Goal: Task Accomplishment & Management: Manage account settings

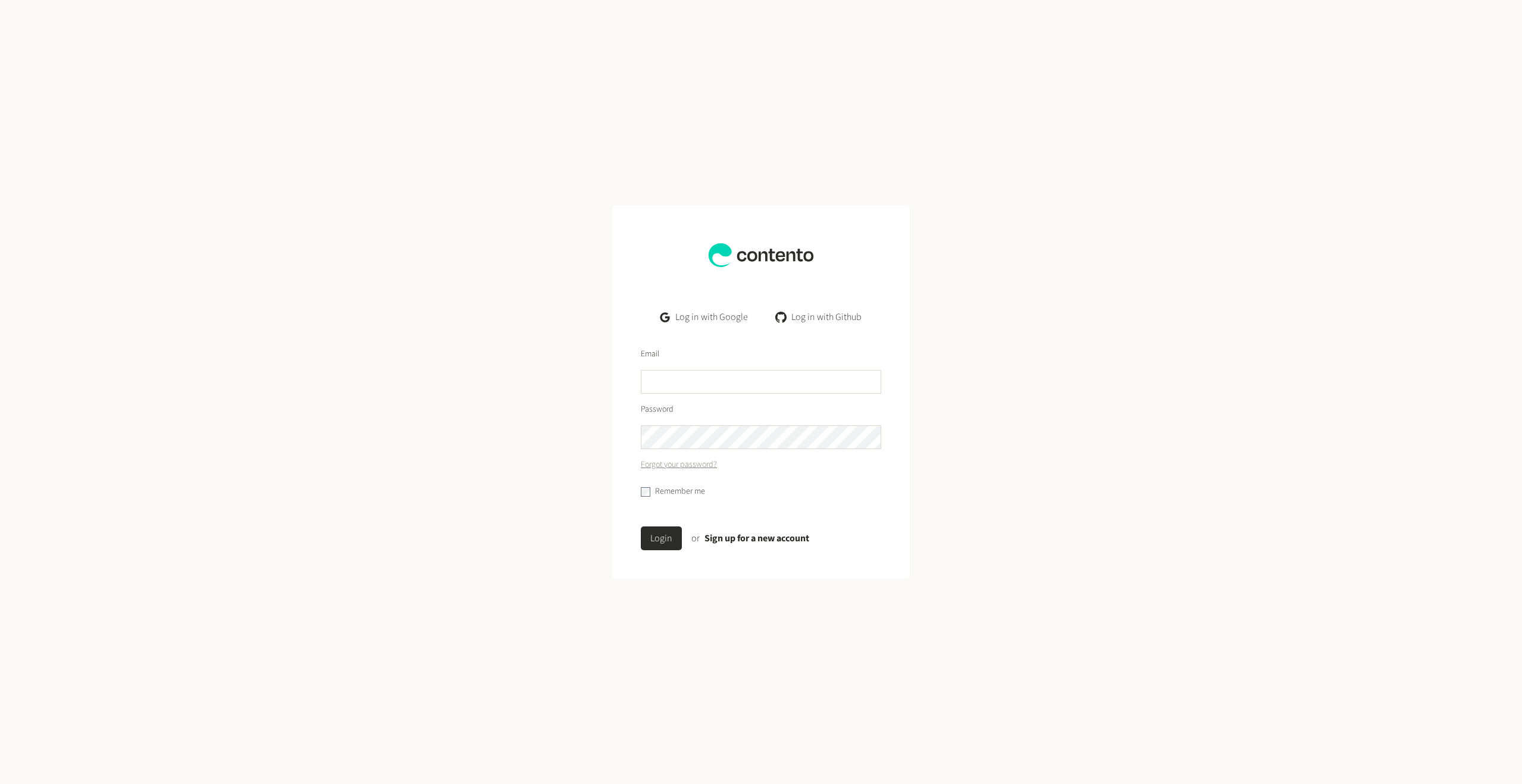
click at [709, 323] on link "Log in with Google" at bounding box center [704, 316] width 106 height 24
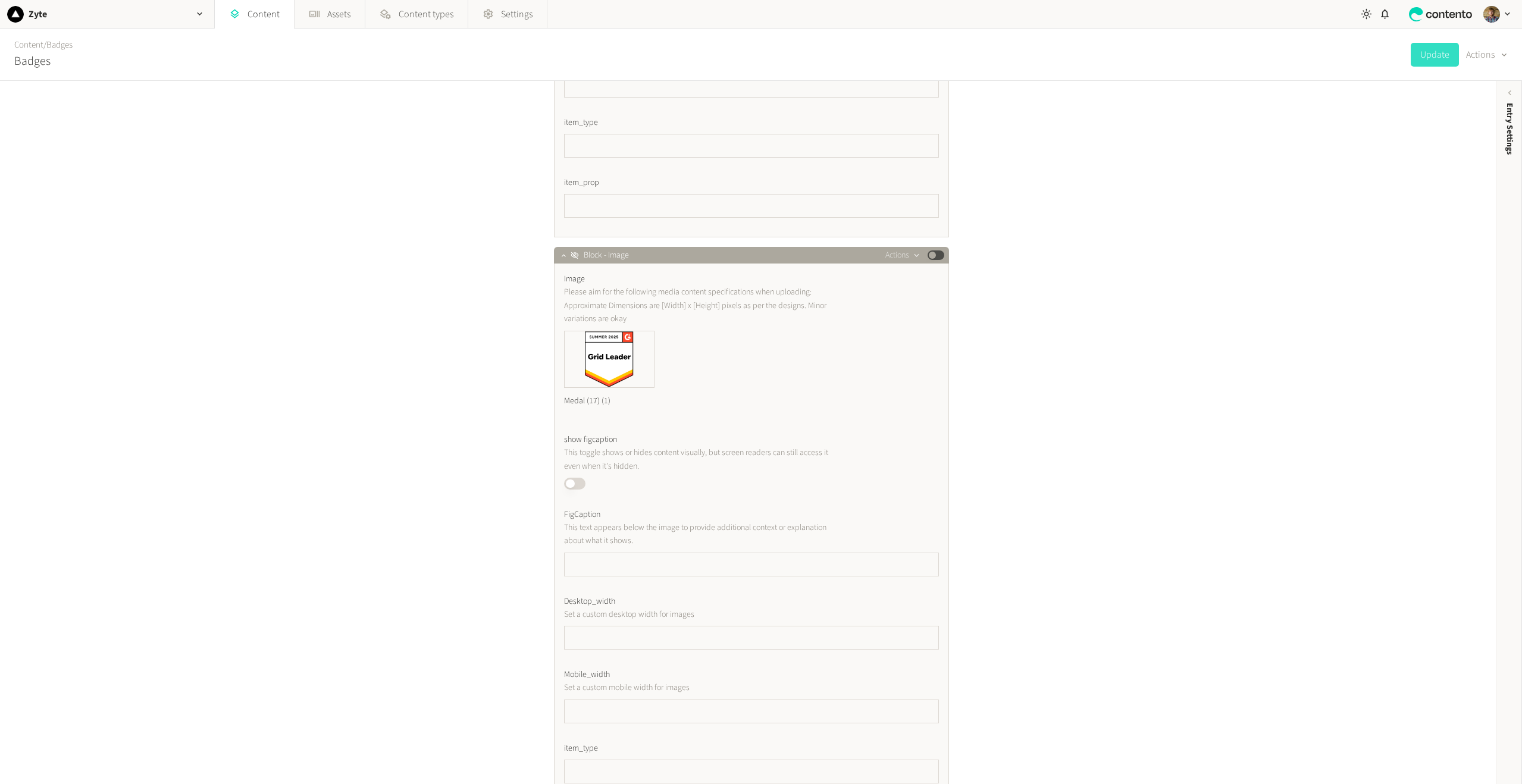
scroll to position [763, 0]
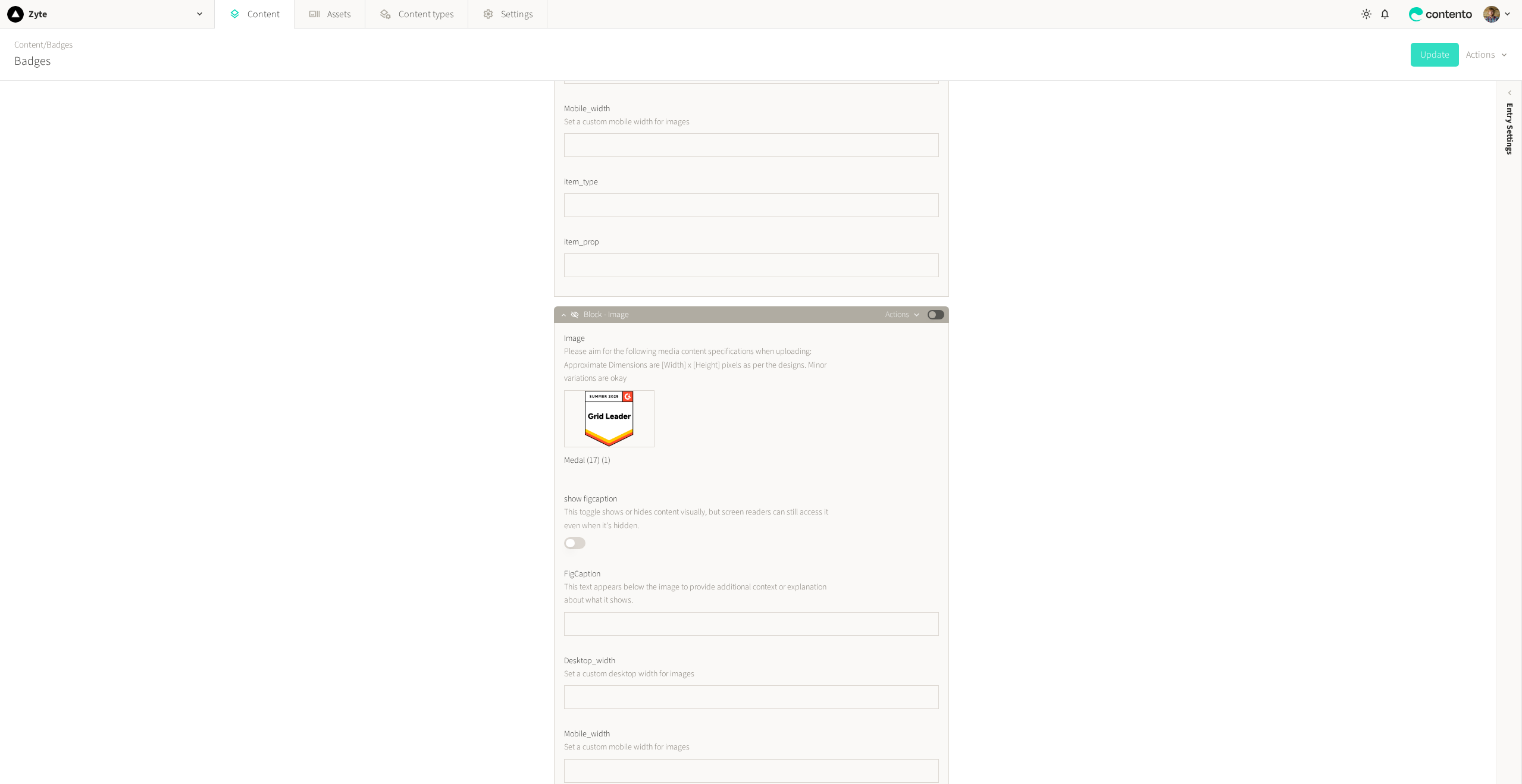
click at [915, 316] on icon "button" at bounding box center [917, 315] width 10 height 10
click at [1197, 211] on div "Title ****** Badges Block - Image Actions Published Block - Image Actions Publi…" at bounding box center [748, 433] width 1496 height 703
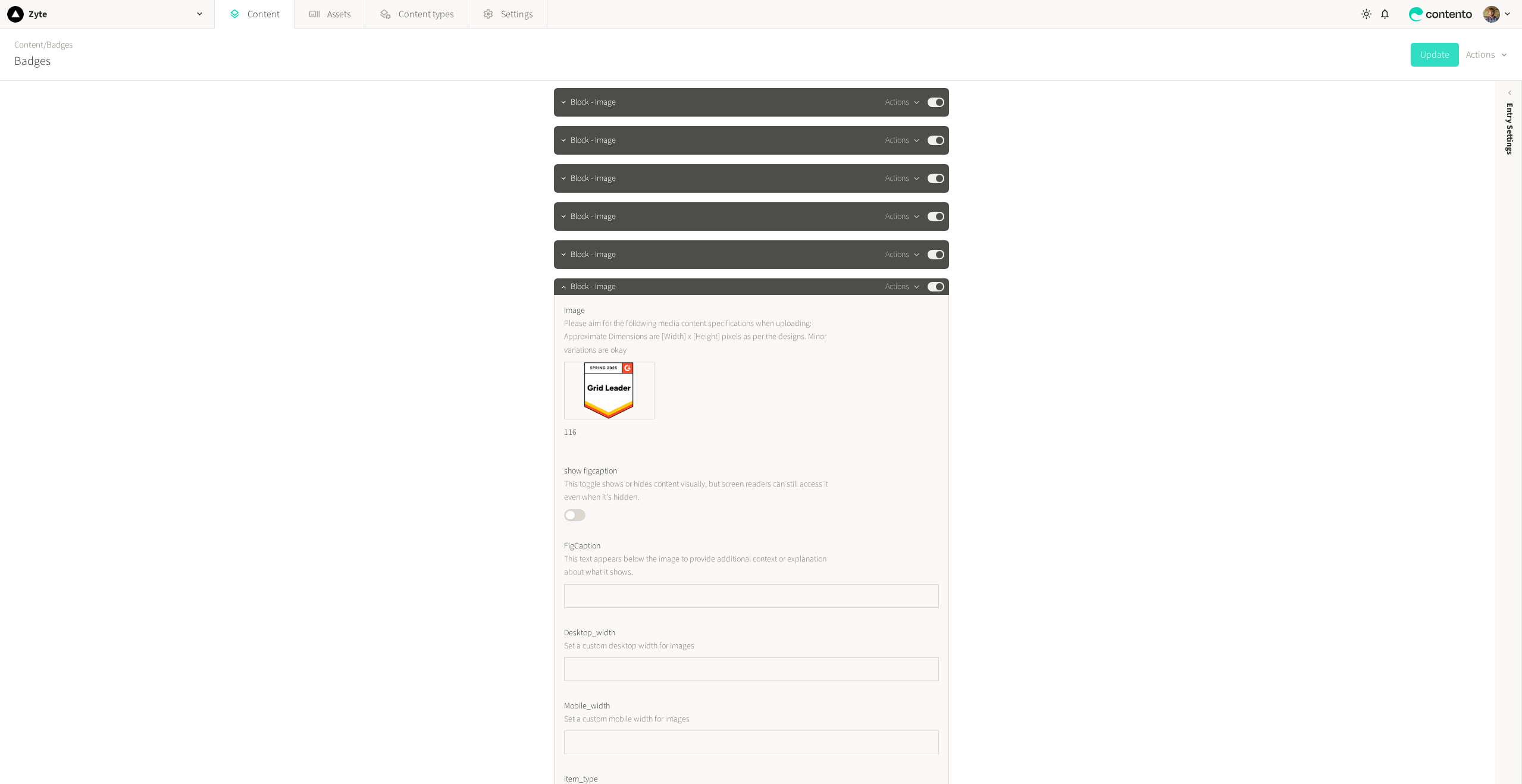
scroll to position [0, 0]
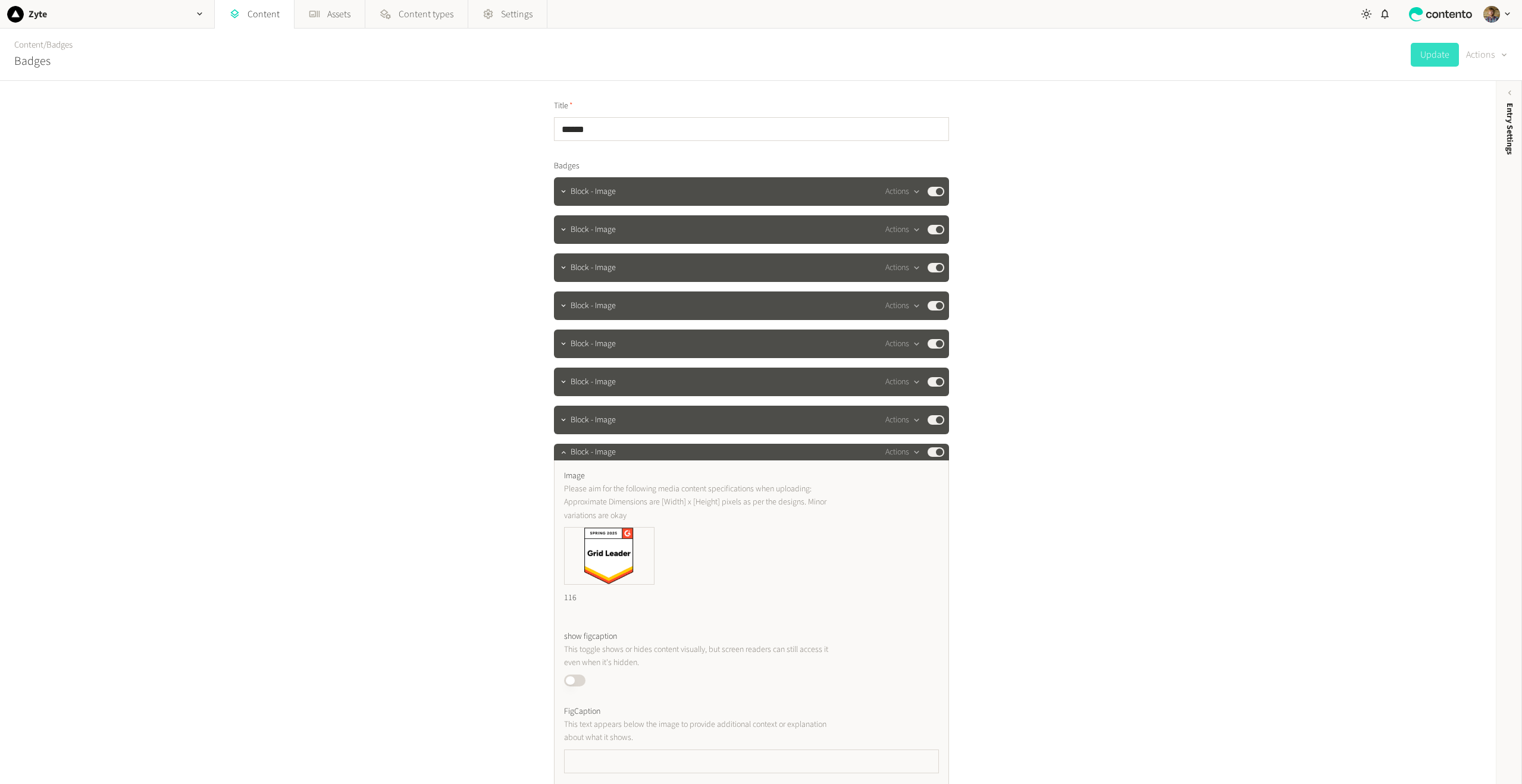
click at [1490, 53] on button "Actions" at bounding box center [1487, 54] width 41 height 24
click at [1168, 273] on div "Title ****** Badges Block - Image Actions Published Block - Image Actions Publi…" at bounding box center [748, 433] width 1496 height 703
click at [1501, 92] on div "Entry Settings" at bounding box center [1509, 195] width 26 height 214
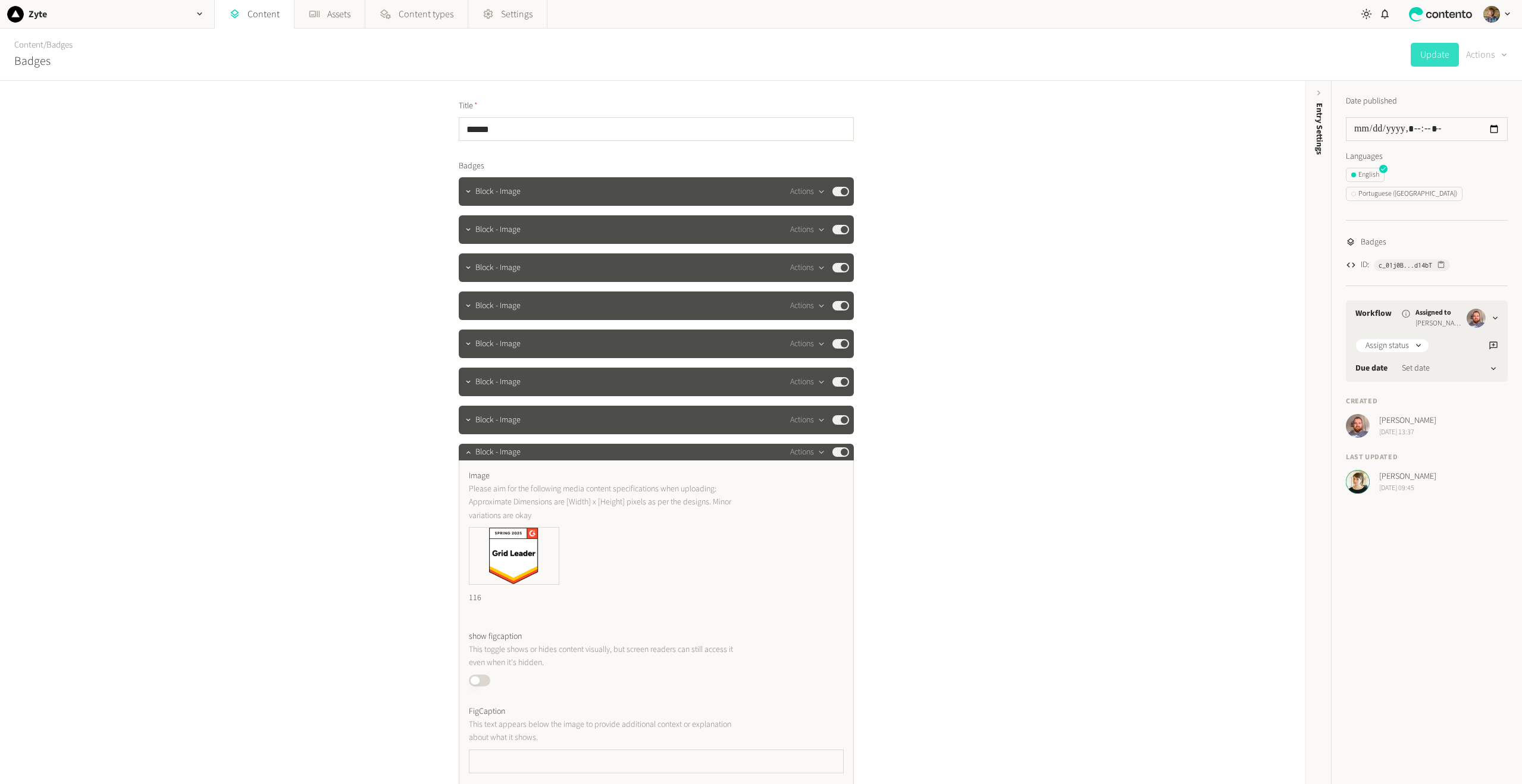
click at [1499, 48] on div "button" at bounding box center [1503, 54] width 16 height 13
click at [1478, 81] on button "Duplicate" at bounding box center [1478, 85] width 56 height 22
click at [466, 132] on input "******" at bounding box center [657, 128] width 395 height 24
click at [566, 125] on input "******" at bounding box center [657, 128] width 395 height 24
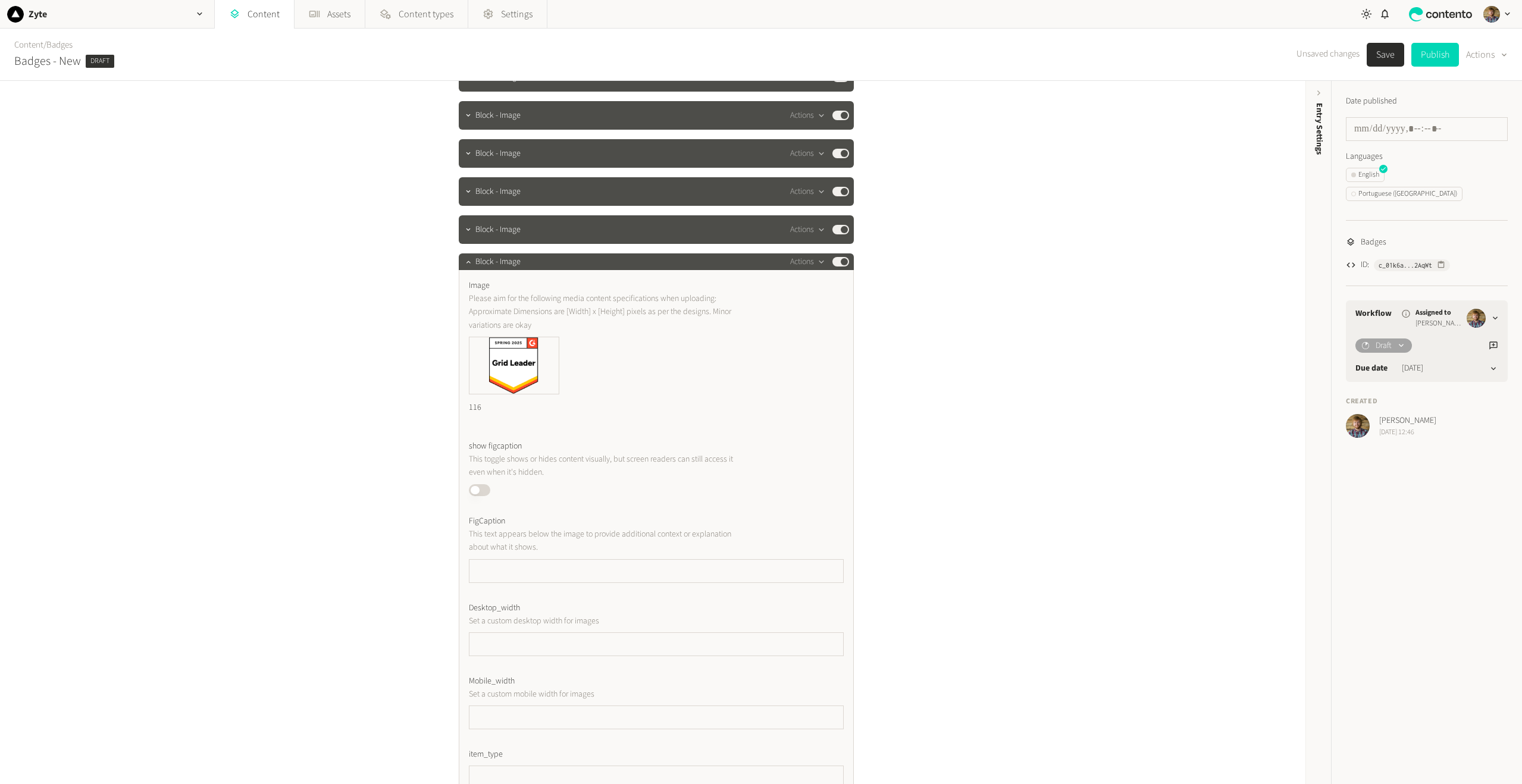
scroll to position [167, 0]
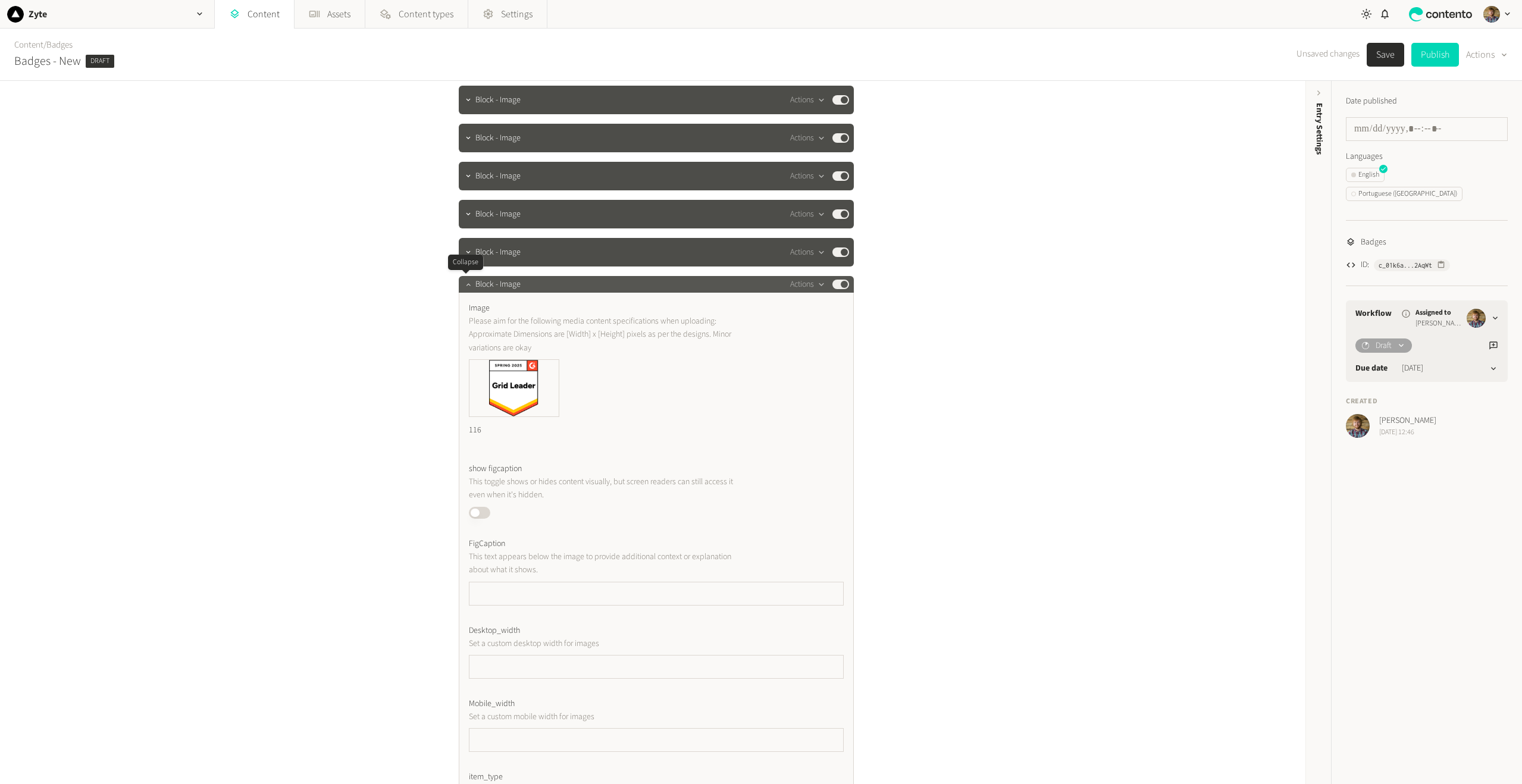
type input "**********"
click at [464, 283] on icon "button" at bounding box center [468, 284] width 9 height 9
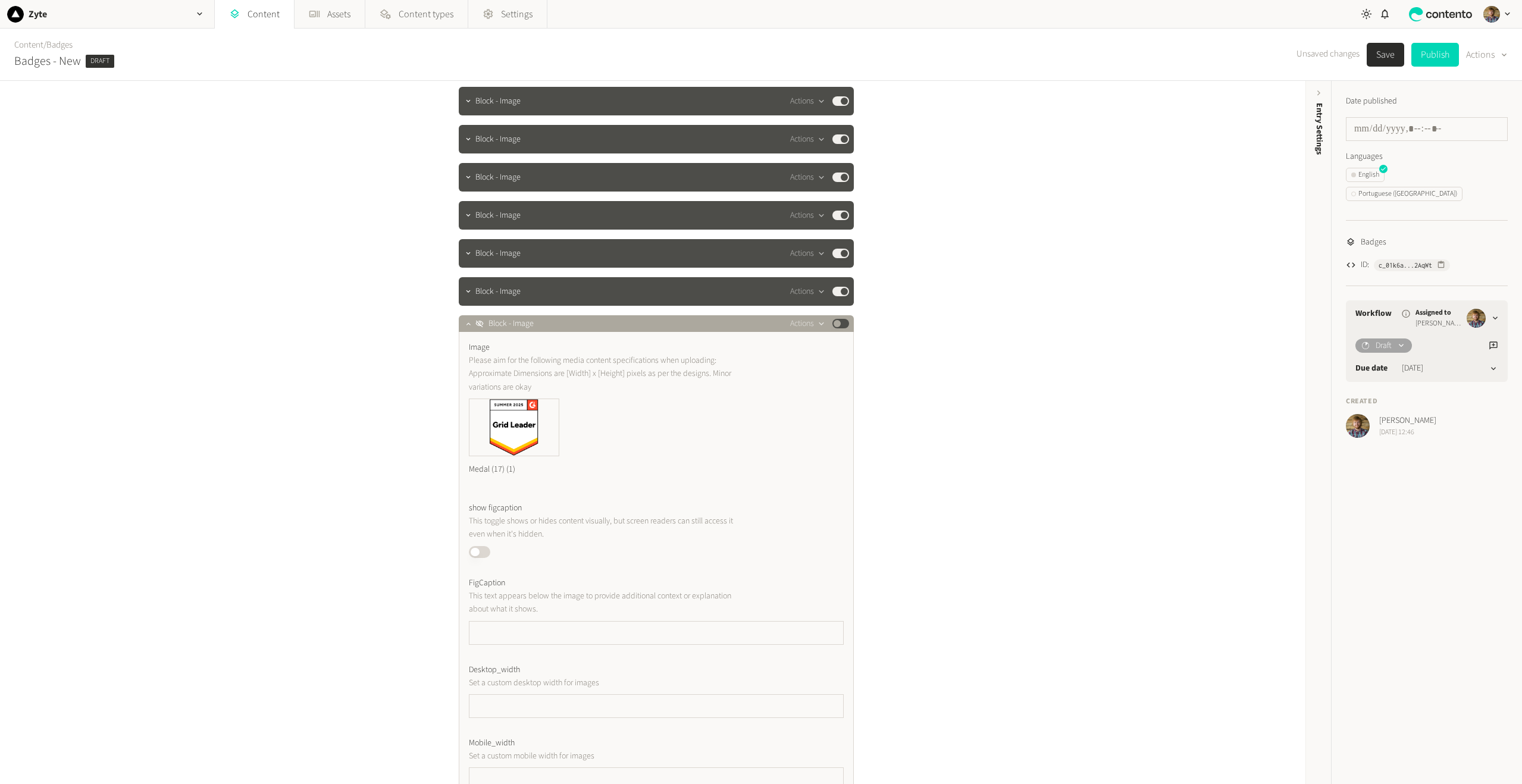
scroll to position [108, 0]
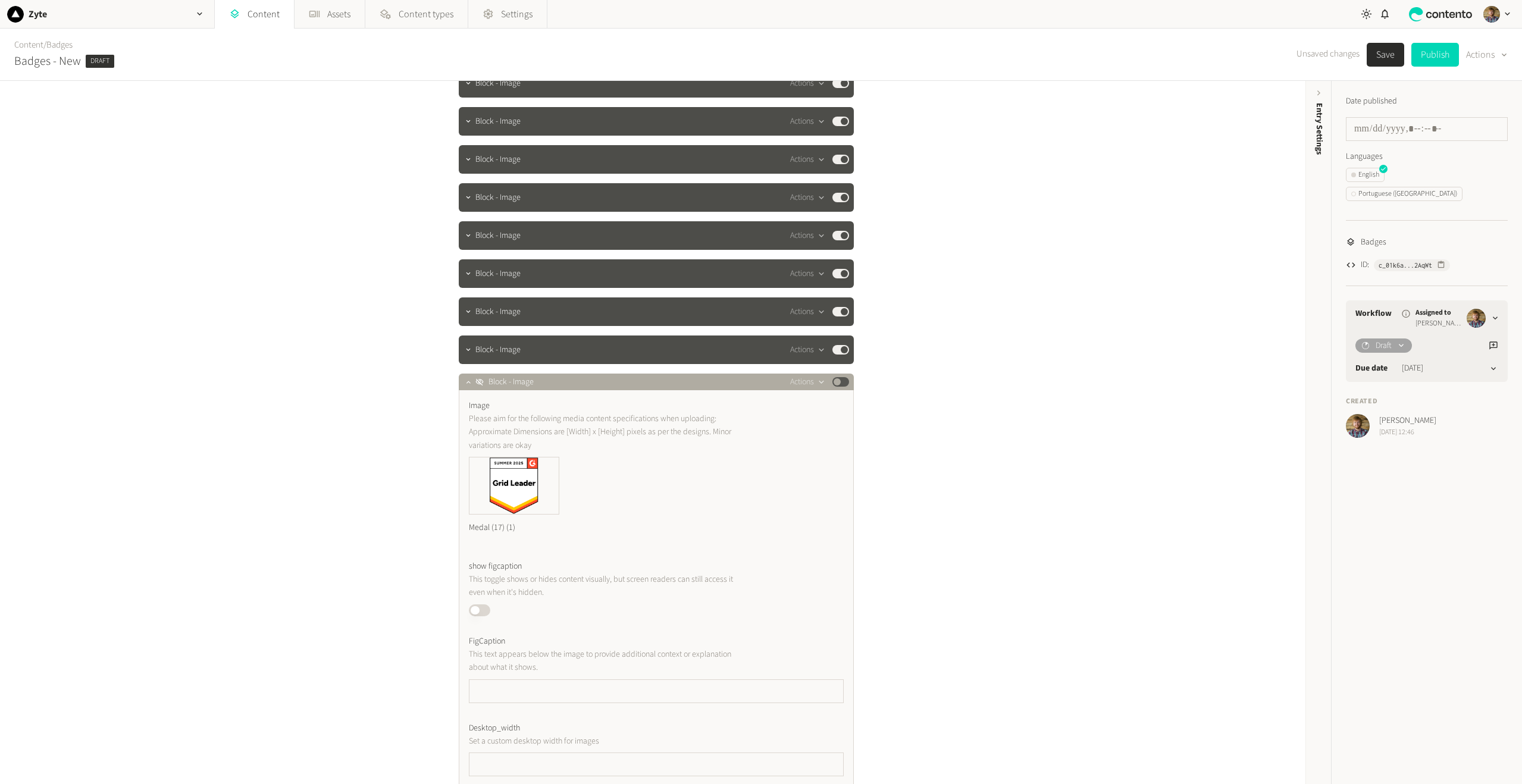
click at [833, 383] on button "Published" at bounding box center [840, 381] width 16 height 9
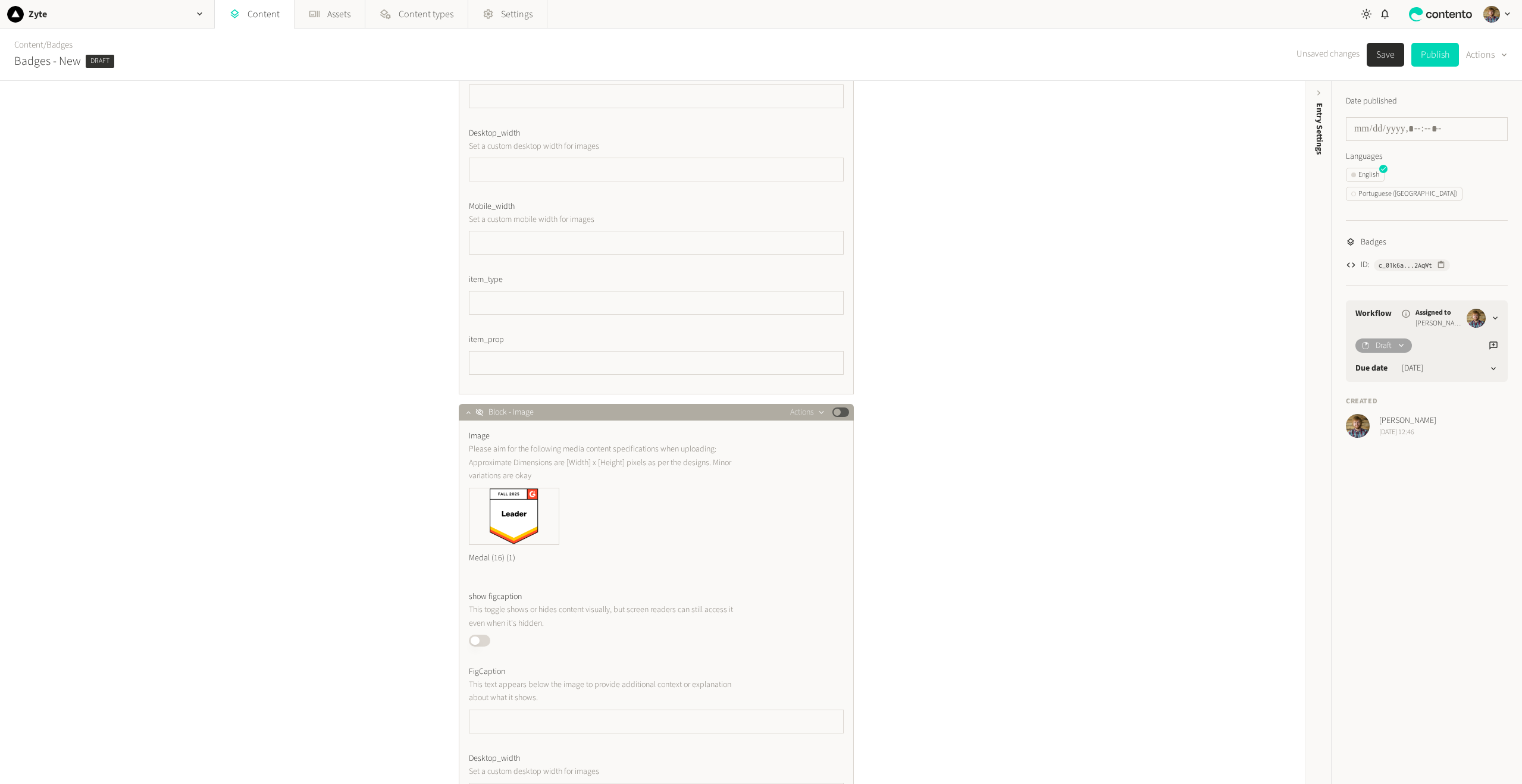
click at [833, 412] on button "Published" at bounding box center [840, 412] width 16 height 9
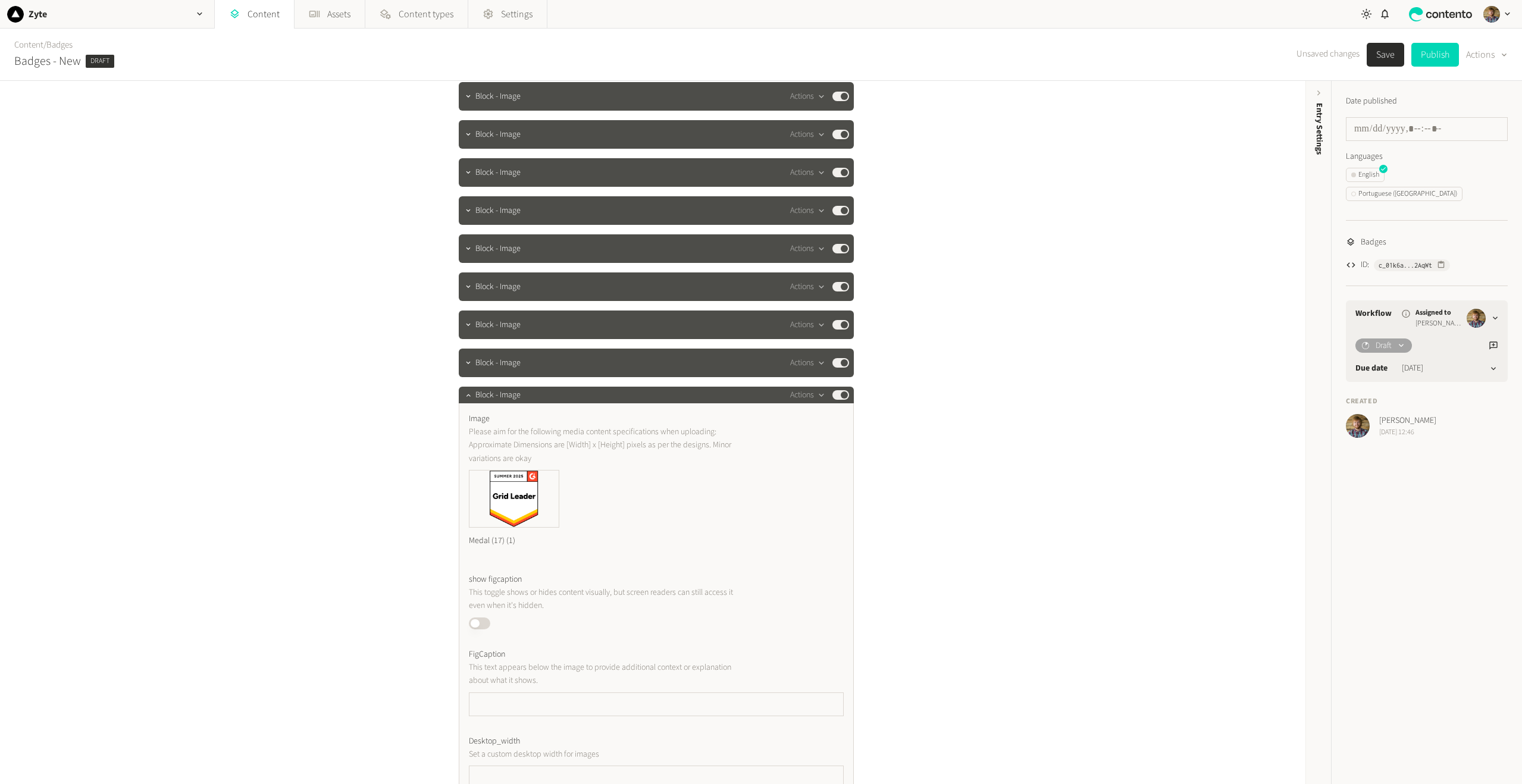
scroll to position [0, 0]
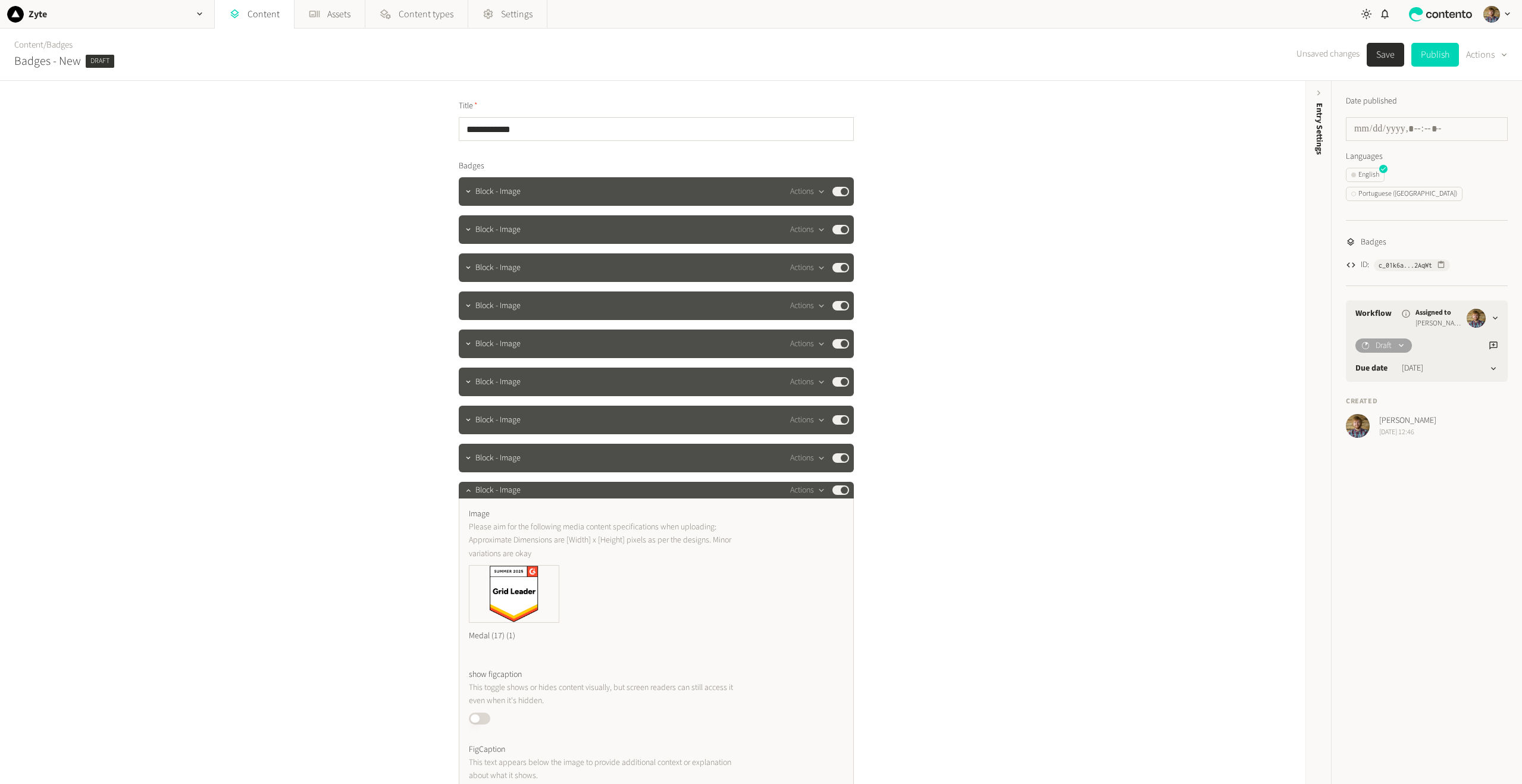
click at [1381, 54] on button "Save" at bounding box center [1385, 54] width 38 height 24
click at [195, 15] on icon "button" at bounding box center [200, 14] width 10 height 10
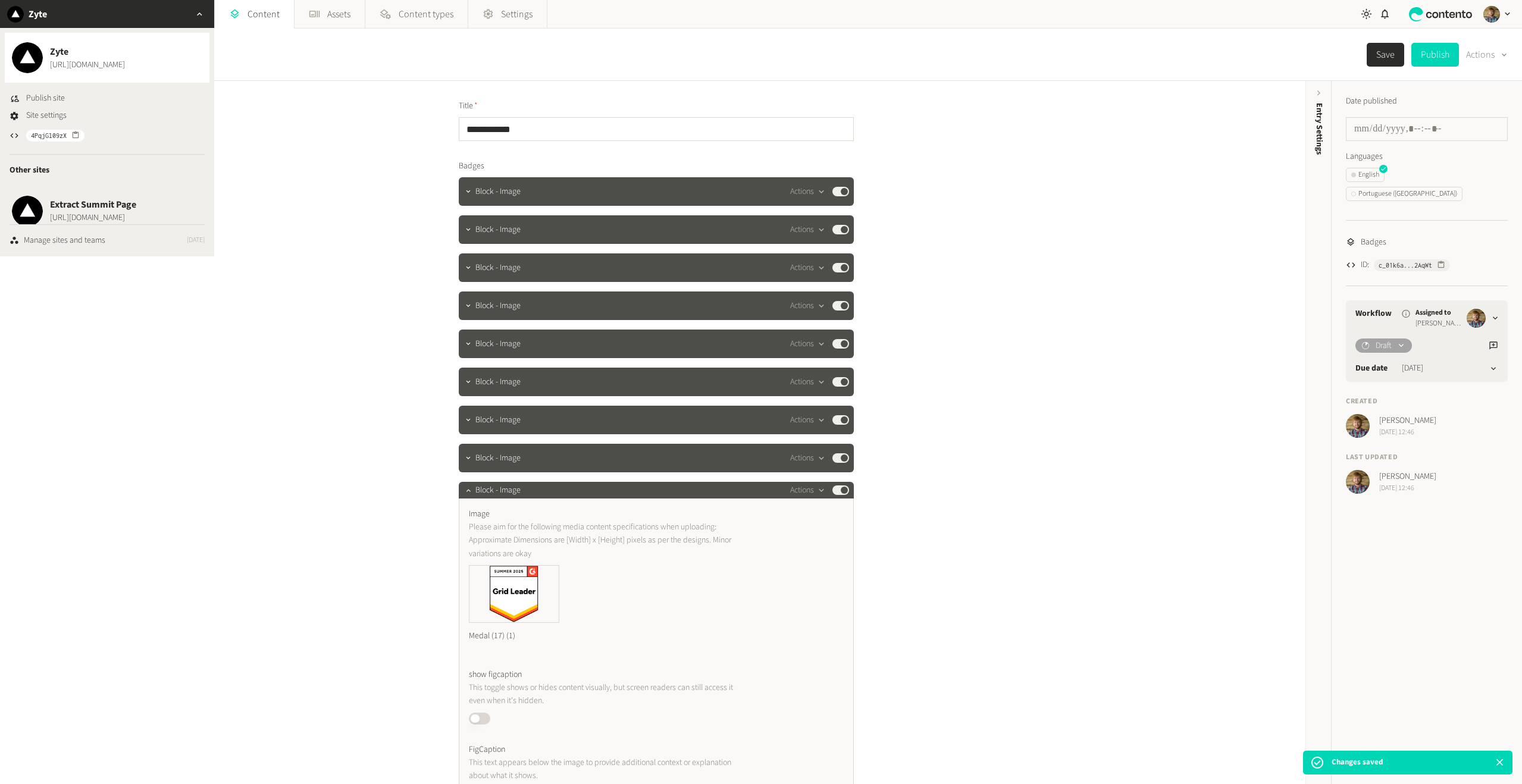
click at [247, 63] on div "Content / Badges Badges - New Draft Save Publish Actions" at bounding box center [761, 54] width 1522 height 52
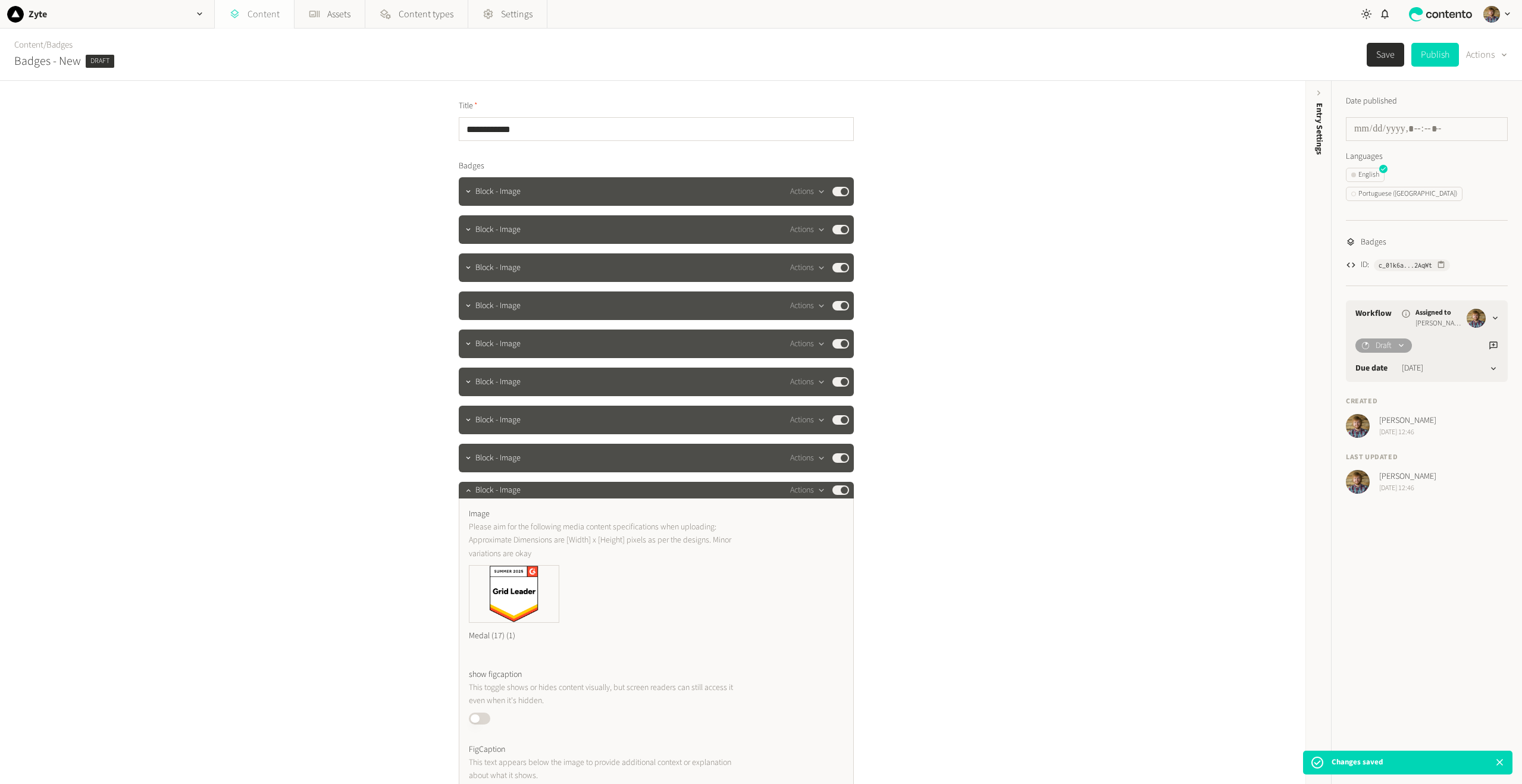
click at [262, 11] on link "Content" at bounding box center [254, 14] width 79 height 29
click at [24, 46] on link "Content" at bounding box center [29, 45] width 29 height 13
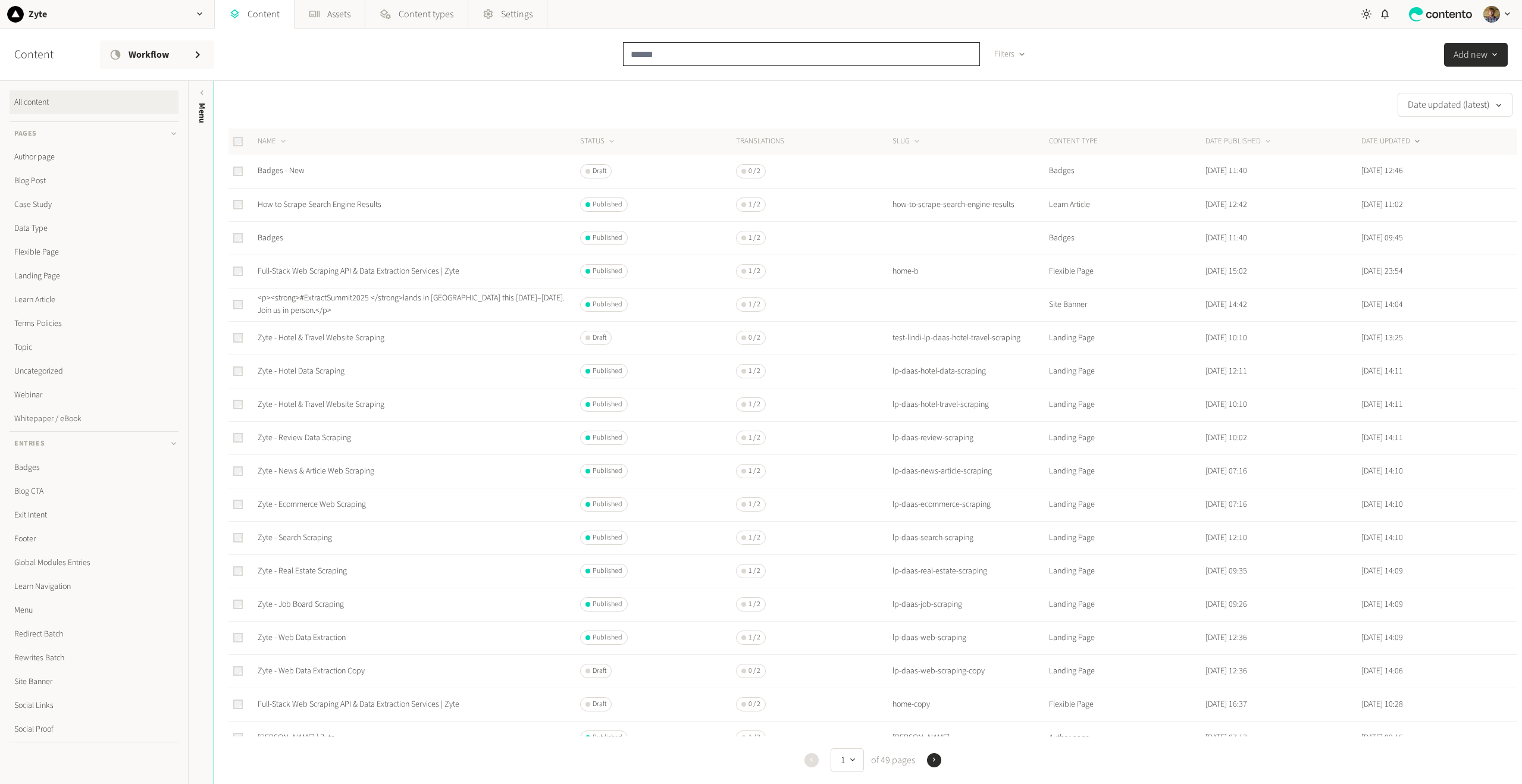
click at [751, 54] on input "text" at bounding box center [801, 53] width 357 height 24
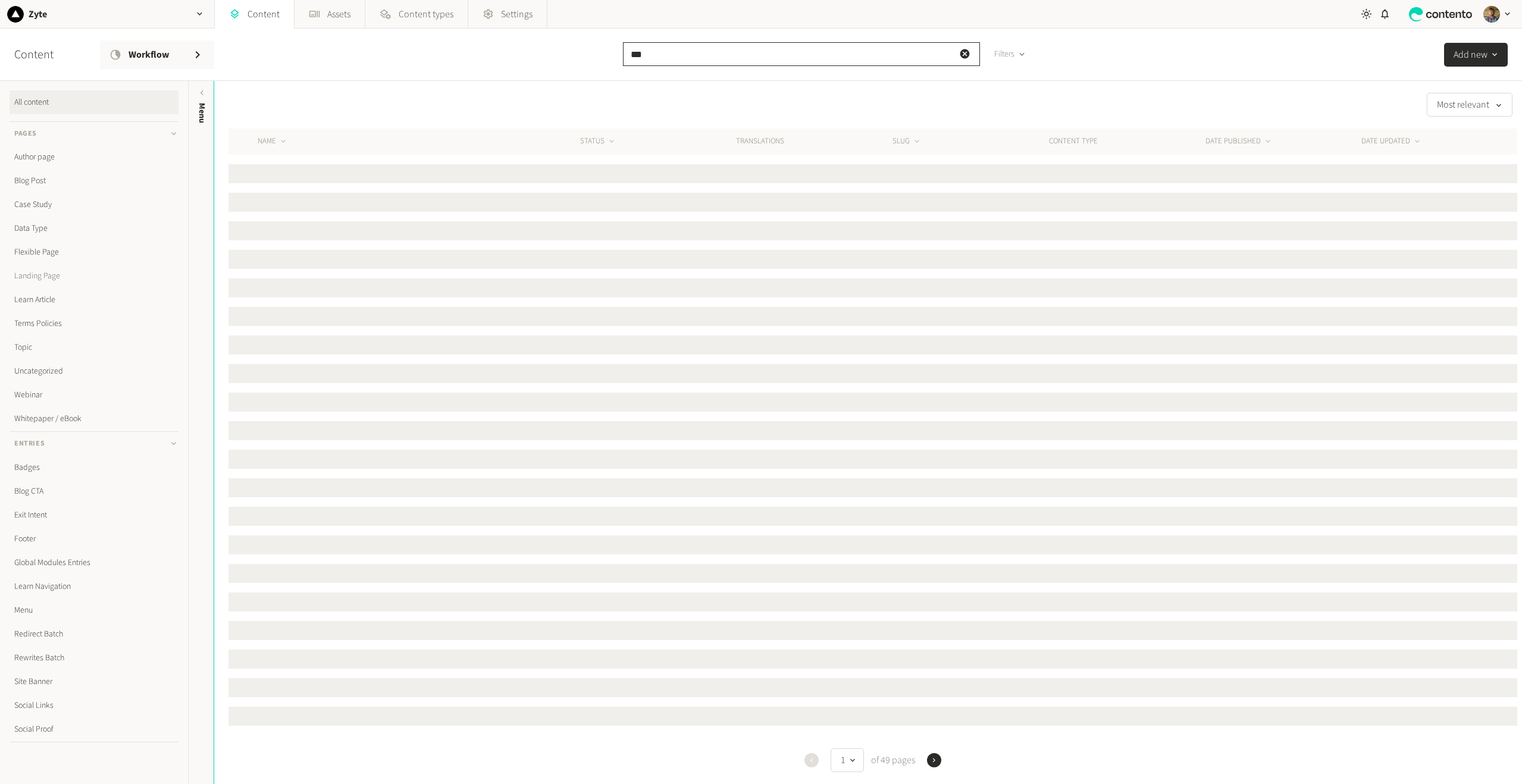
type input "**"
click at [45, 279] on link "Landing Page" at bounding box center [93, 276] width 169 height 24
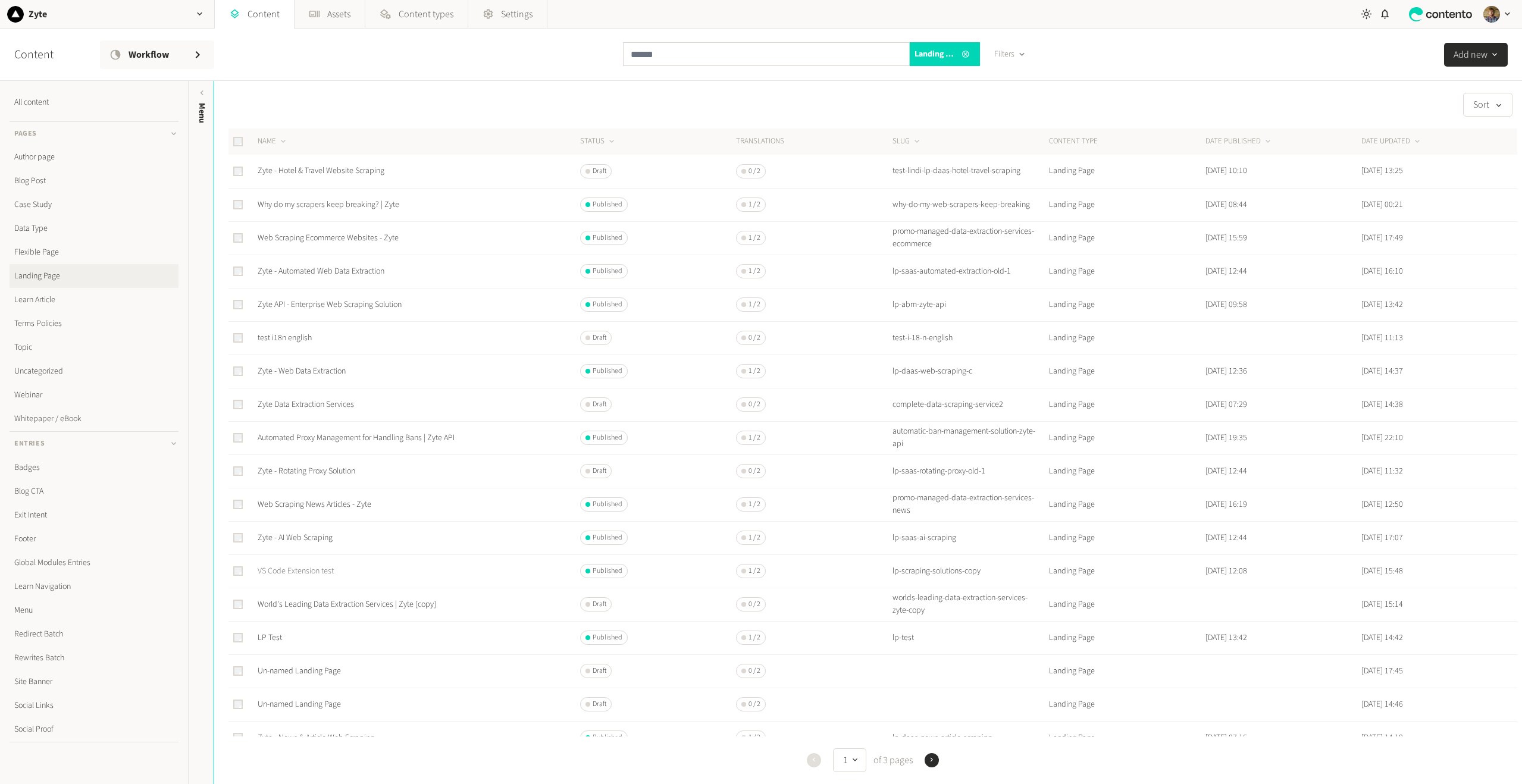
click at [294, 572] on link "VS Code Extension test" at bounding box center [295, 571] width 76 height 12
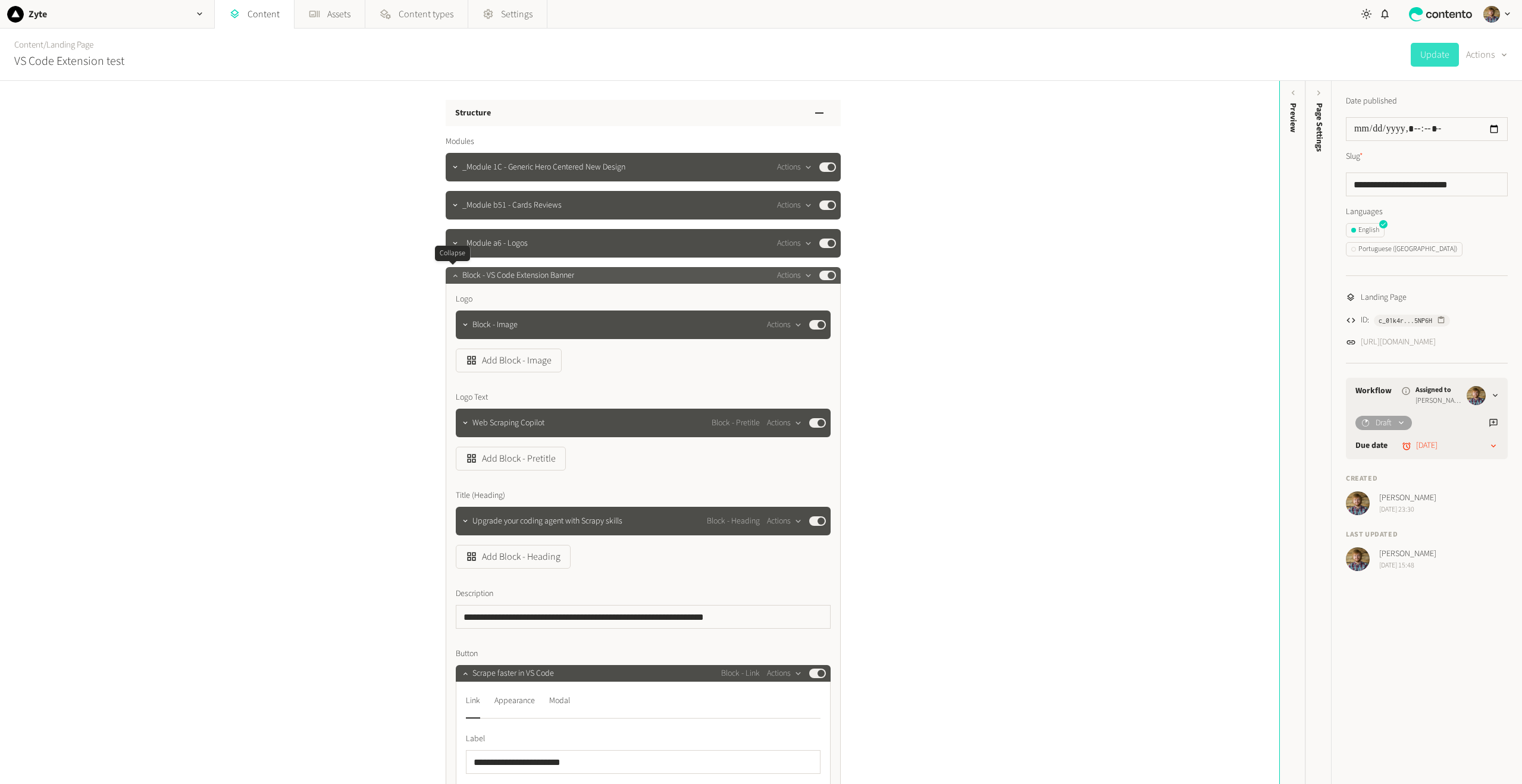
click at [454, 275] on icon "button" at bounding box center [456, 276] width 9 height 9
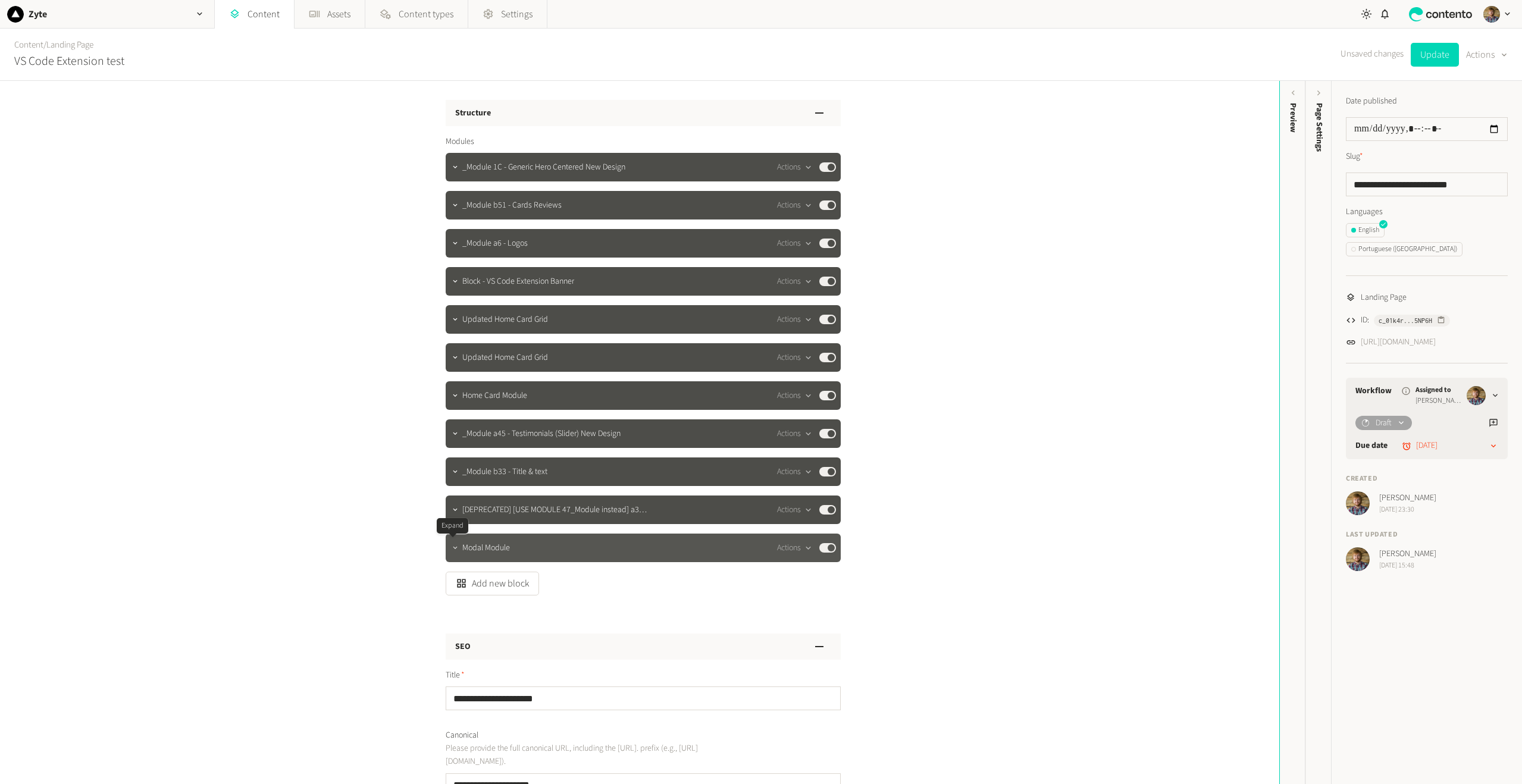
click at [454, 553] on button "button" at bounding box center [456, 547] width 14 height 14
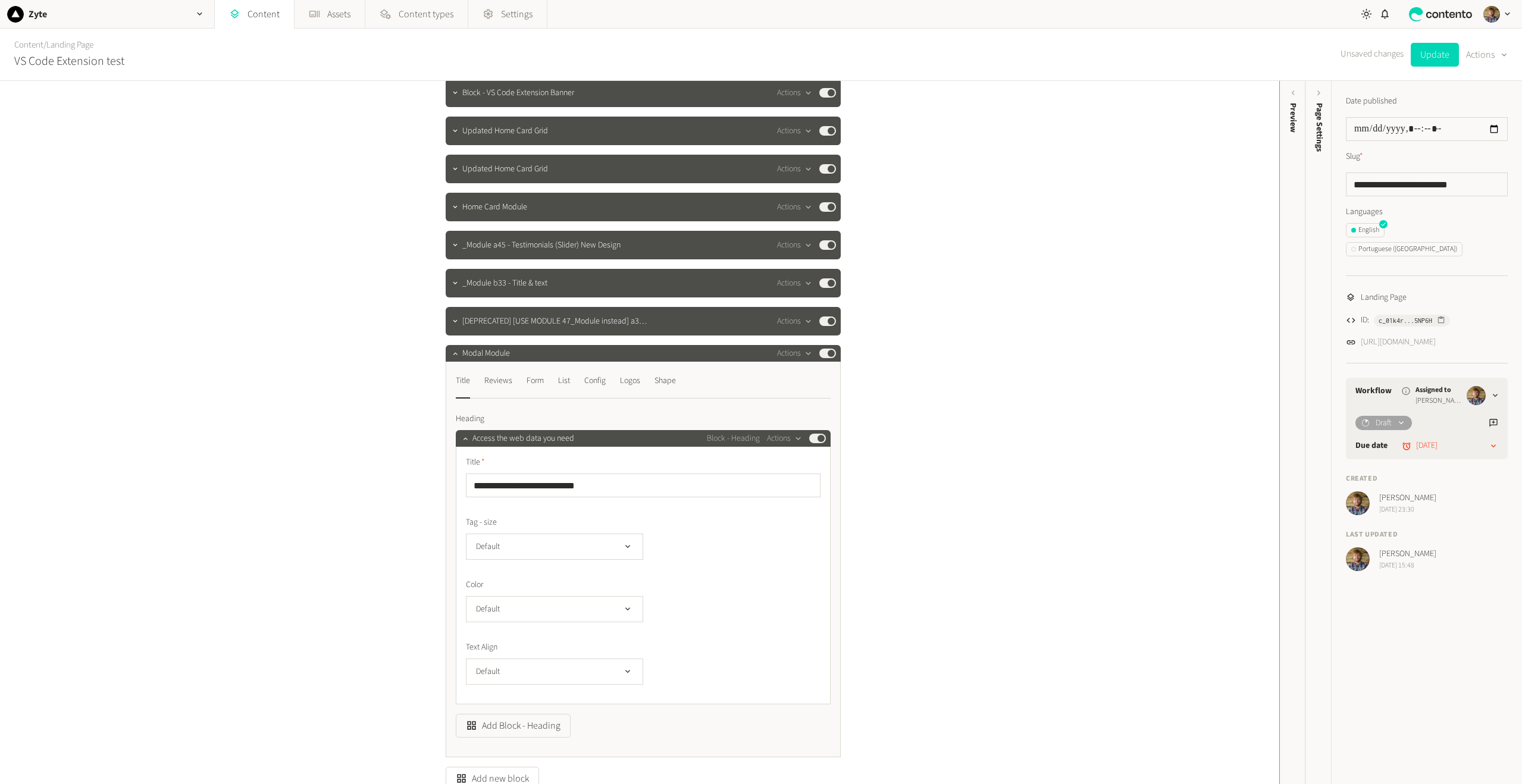
scroll to position [416, 0]
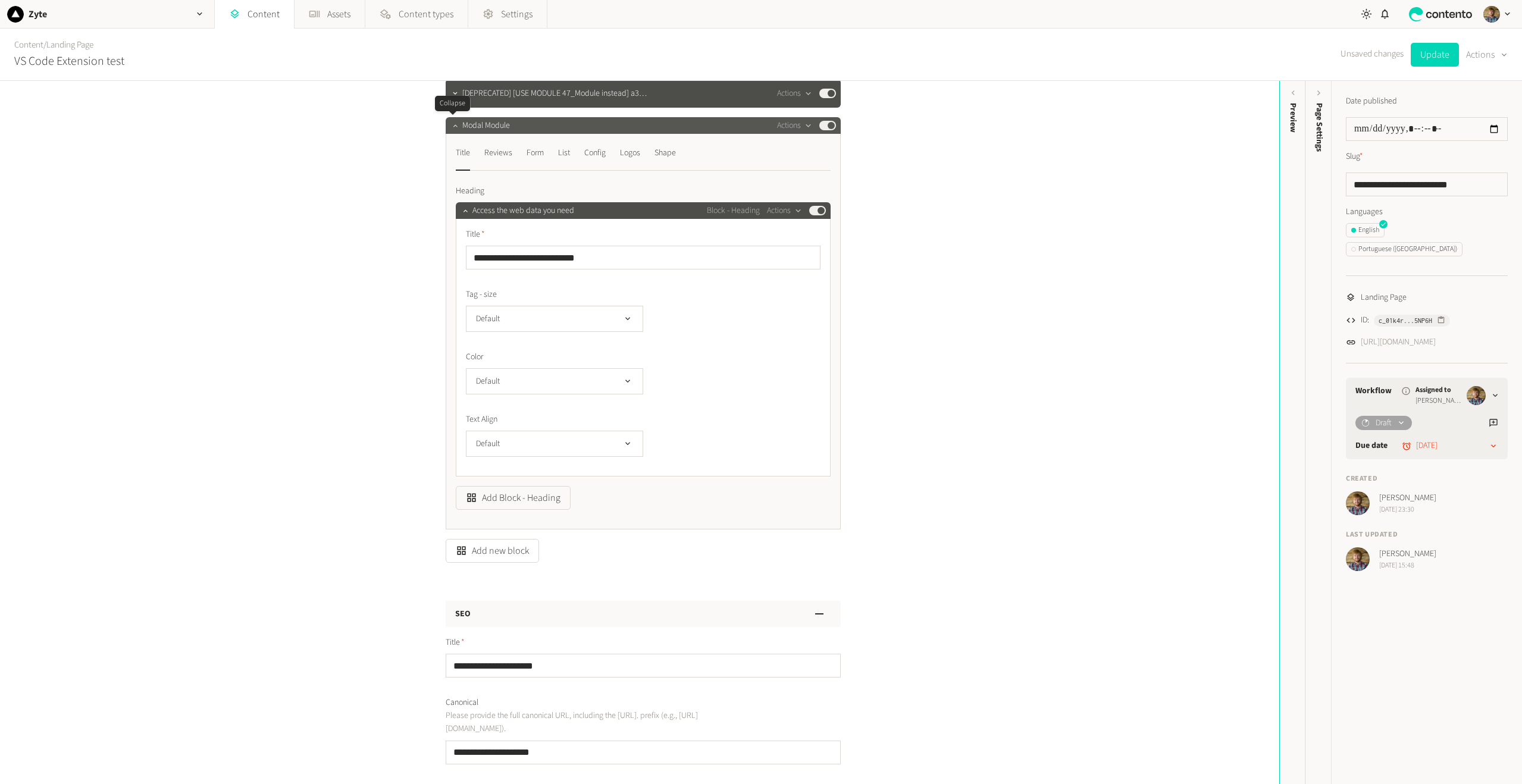
click at [451, 124] on icon "button" at bounding box center [456, 125] width 9 height 9
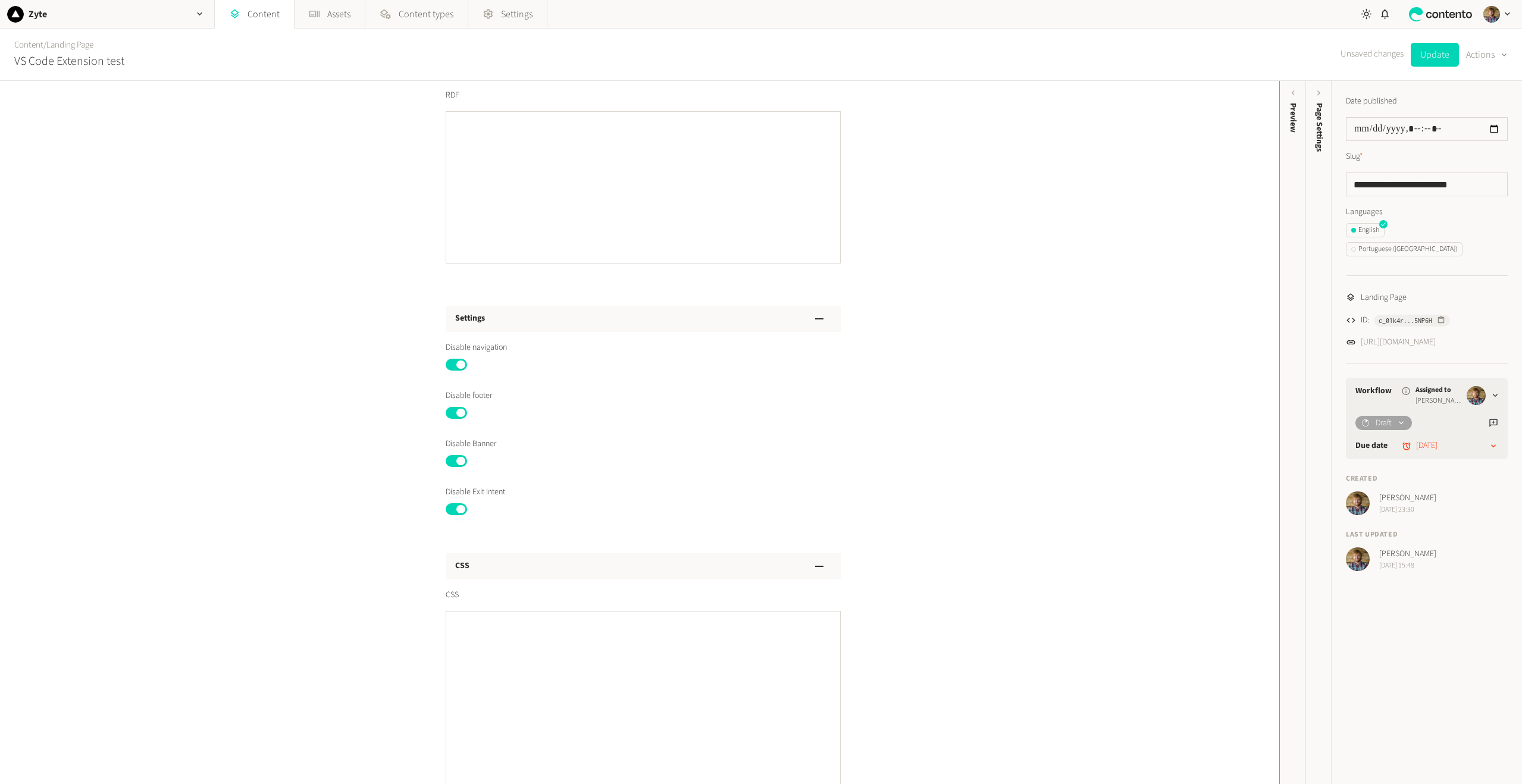
scroll to position [359, 0]
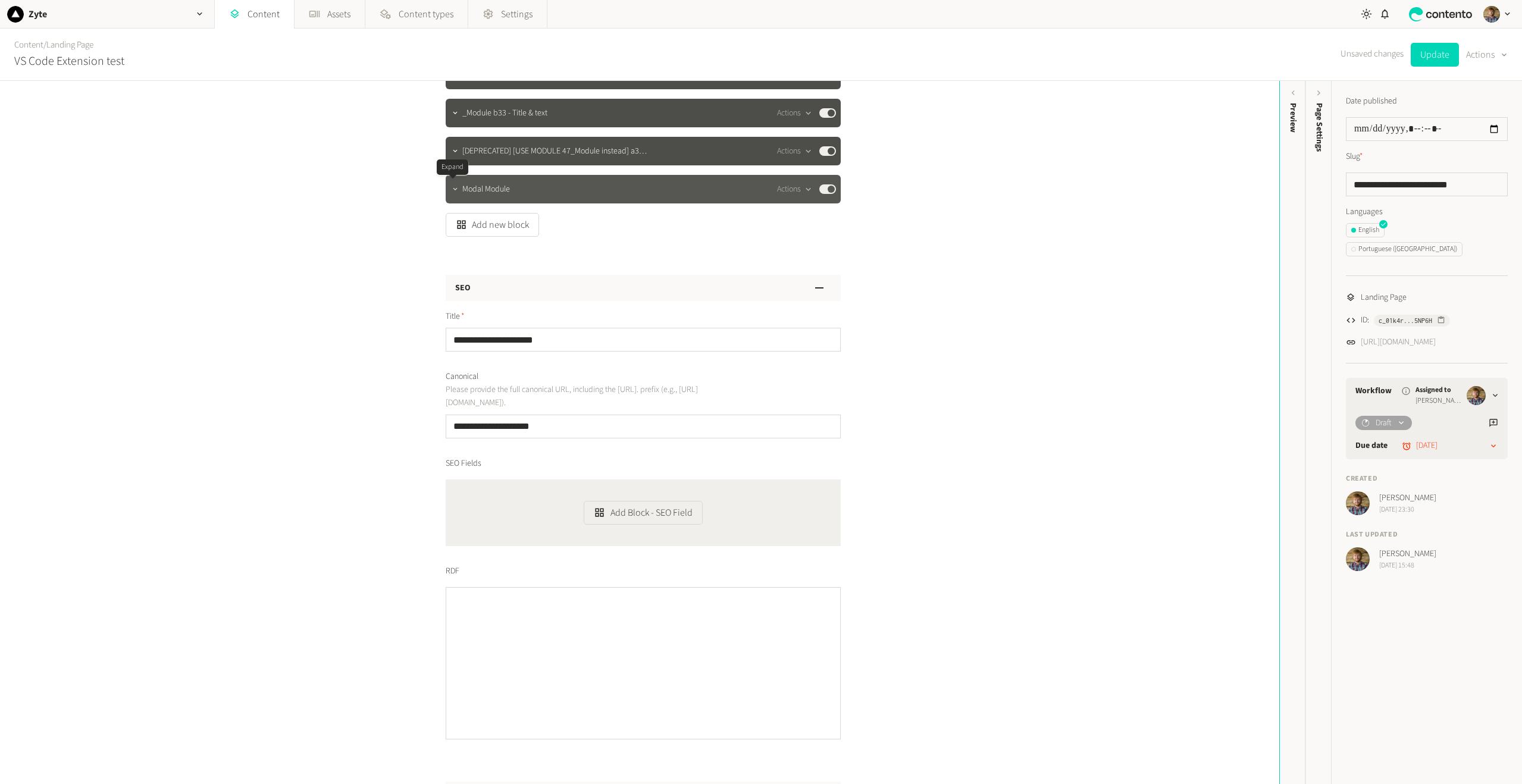
click at [455, 185] on icon "button" at bounding box center [456, 190] width 9 height 9
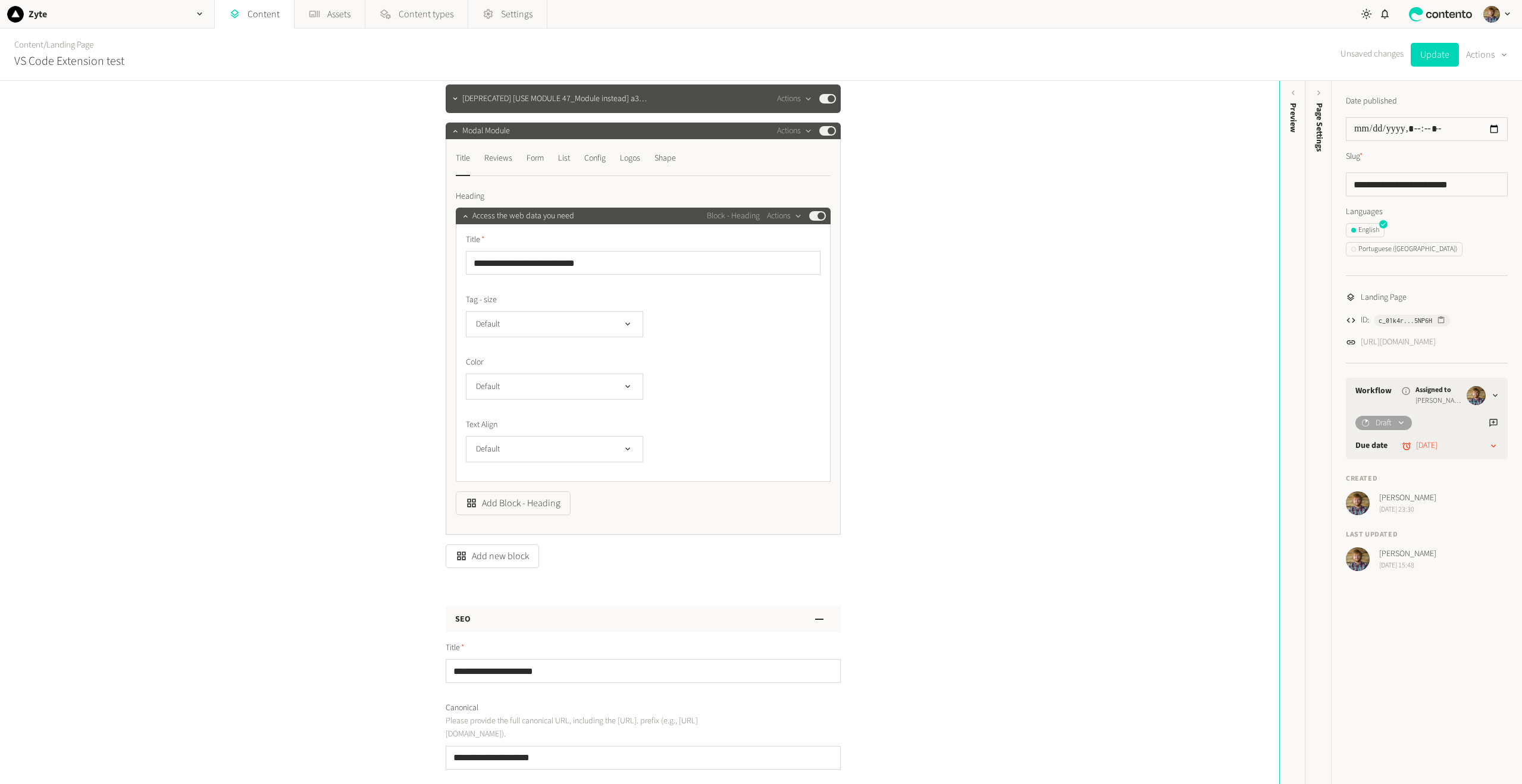
scroll to position [418, 0]
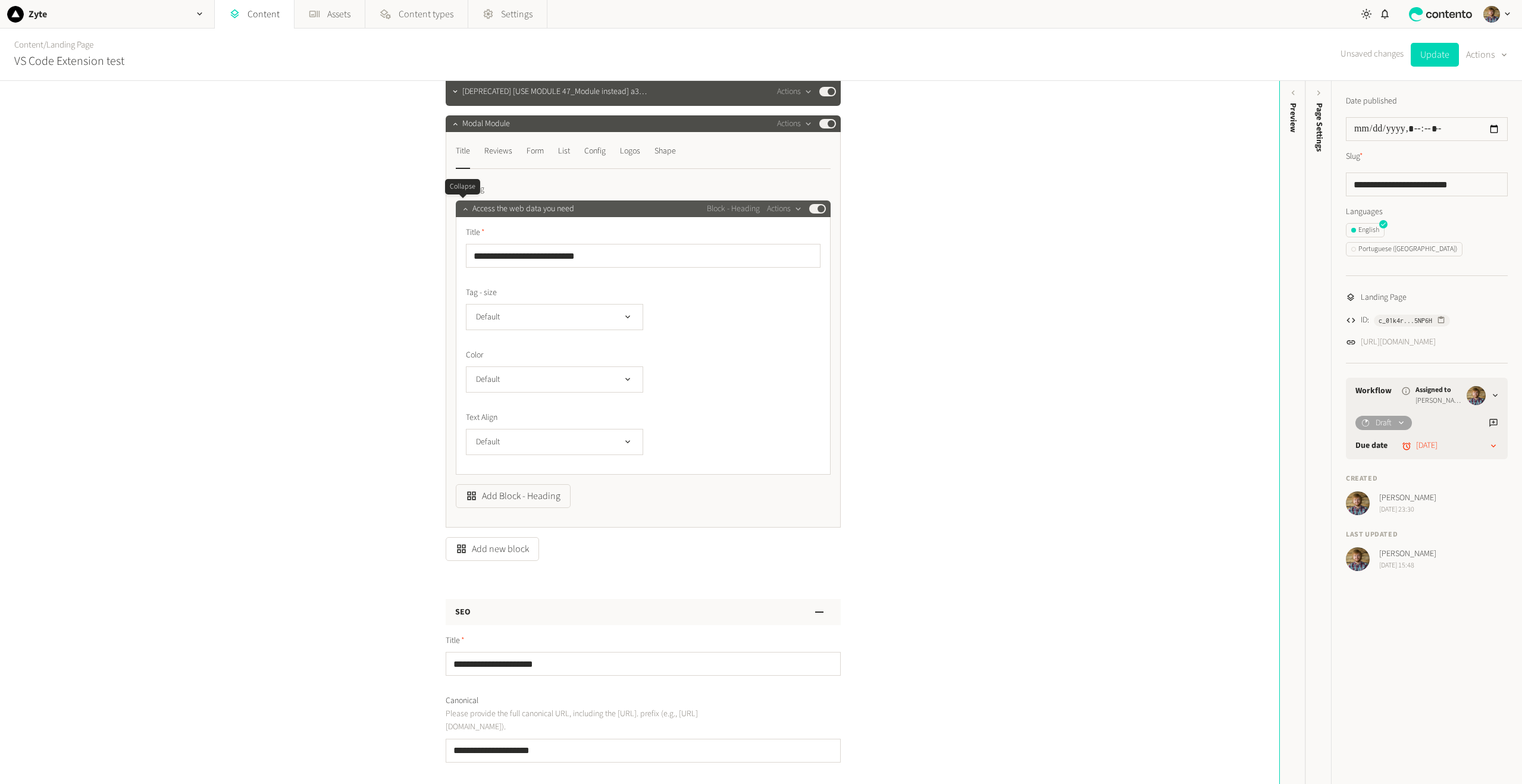
click at [461, 205] on icon "button" at bounding box center [466, 209] width 9 height 9
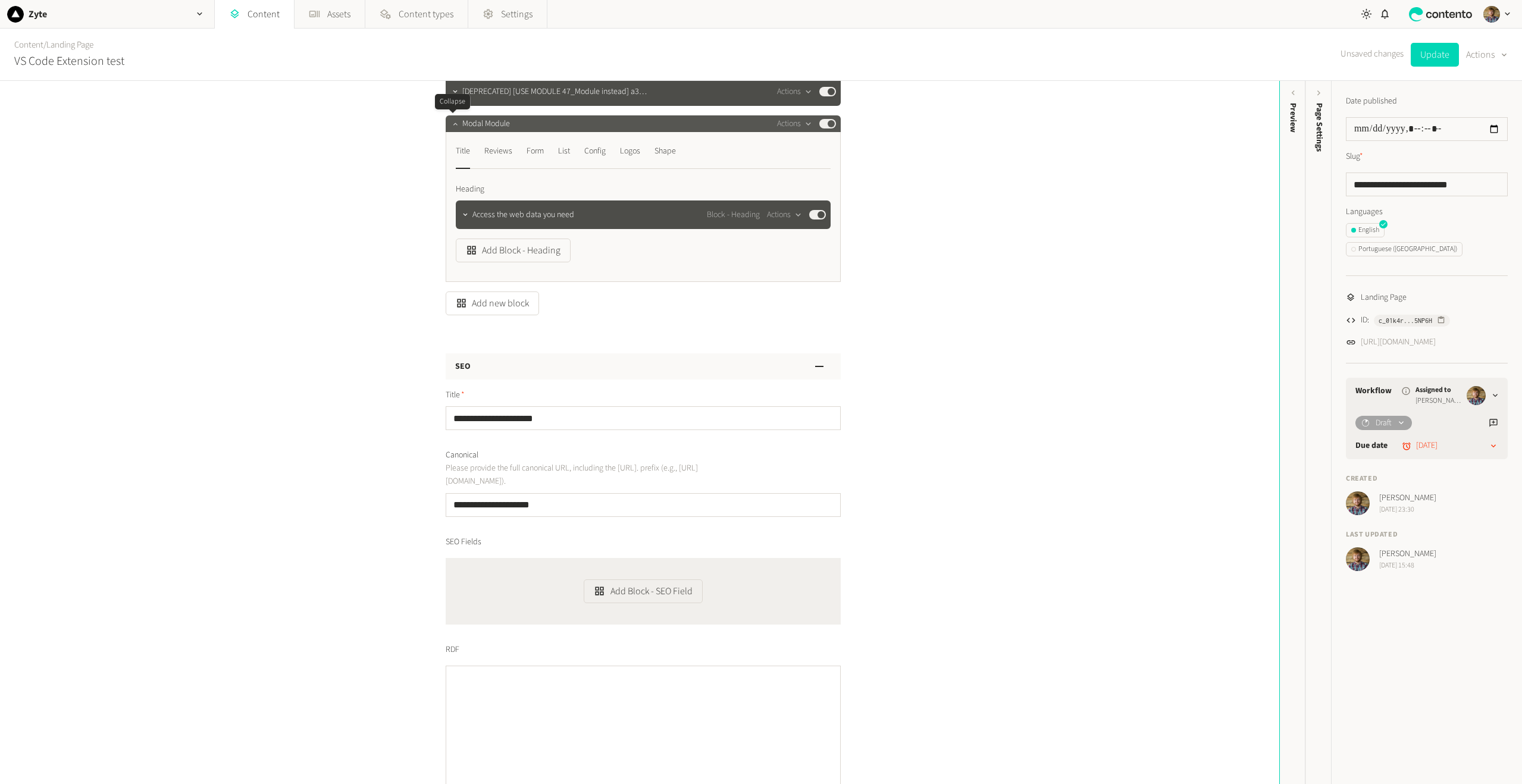
click at [452, 128] on button "button" at bounding box center [456, 123] width 14 height 14
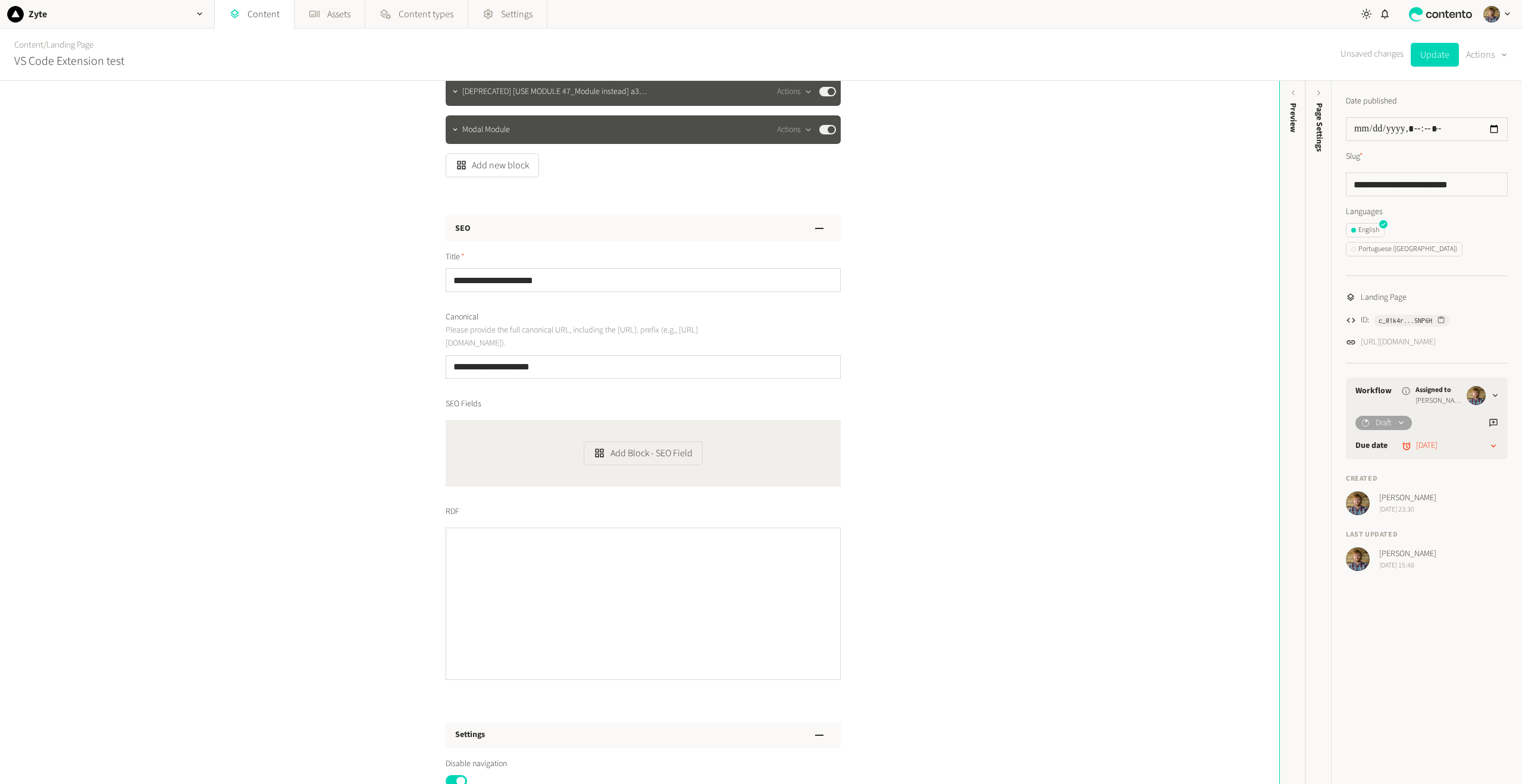
scroll to position [2, 0]
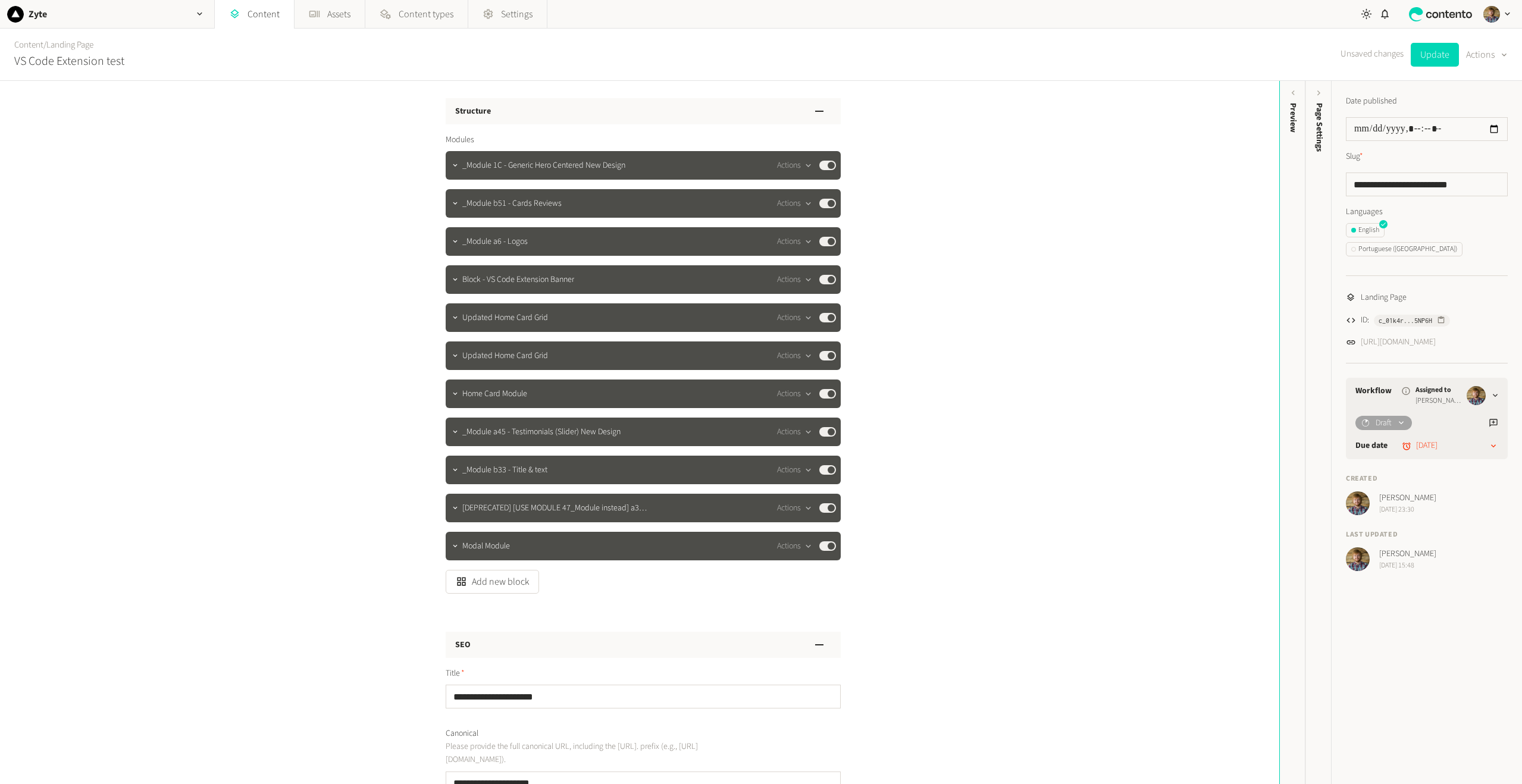
click at [272, 398] on div "**********" at bounding box center [639, 433] width 1280 height 703
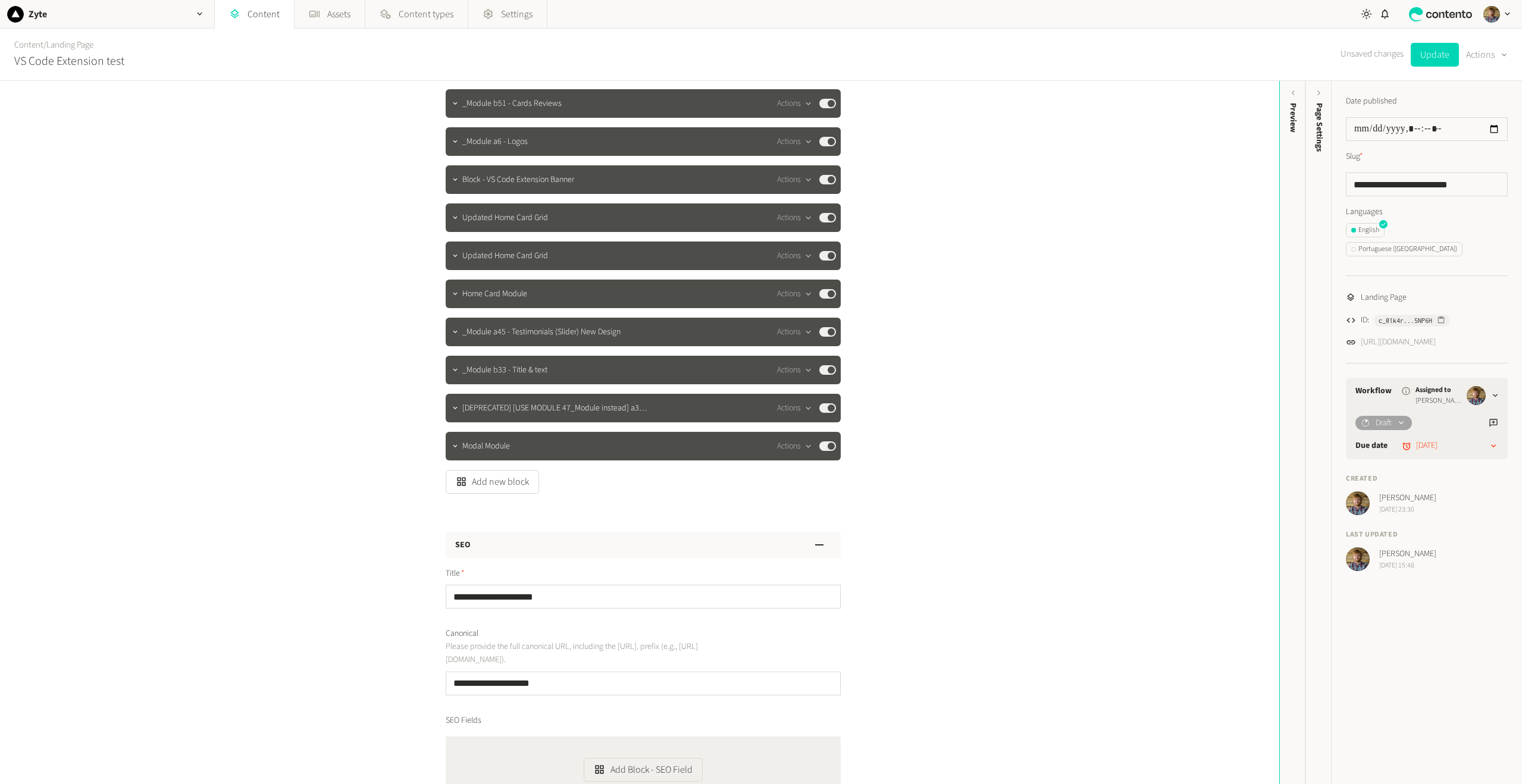
scroll to position [119, 0]
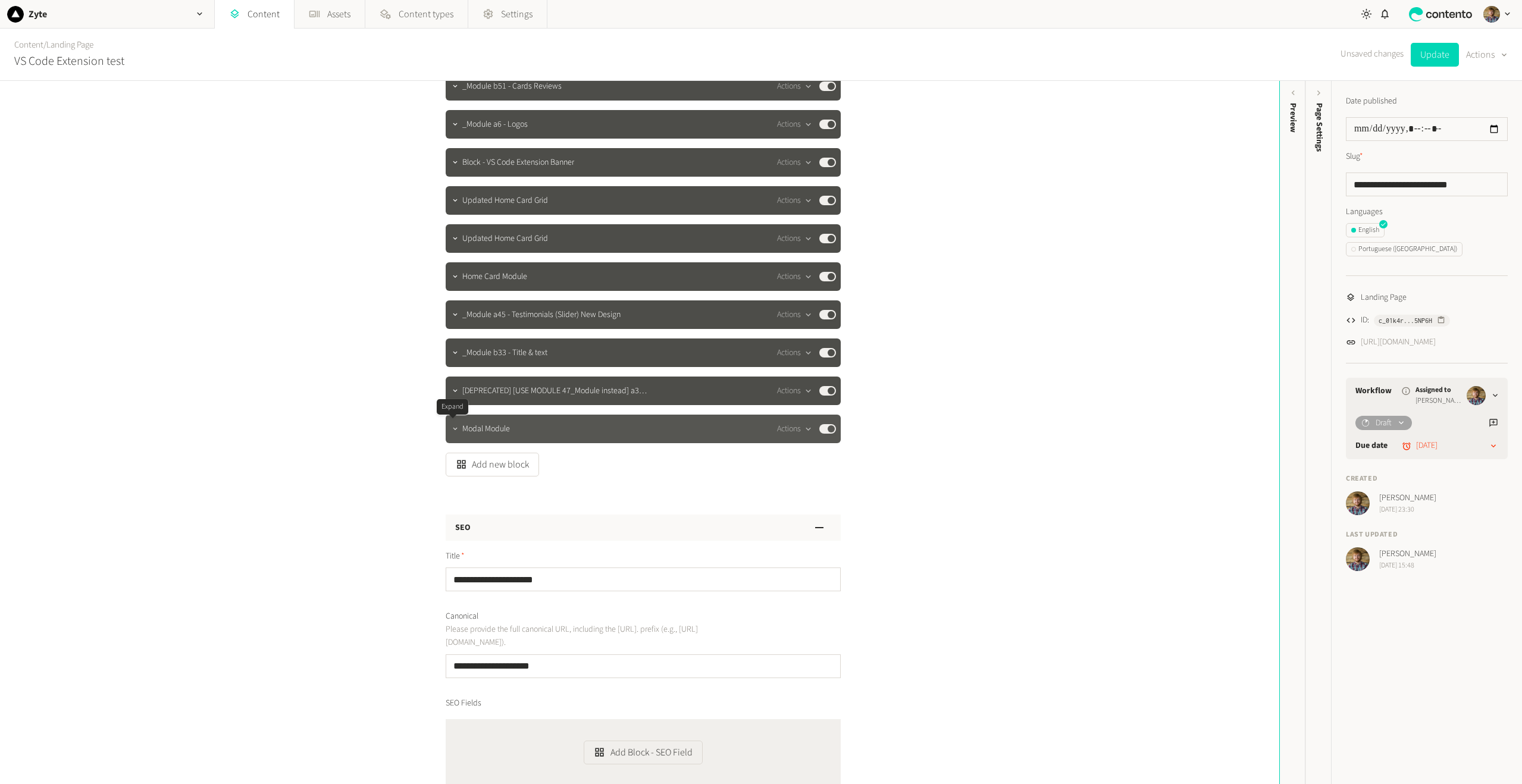
click at [448, 430] on button "button" at bounding box center [456, 428] width 14 height 14
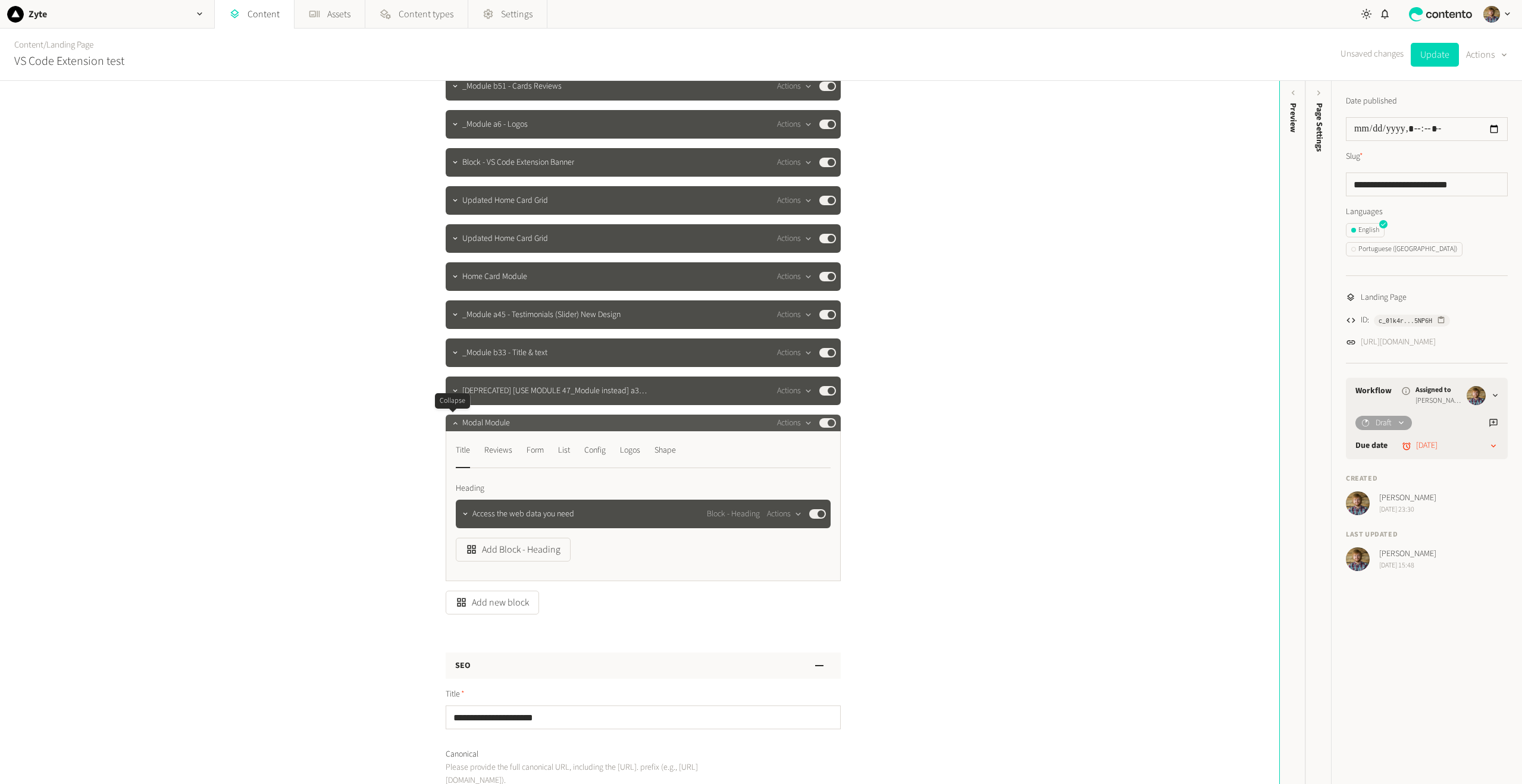
click at [449, 430] on div at bounding box center [456, 423] width 14 height 16
click at [451, 424] on icon "button" at bounding box center [456, 423] width 9 height 9
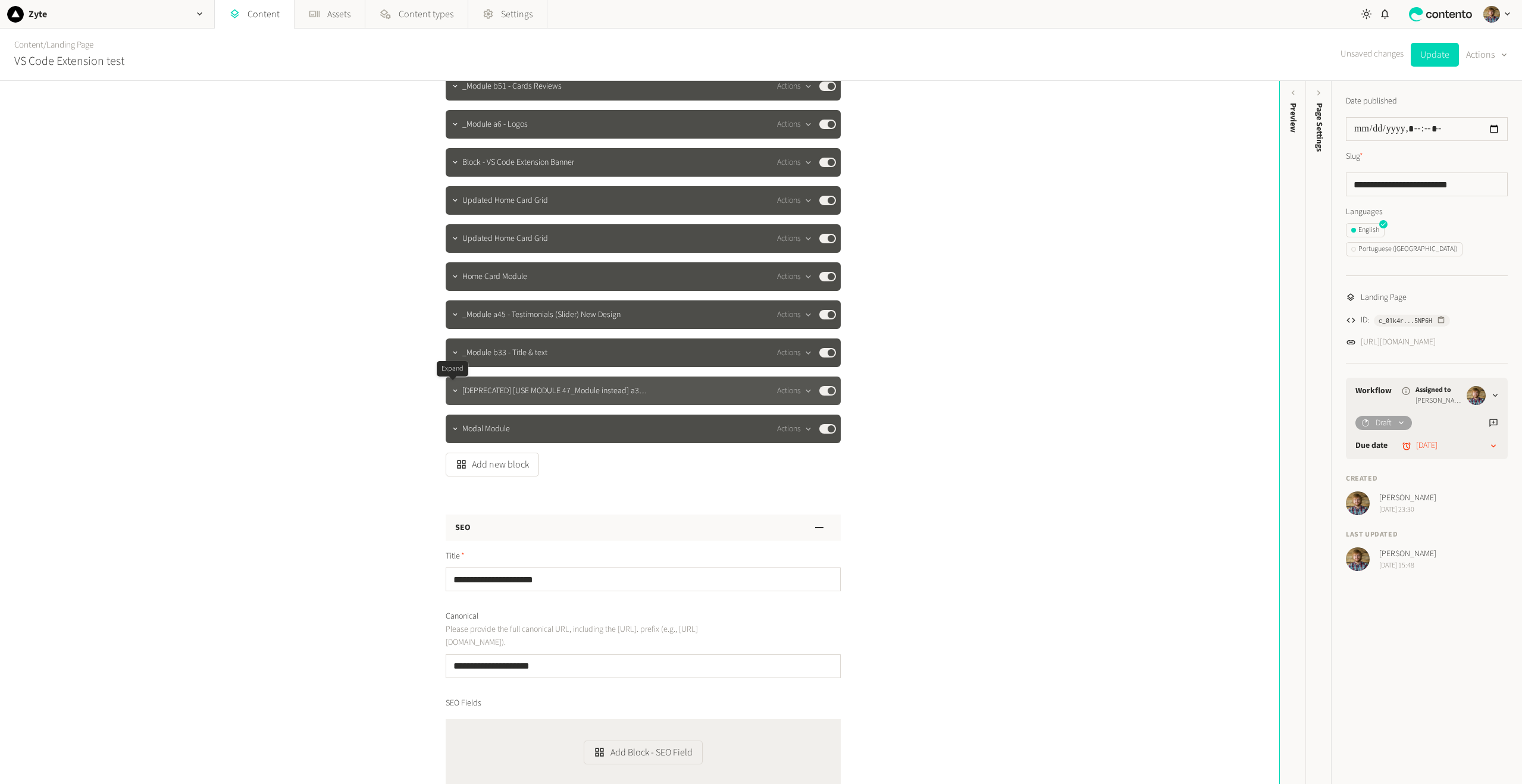
click at [452, 397] on div at bounding box center [456, 391] width 14 height 16
click at [452, 394] on icon "button" at bounding box center [456, 391] width 9 height 9
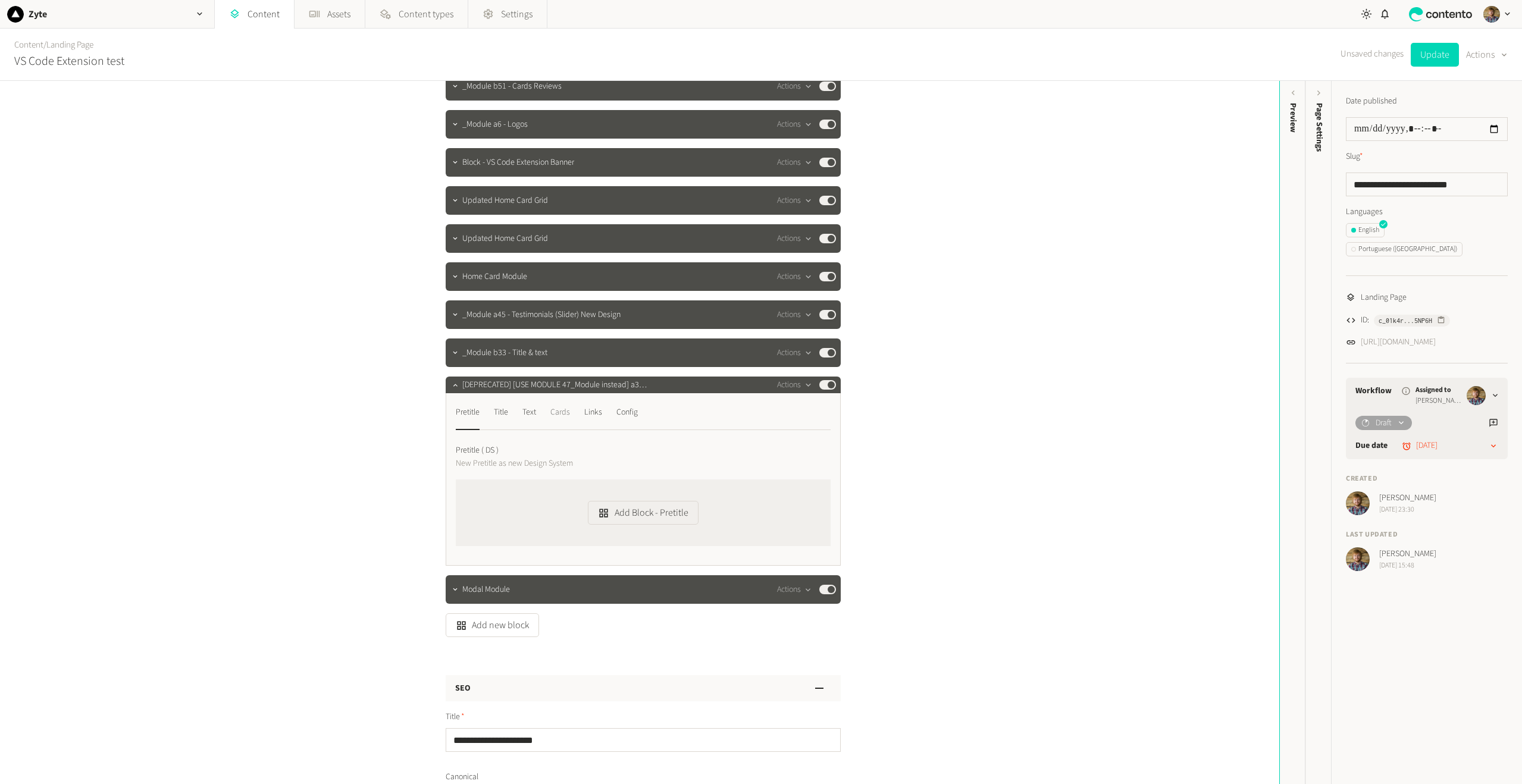
click at [565, 411] on div "Cards" at bounding box center [560, 412] width 20 height 19
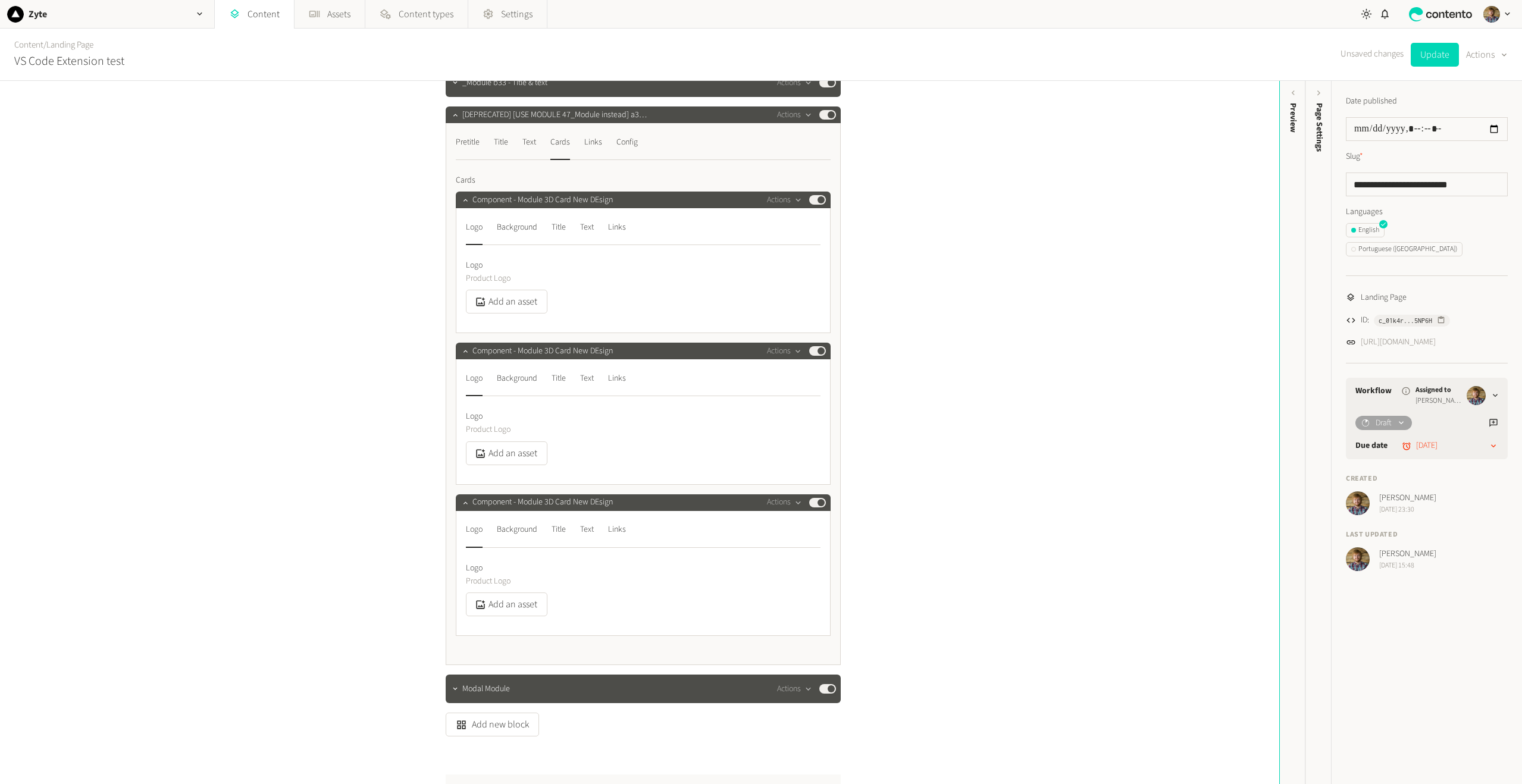
scroll to position [178, 0]
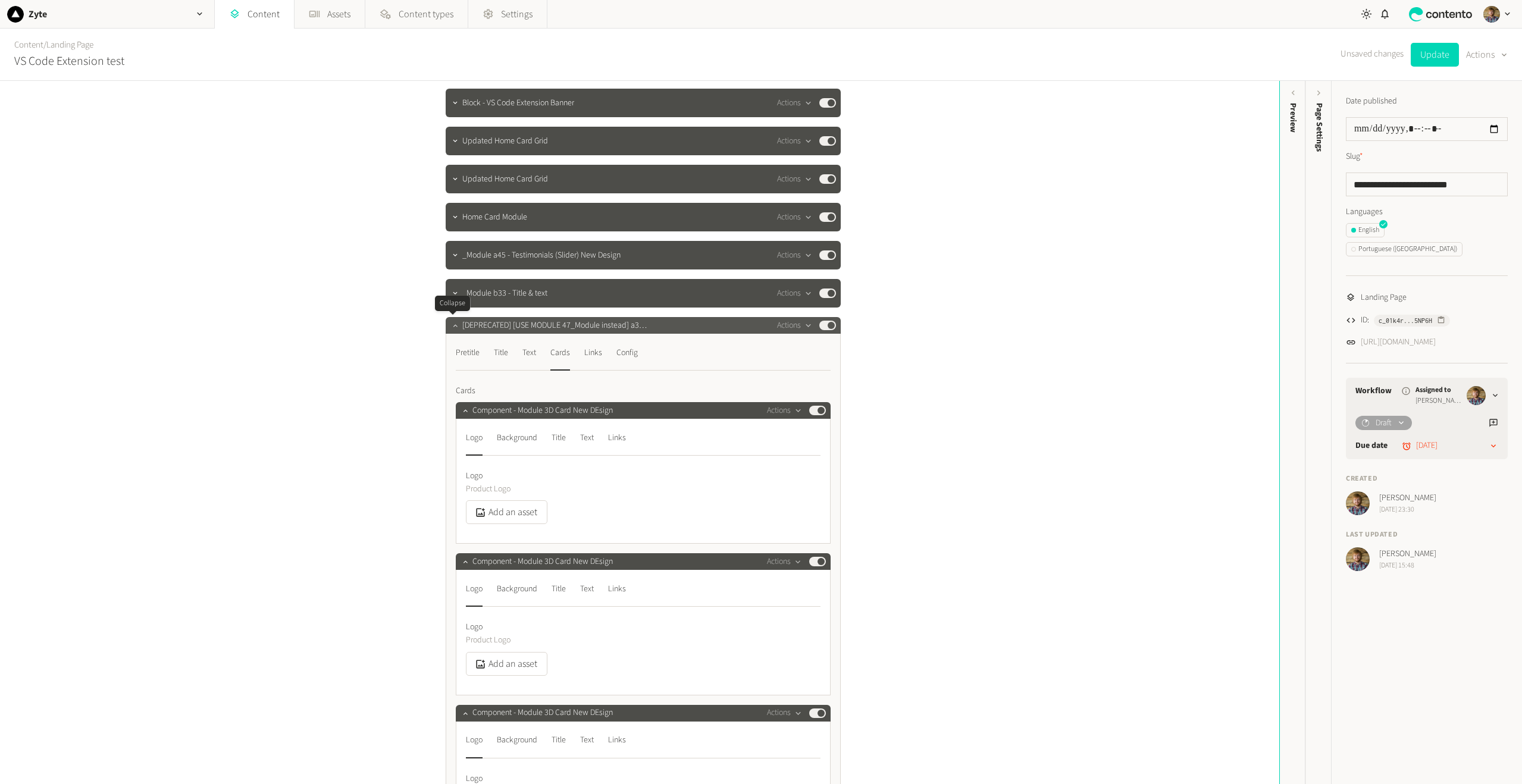
click at [451, 324] on icon "button" at bounding box center [456, 326] width 9 height 9
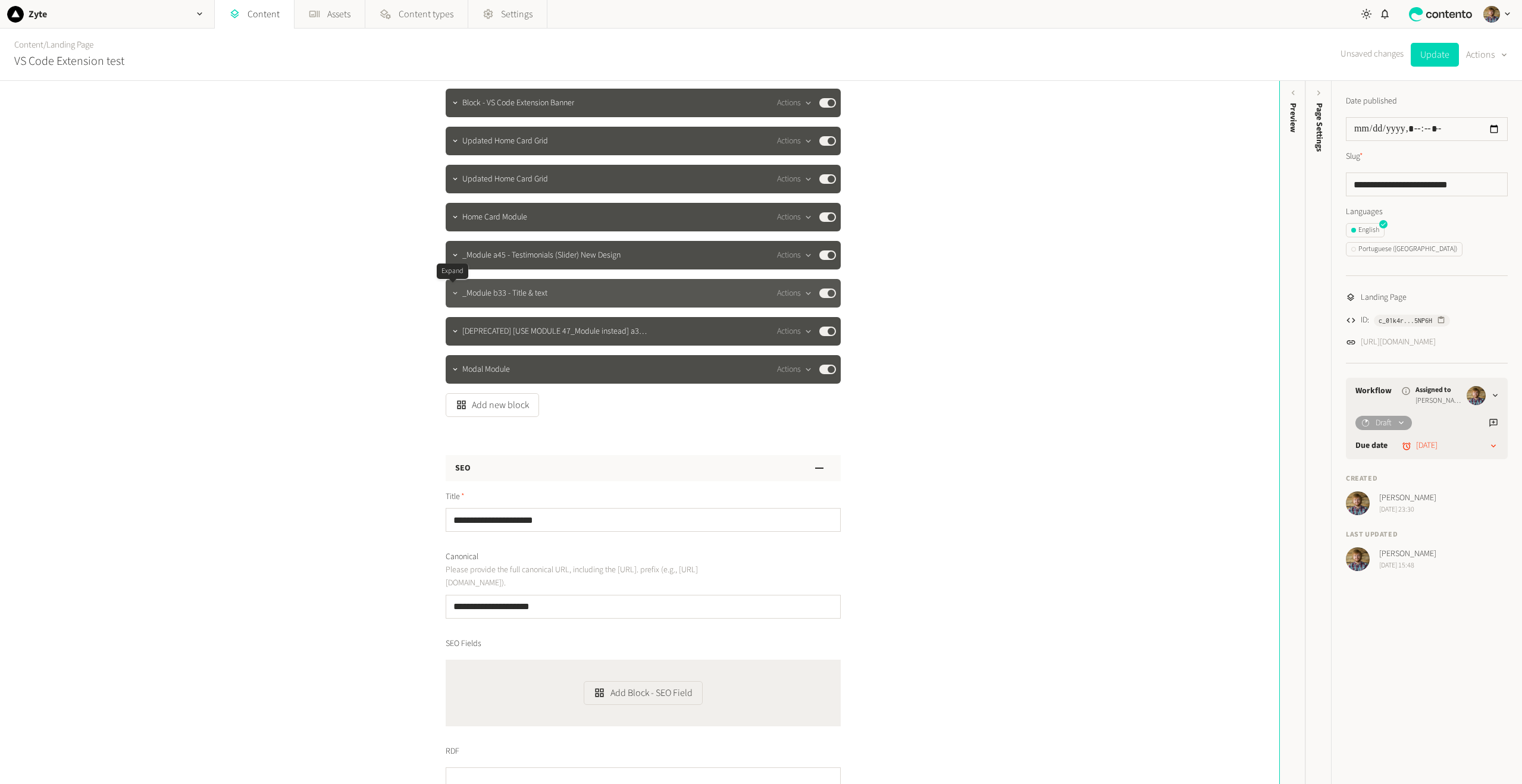
click at [453, 296] on icon "button" at bounding box center [456, 294] width 9 height 9
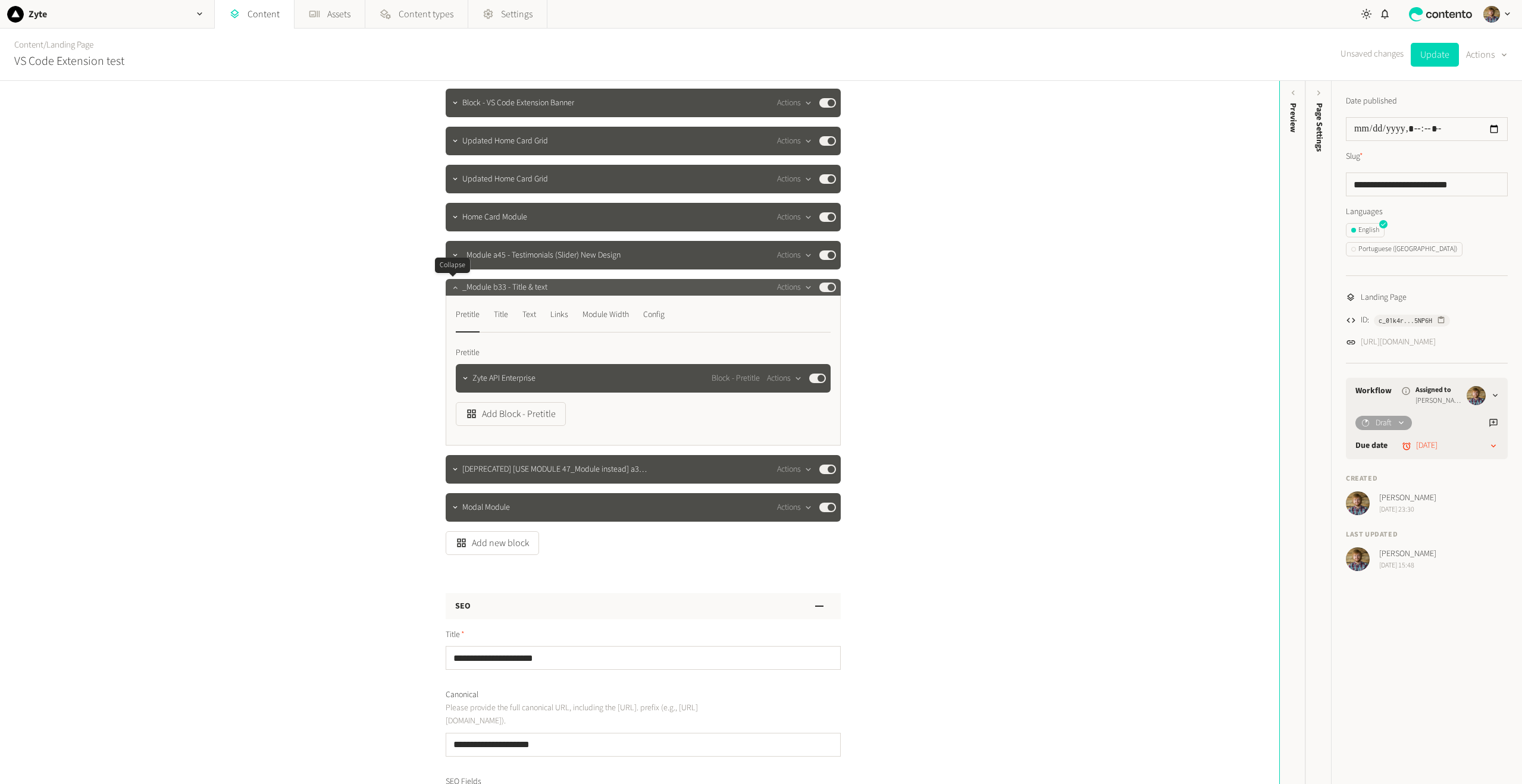
click at [451, 291] on icon "button" at bounding box center [456, 287] width 9 height 9
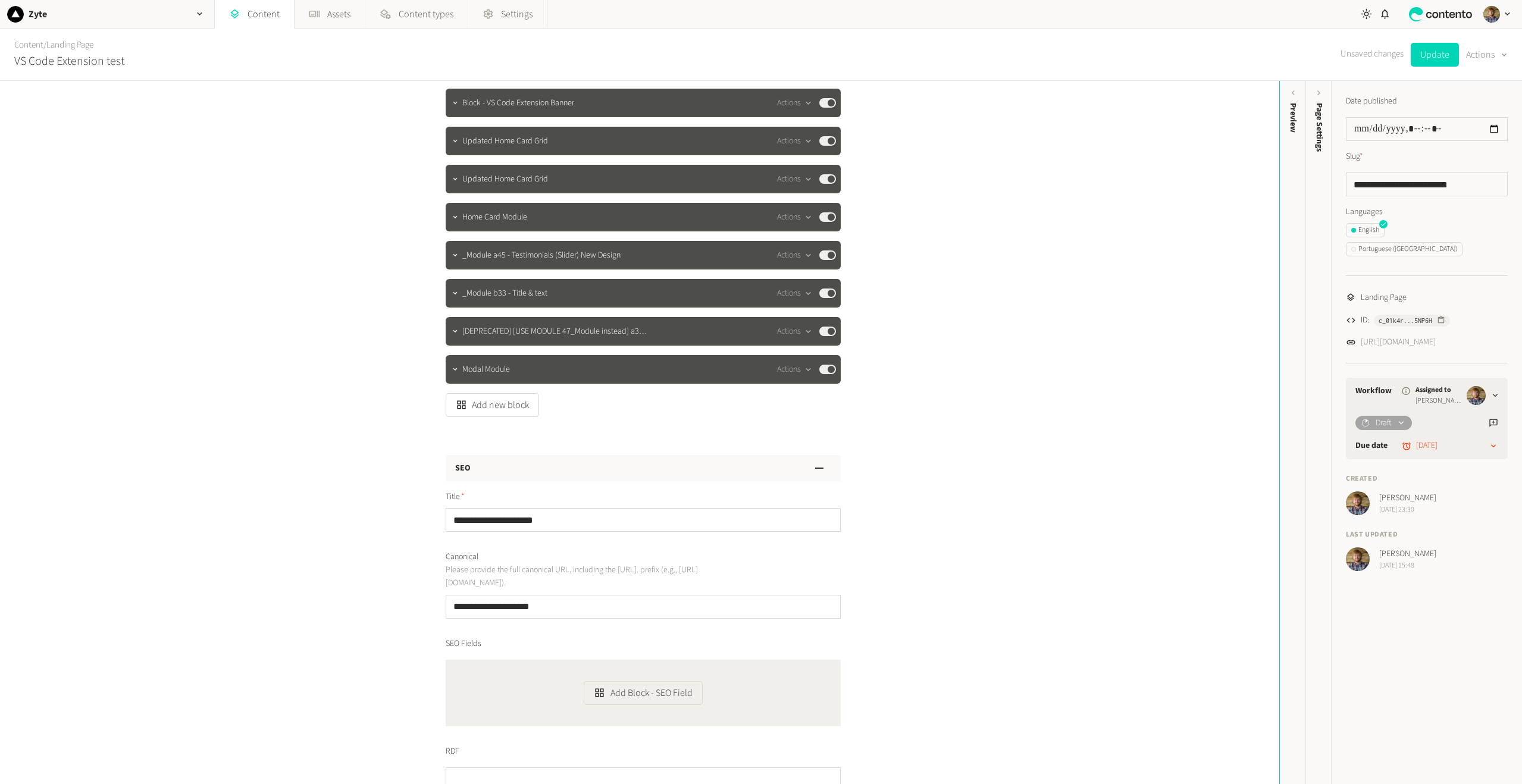
click at [373, 383] on div "**********" at bounding box center [639, 433] width 1280 height 703
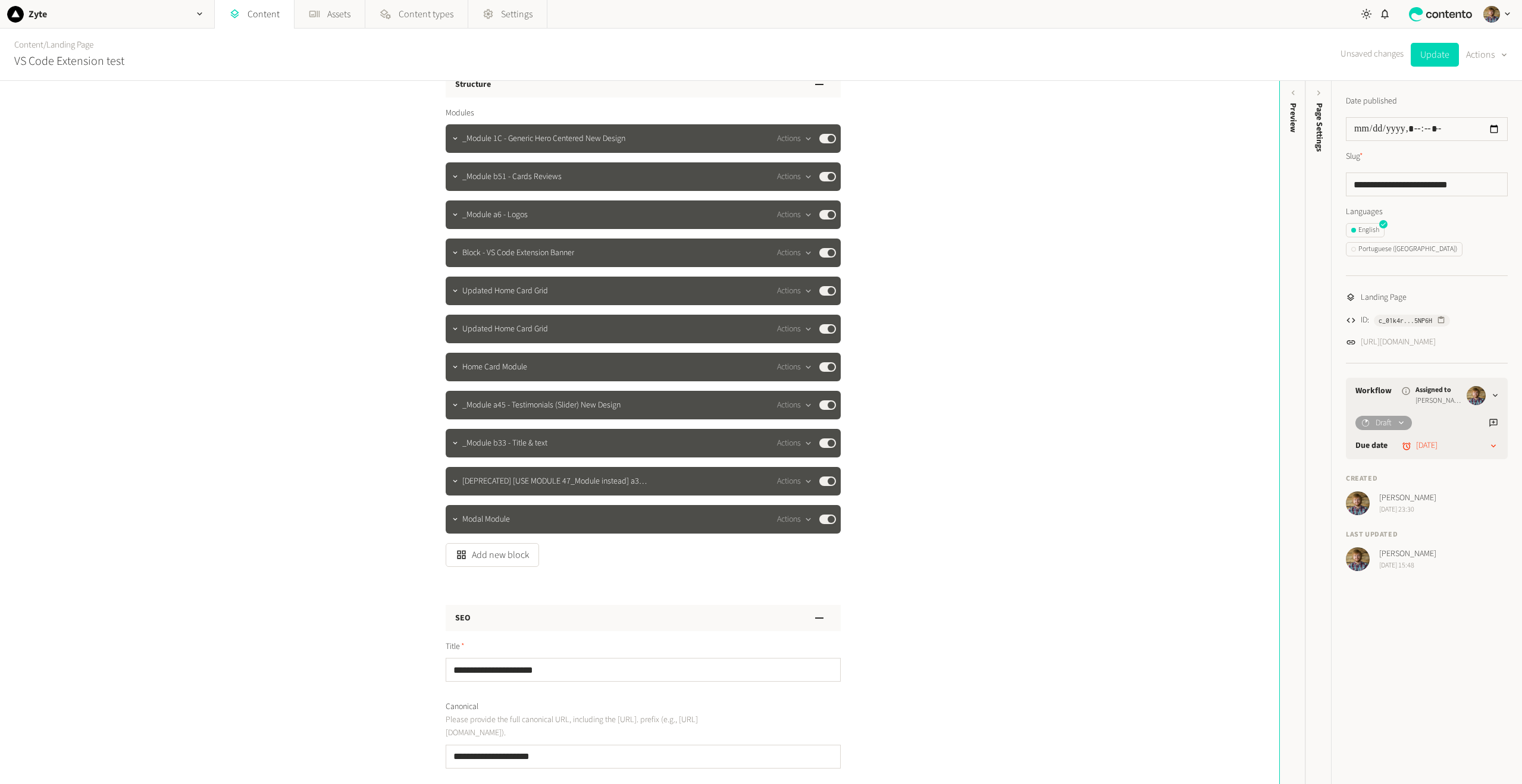
scroll to position [0, 0]
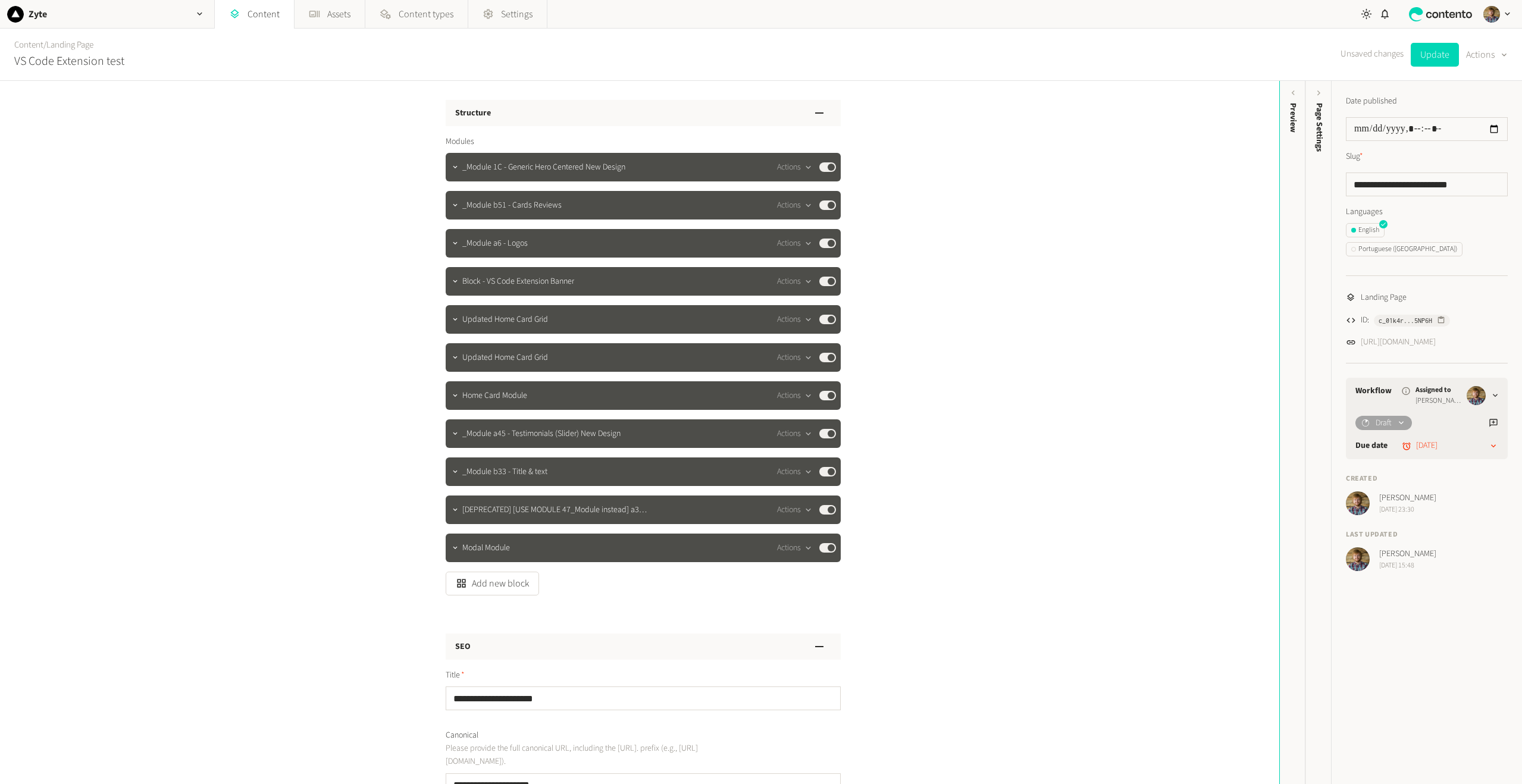
click at [256, 282] on div "**********" at bounding box center [639, 433] width 1280 height 703
click at [813, 110] on icon "button" at bounding box center [819, 113] width 14 height 14
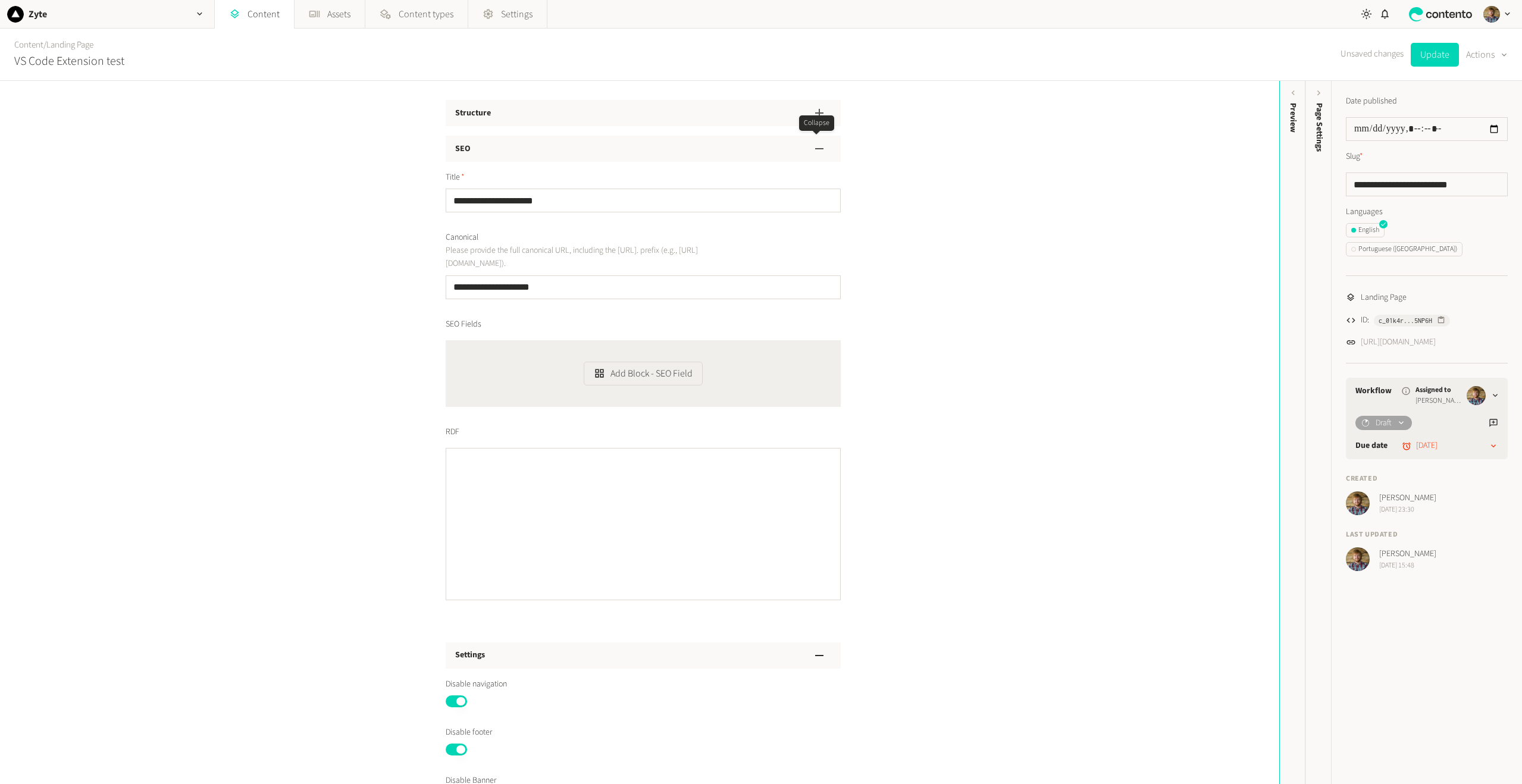
click at [816, 142] on icon "button" at bounding box center [819, 149] width 14 height 14
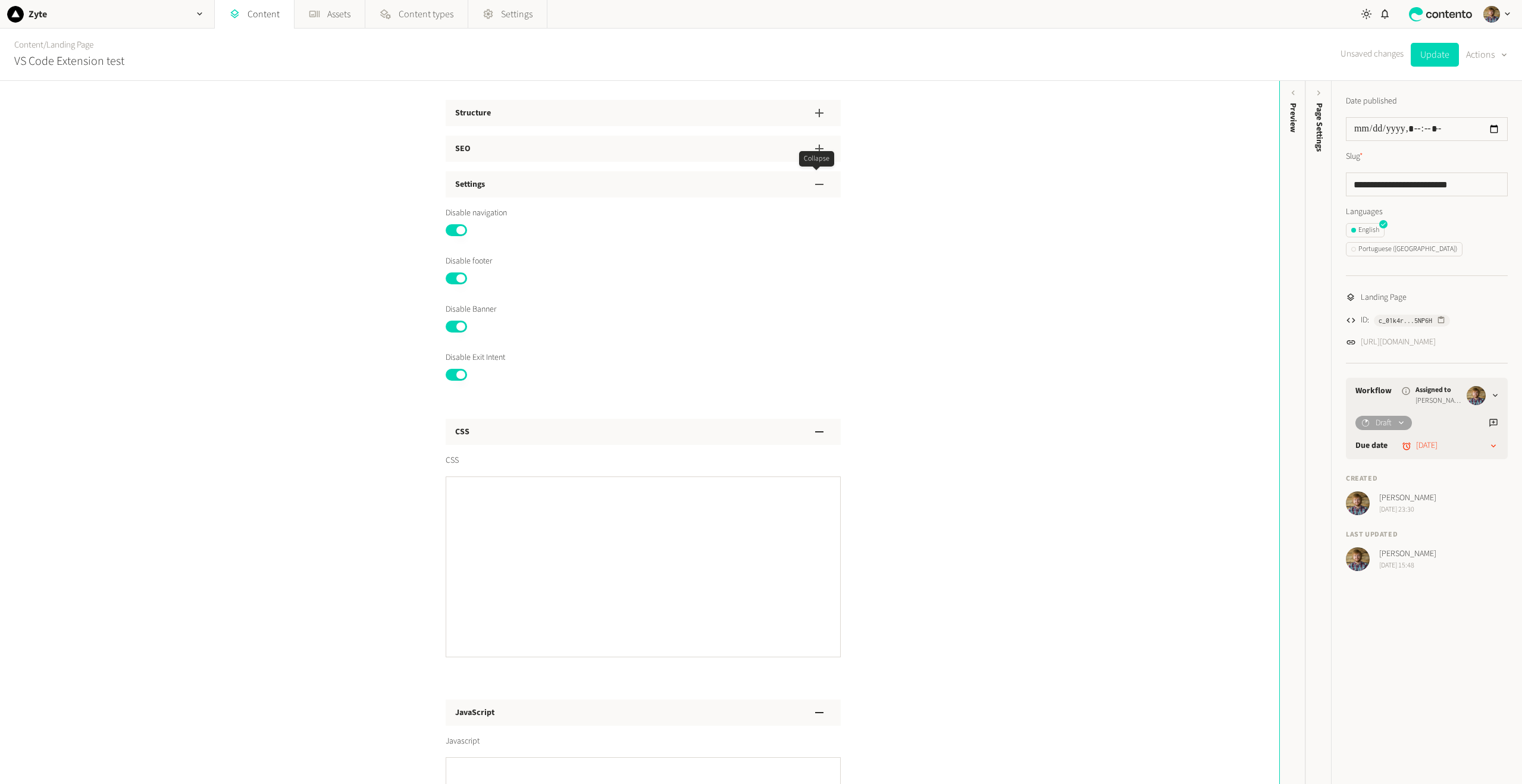
click at [819, 182] on icon "button" at bounding box center [819, 185] width 14 height 14
click at [812, 223] on icon "button" at bounding box center [819, 220] width 14 height 14
click at [817, 254] on icon "button" at bounding box center [819, 256] width 14 height 14
click at [818, 112] on icon "button" at bounding box center [819, 113] width 14 height 14
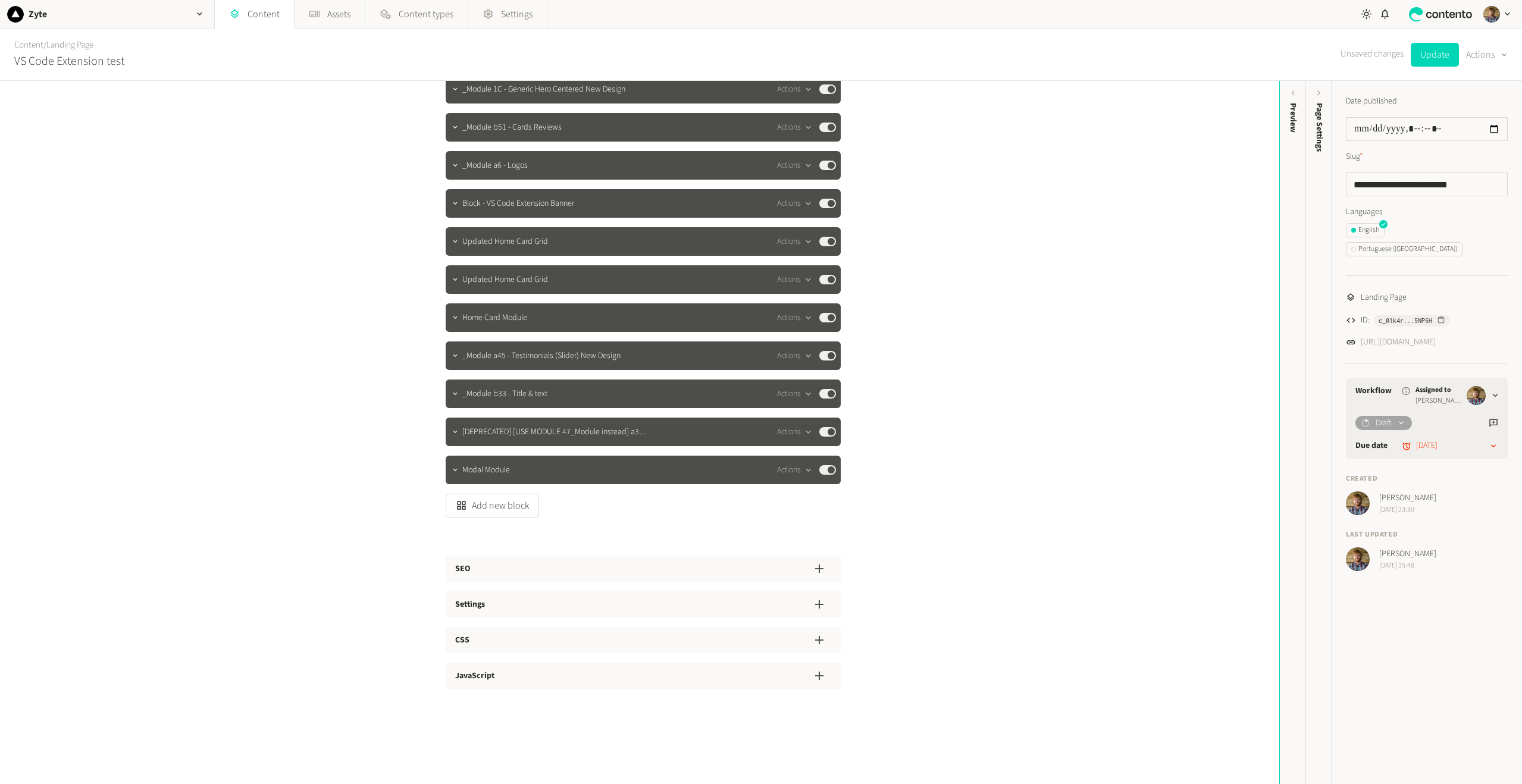
scroll to position [19, 0]
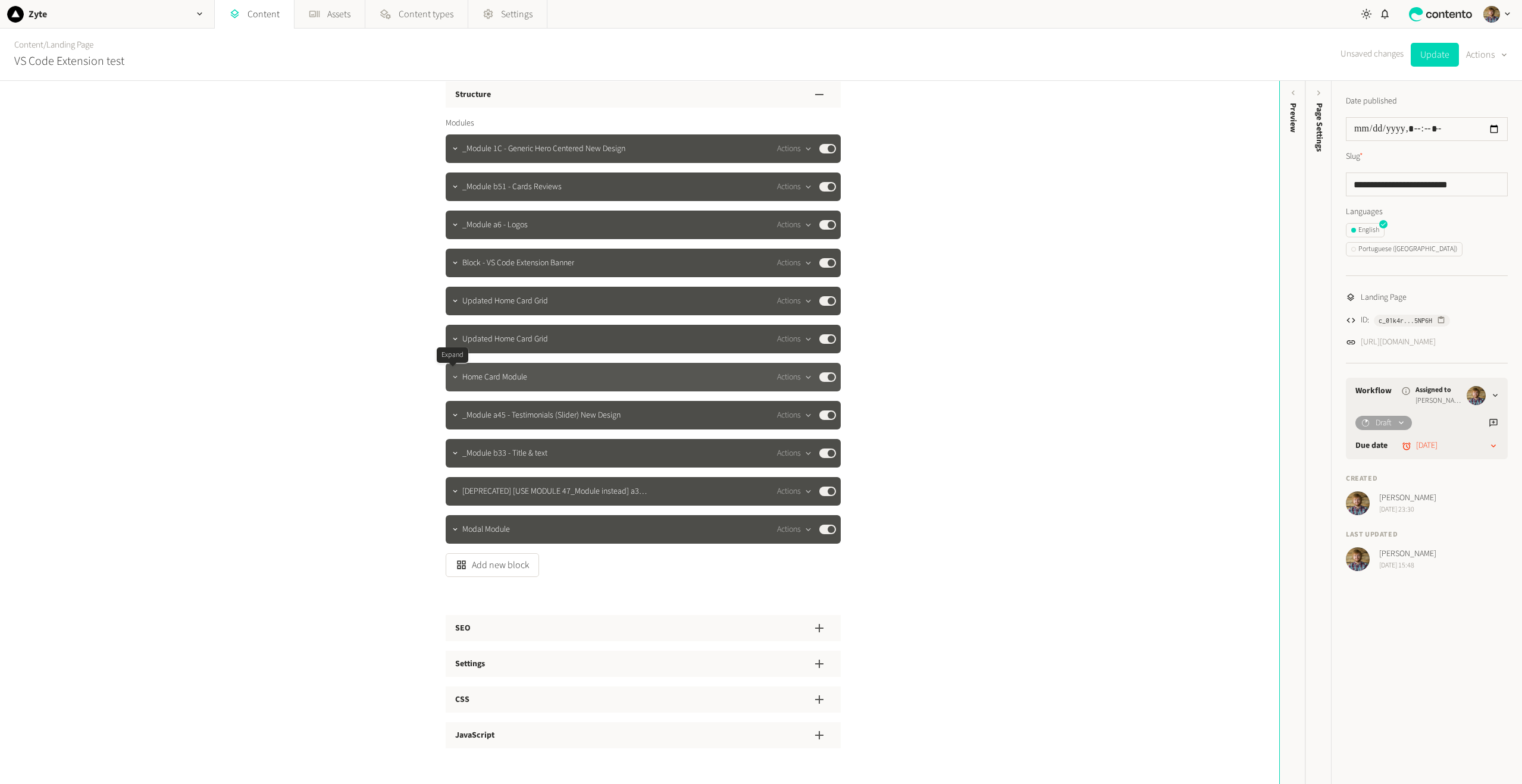
click at [451, 381] on icon "button" at bounding box center [456, 377] width 9 height 9
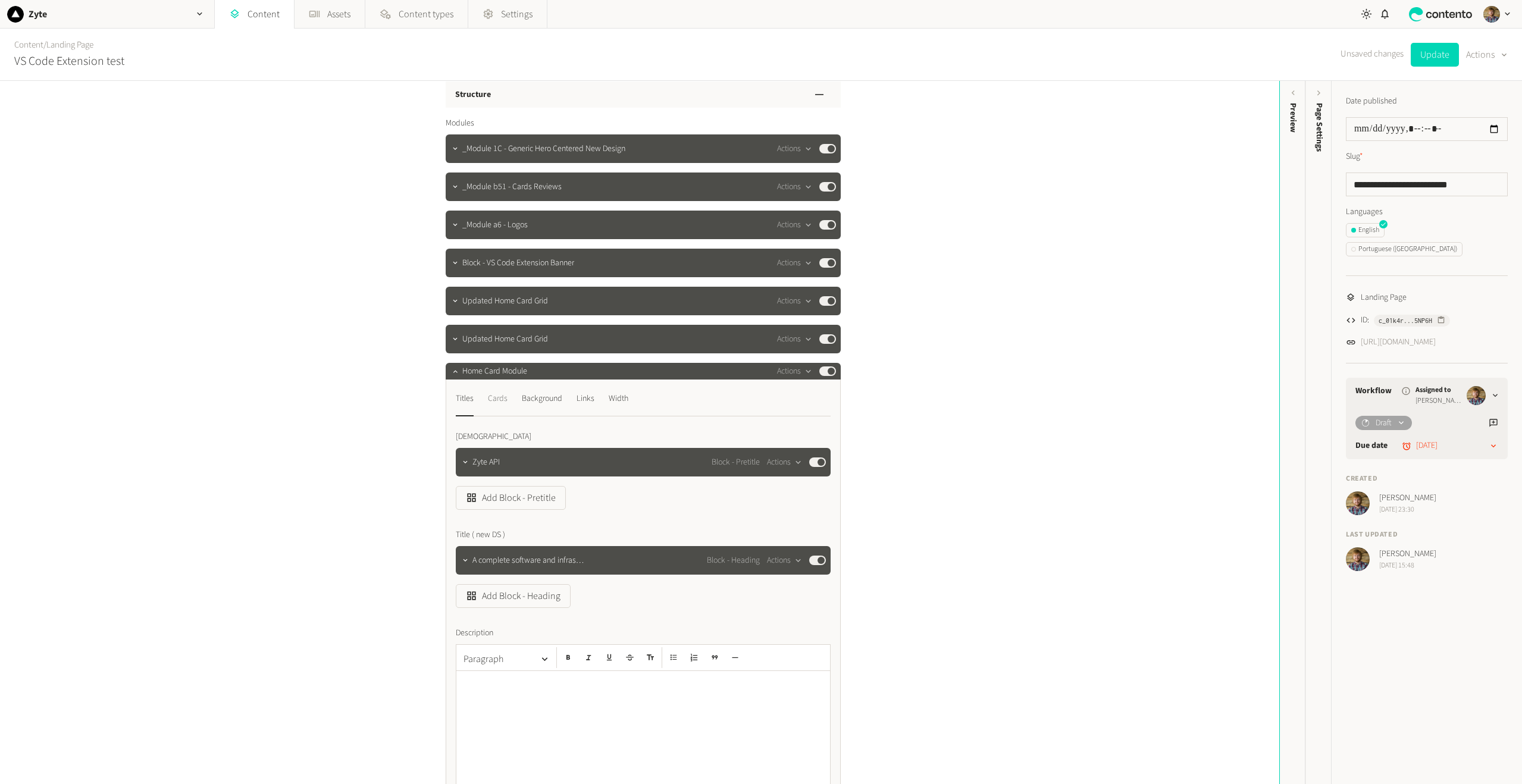
click at [491, 399] on div "Cards" at bounding box center [498, 398] width 20 height 19
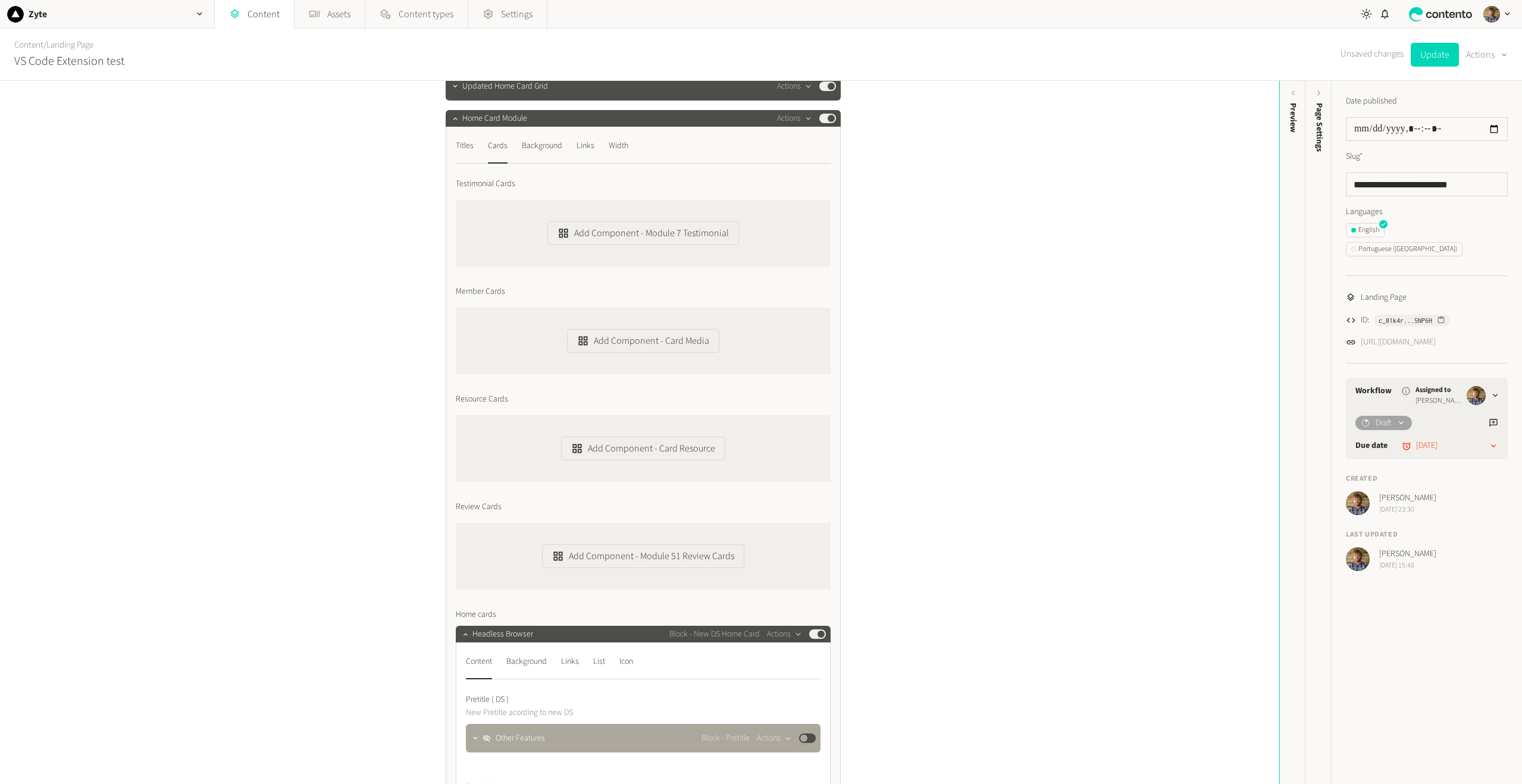
scroll to position [0, 0]
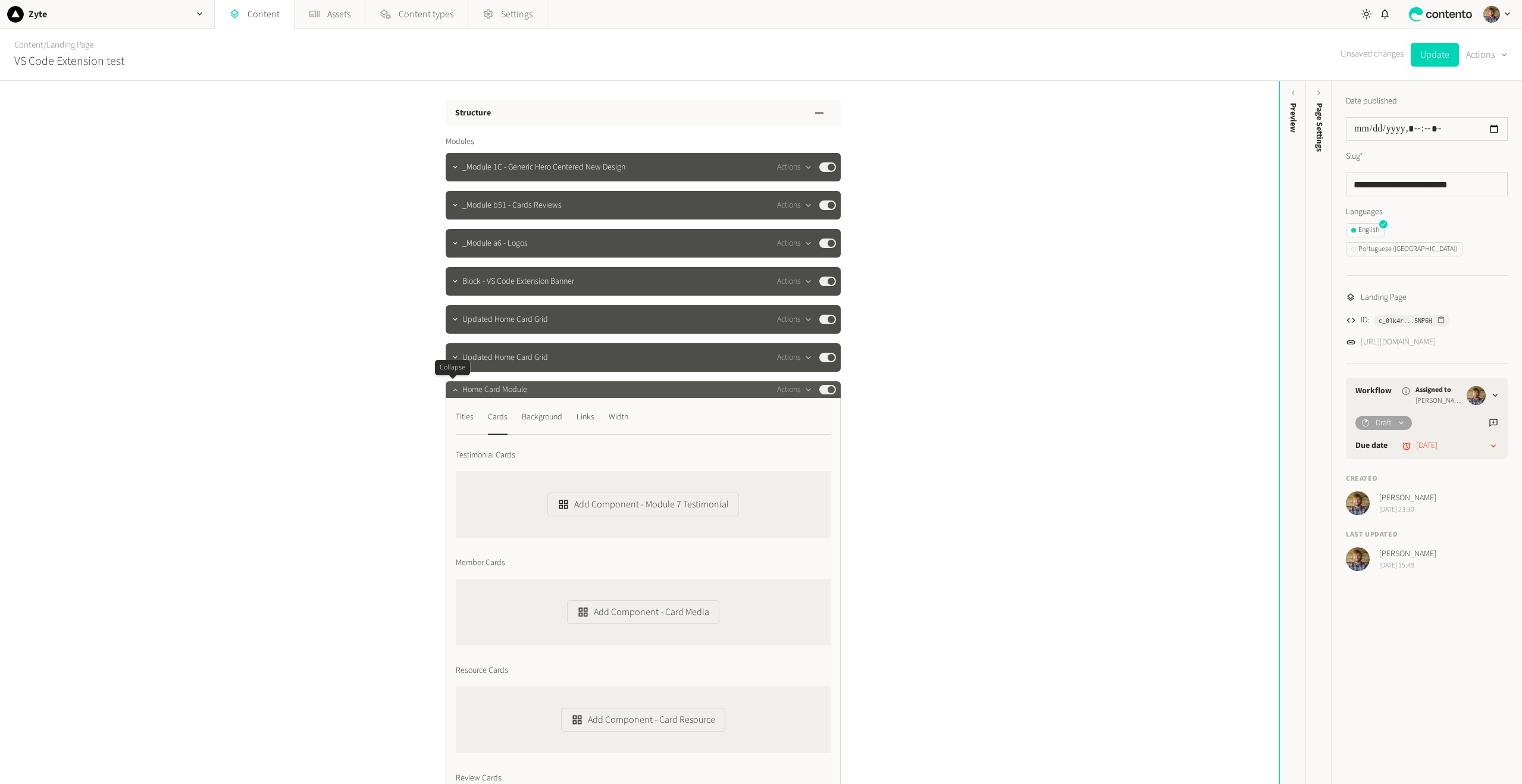
click at [451, 391] on icon "button" at bounding box center [456, 390] width 9 height 9
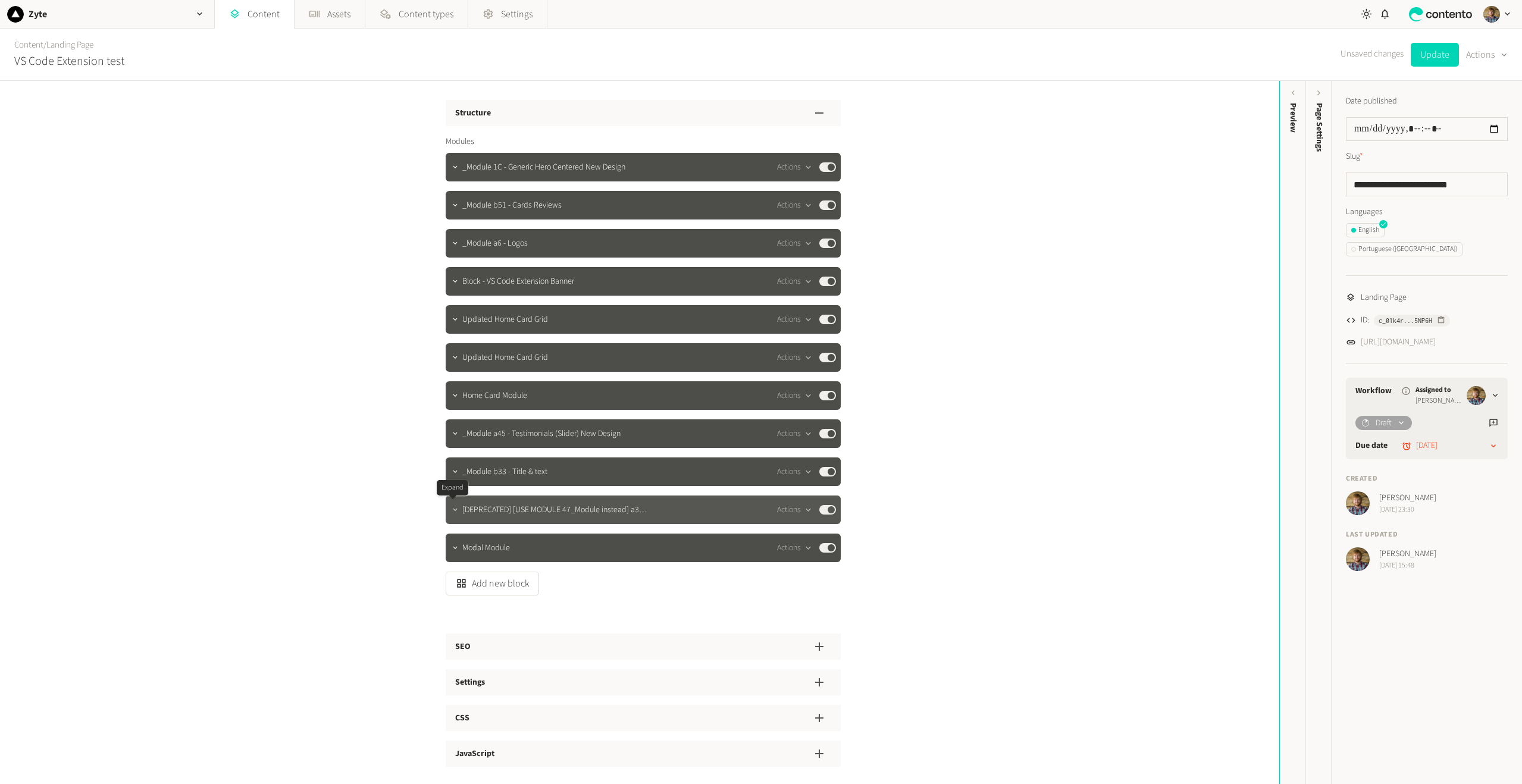
click at [452, 509] on icon "button" at bounding box center [456, 510] width 9 height 9
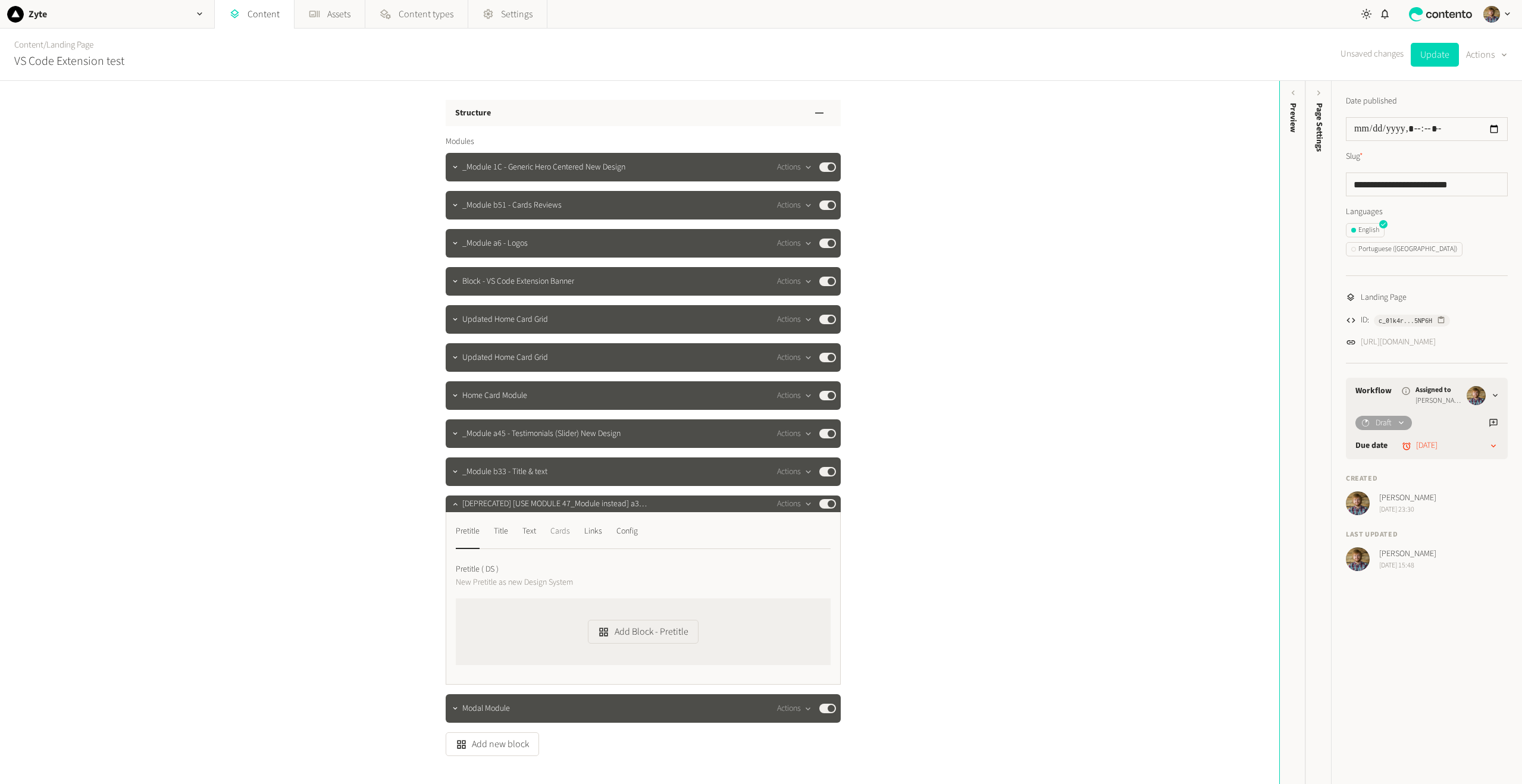
click at [558, 532] on div "Cards" at bounding box center [560, 531] width 20 height 19
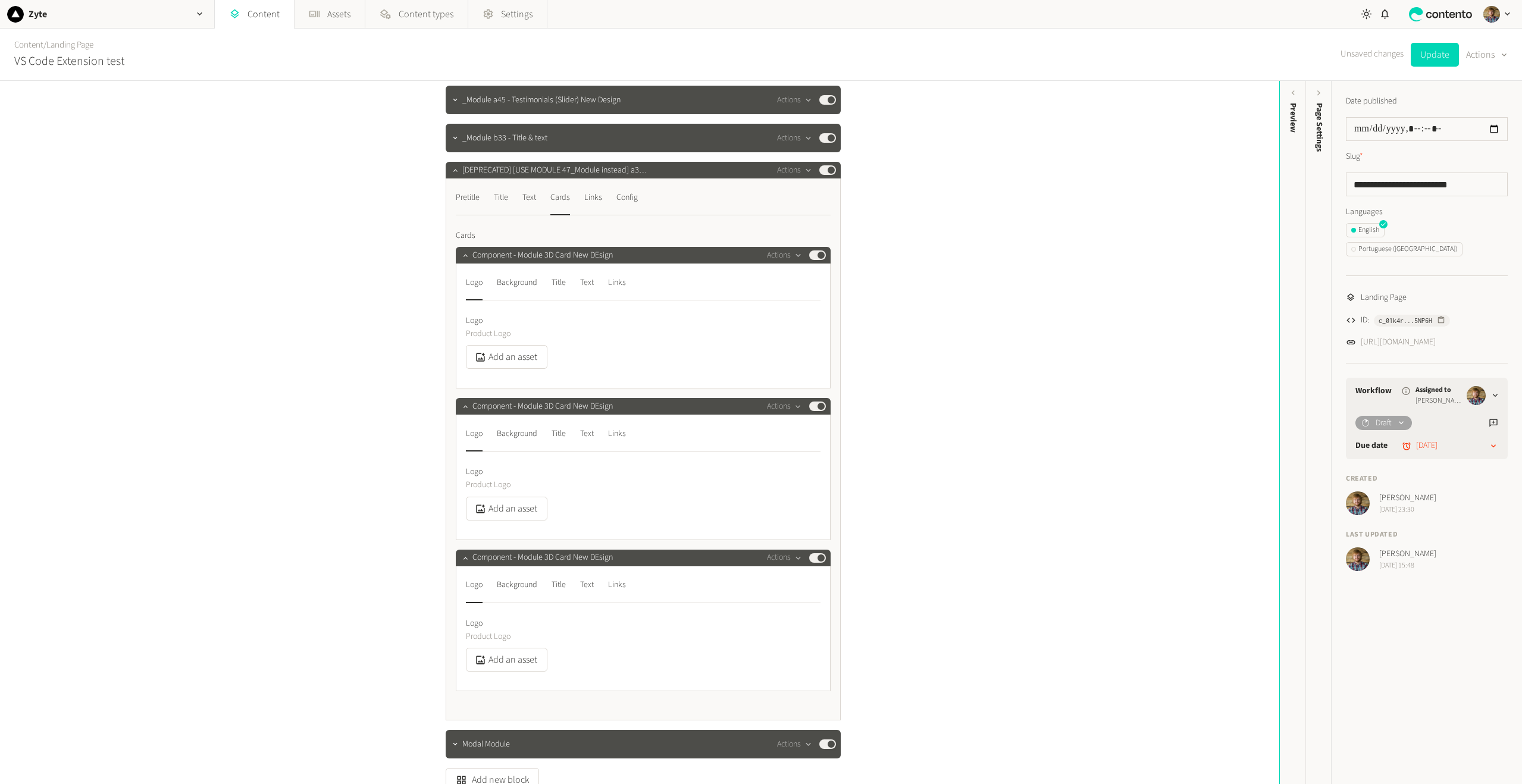
scroll to position [297, 0]
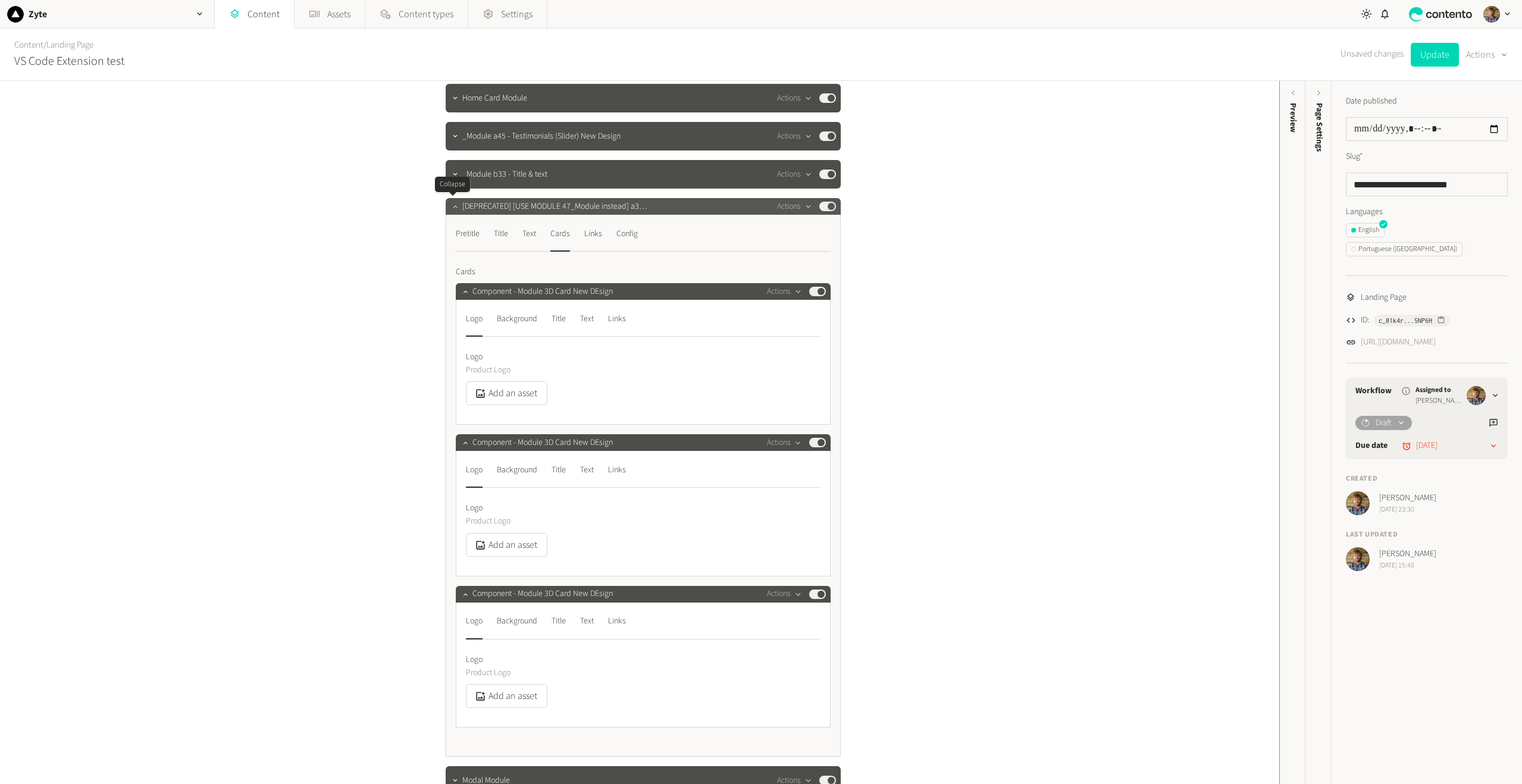
click at [455, 205] on icon "button" at bounding box center [456, 207] width 9 height 9
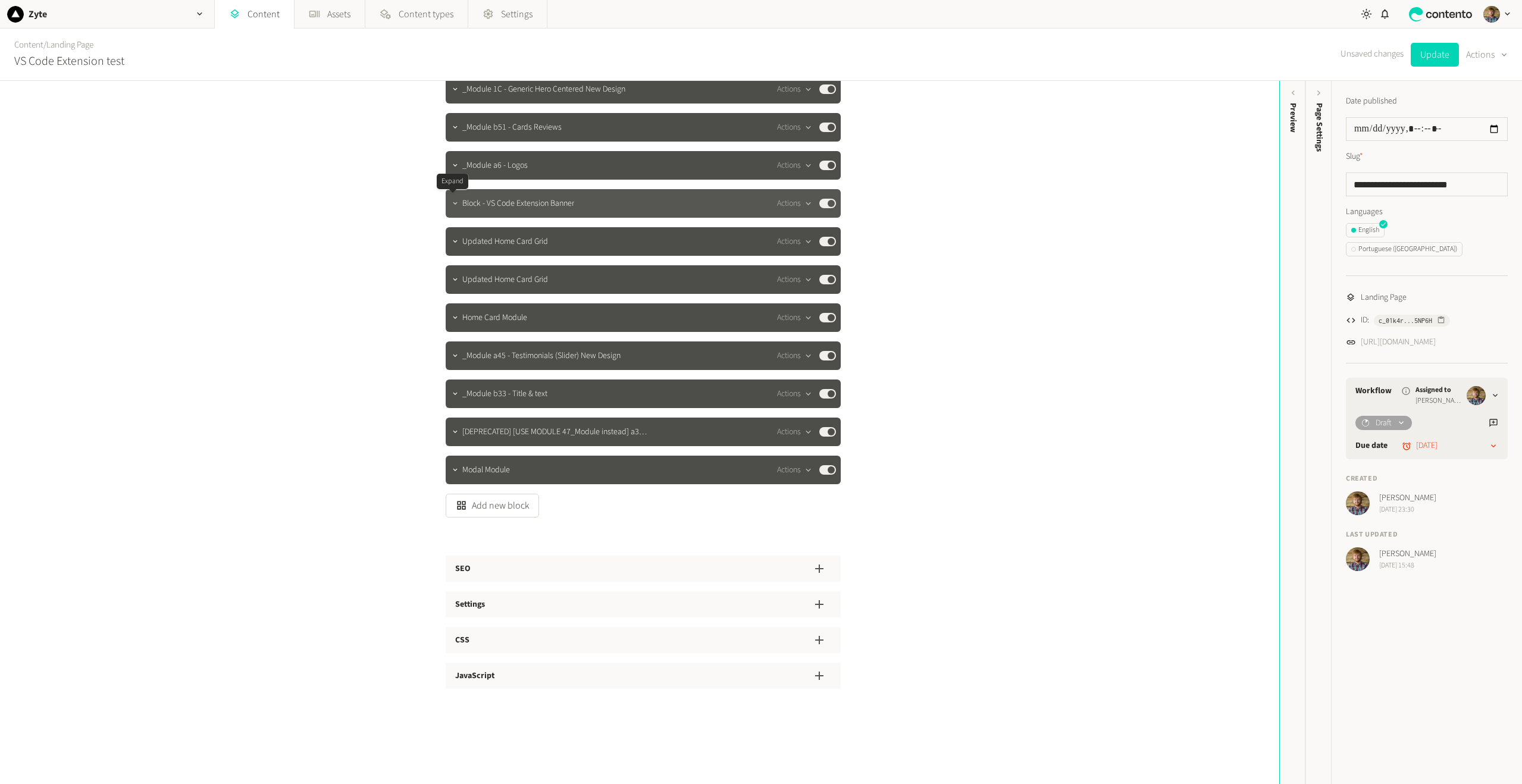
scroll to position [78, 0]
click at [452, 396] on icon "button" at bounding box center [456, 394] width 9 height 9
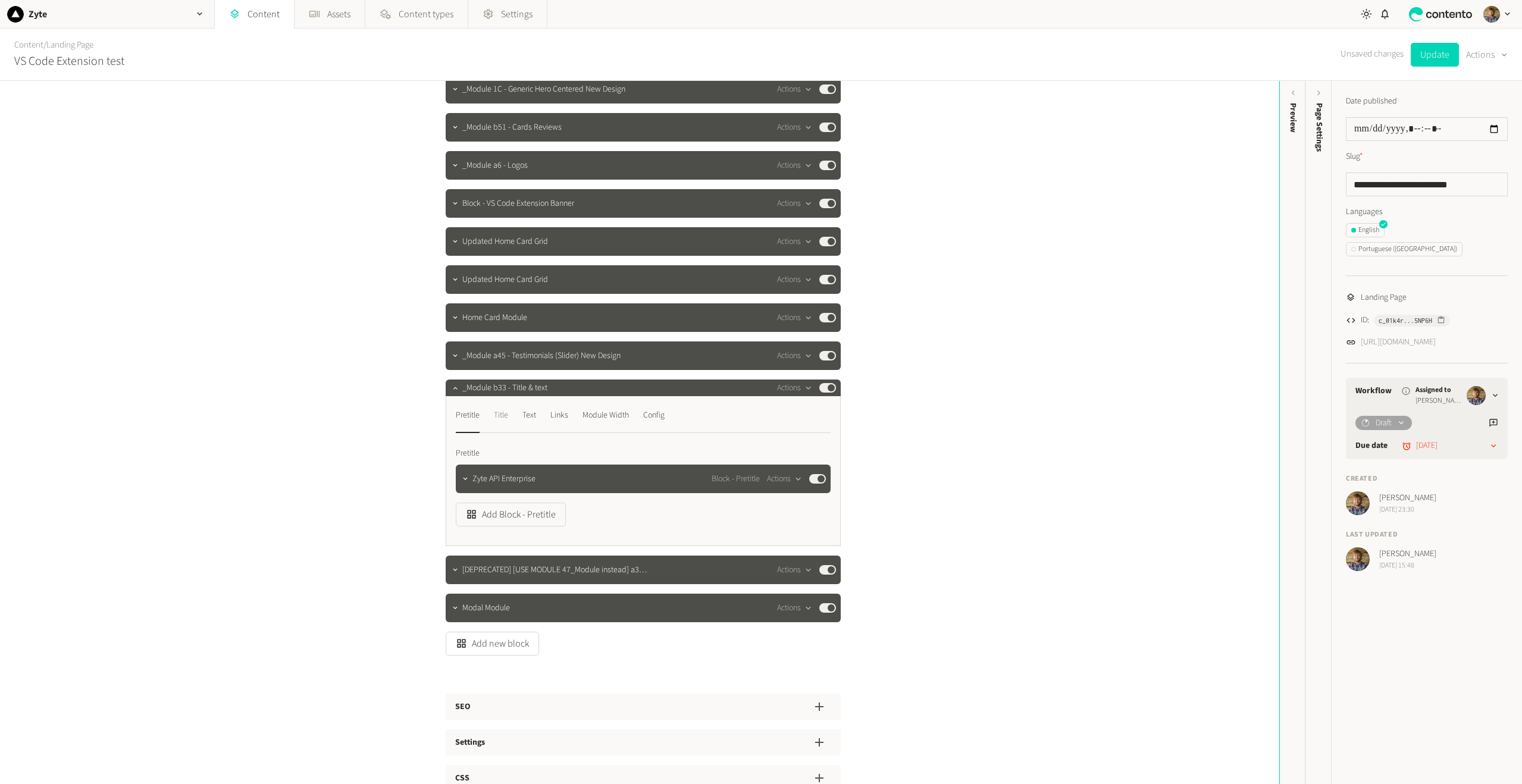
click at [496, 416] on div "Title" at bounding box center [501, 415] width 14 height 19
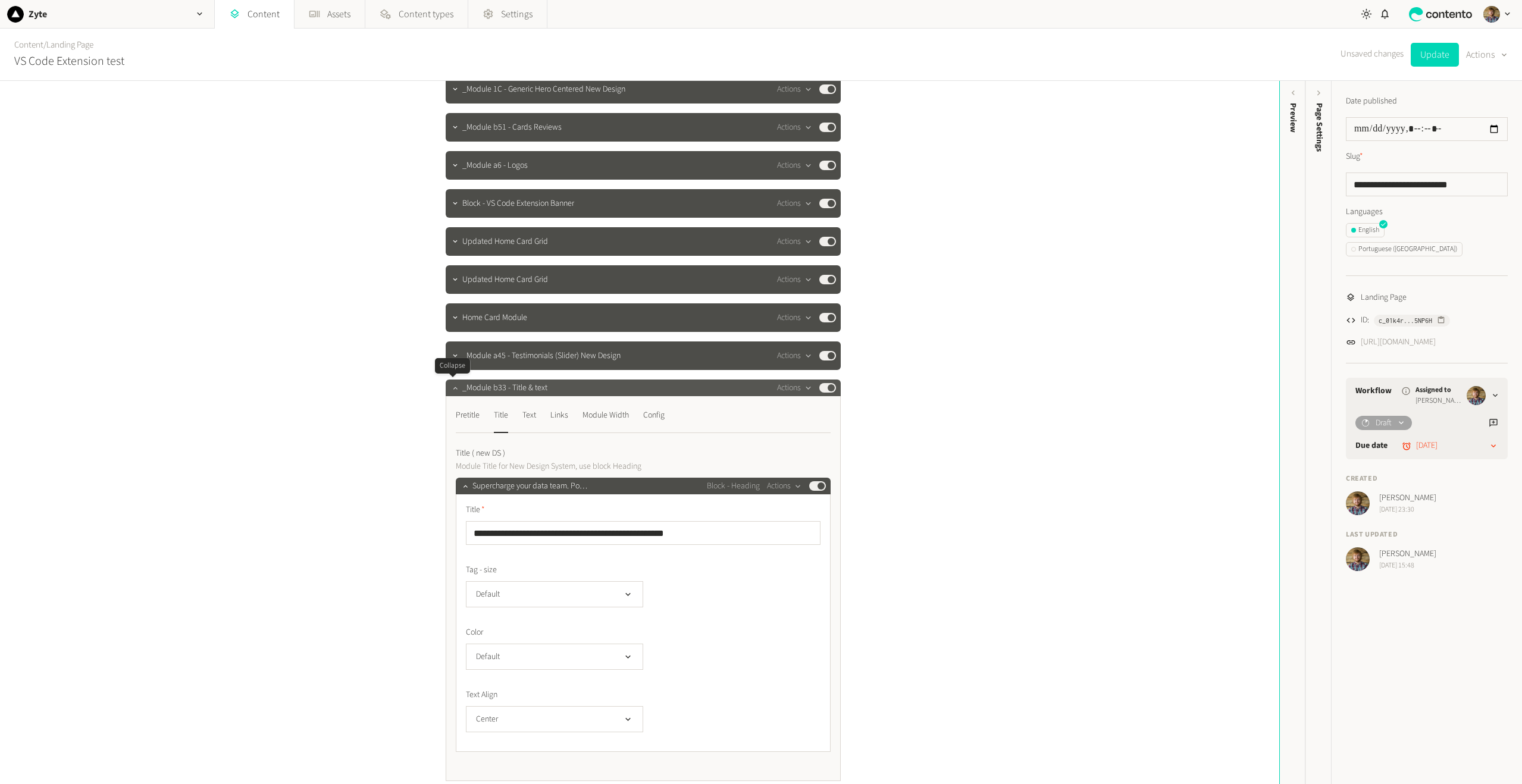
click at [456, 391] on icon "button" at bounding box center [456, 388] width 9 height 9
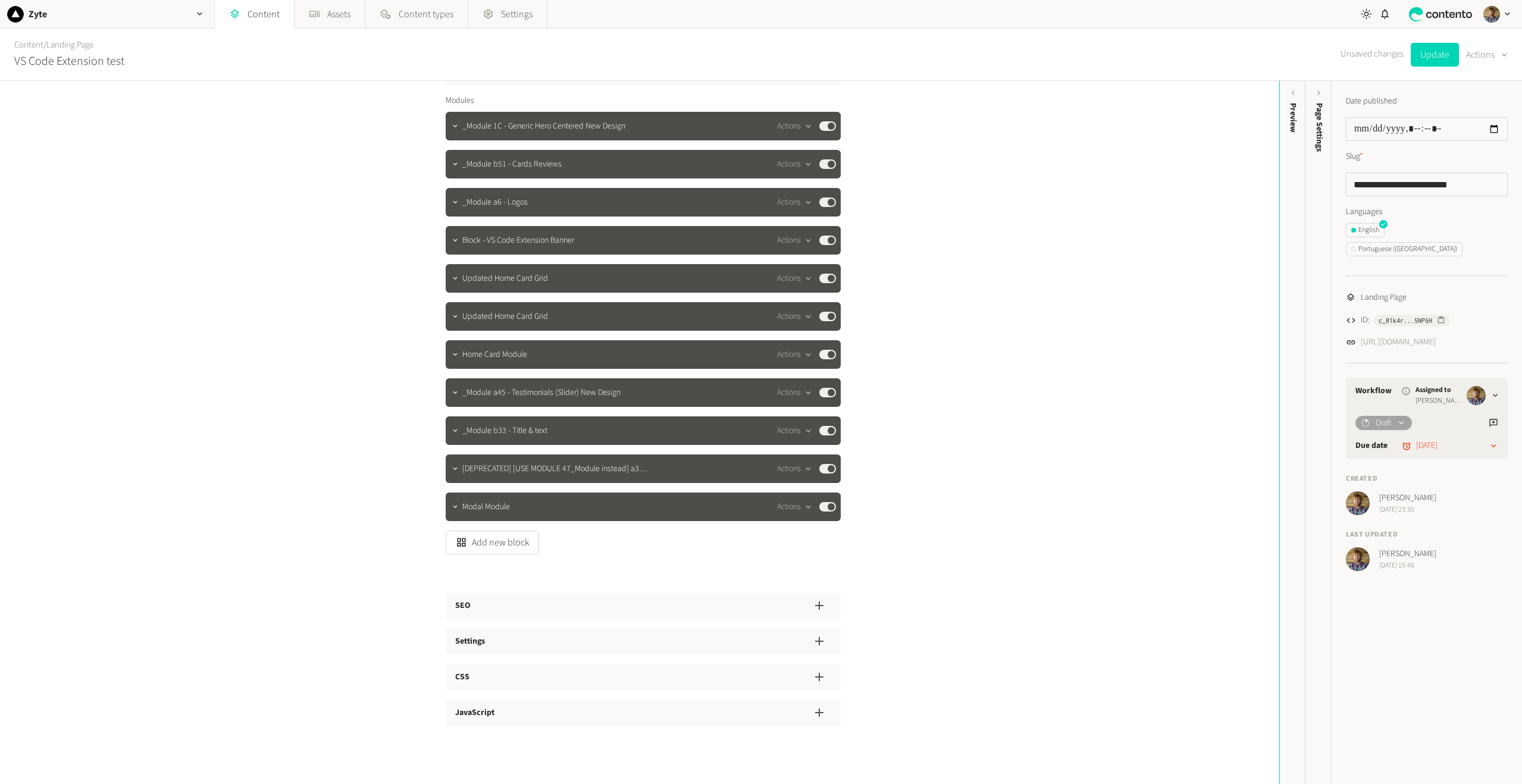
scroll to position [0, 0]
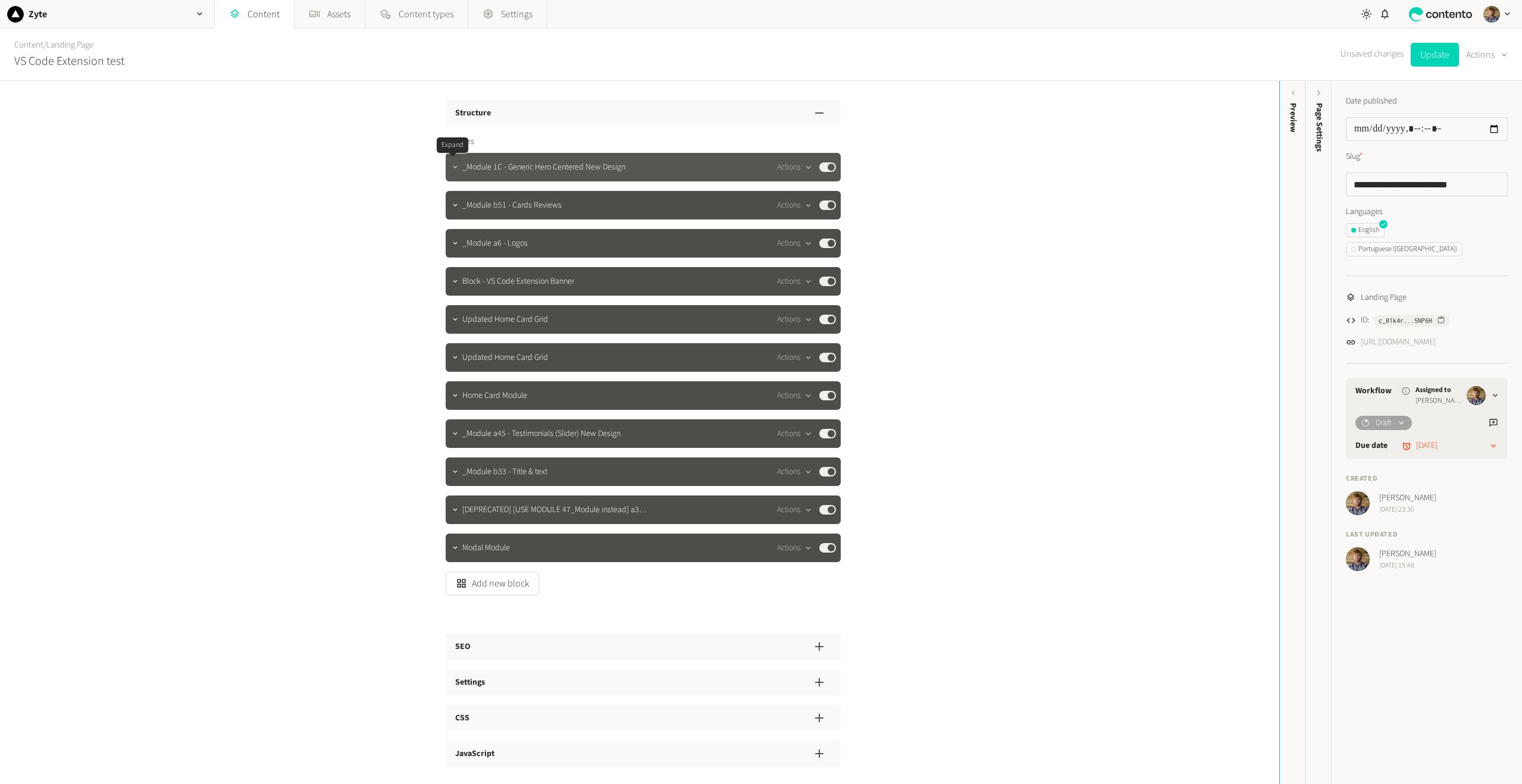
click at [452, 171] on icon "button" at bounding box center [456, 167] width 9 height 9
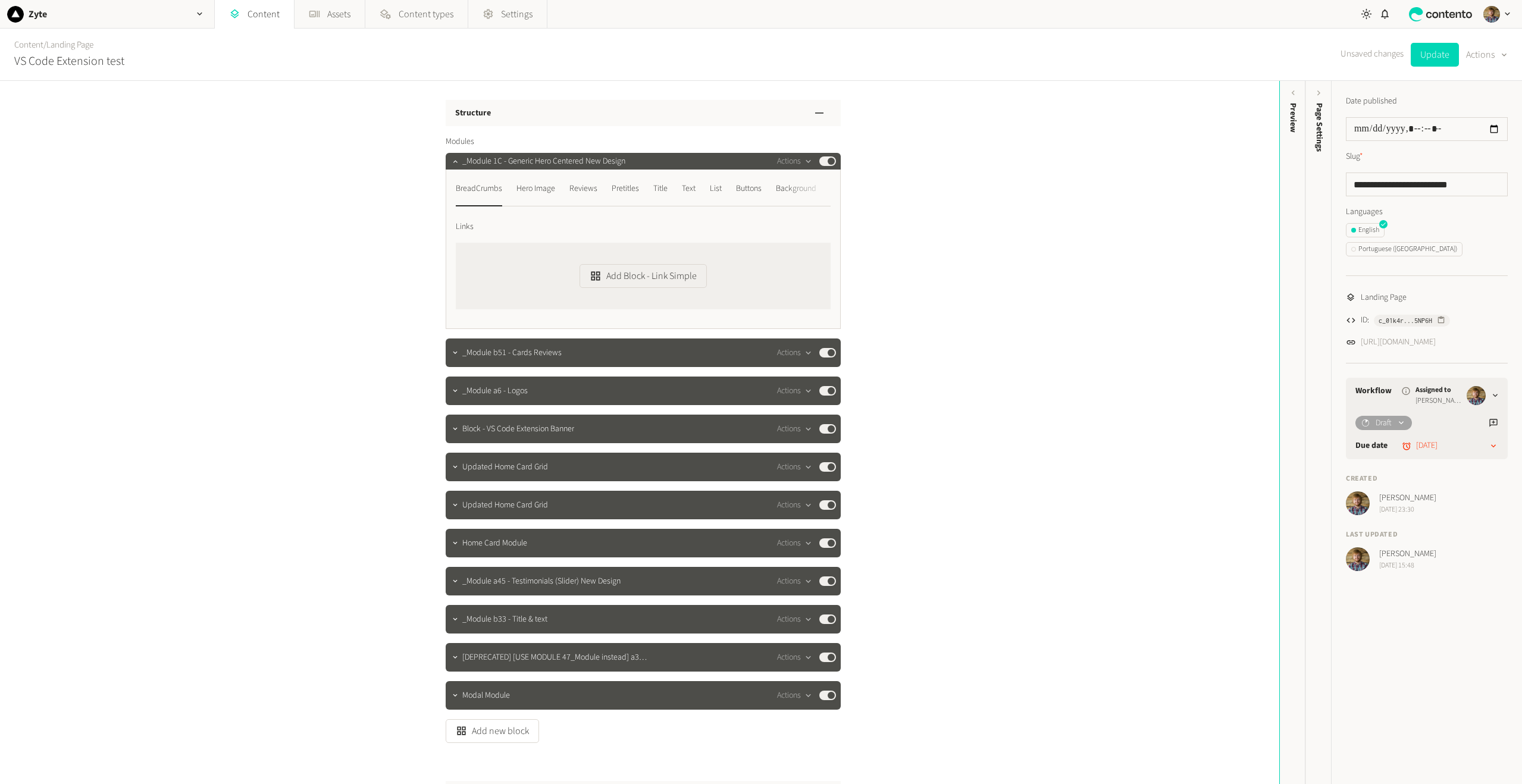
drag, startPoint x: 807, startPoint y: 185, endPoint x: 702, endPoint y: 189, distance: 105.1
click at [702, 189] on div "BreadCrumbs Hero Image Reviews Pretitles Title Text List Buttons Background Con…" at bounding box center [643, 192] width 375 height 27
click at [742, 185] on div "Buttons" at bounding box center [749, 188] width 26 height 19
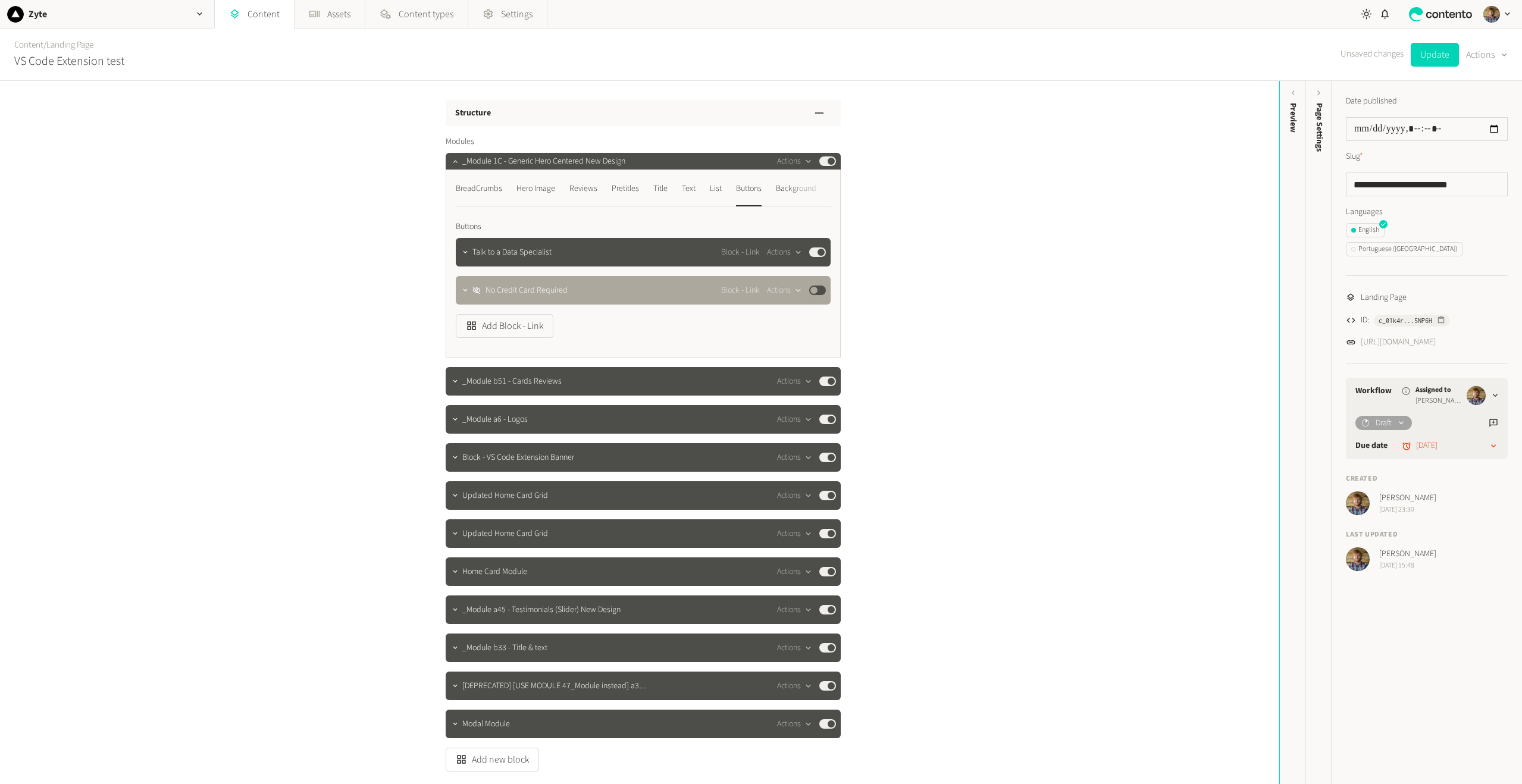
click at [806, 190] on div at bounding box center [806, 192] width 48 height 27
click at [534, 187] on div "Hero Image" at bounding box center [536, 188] width 38 height 19
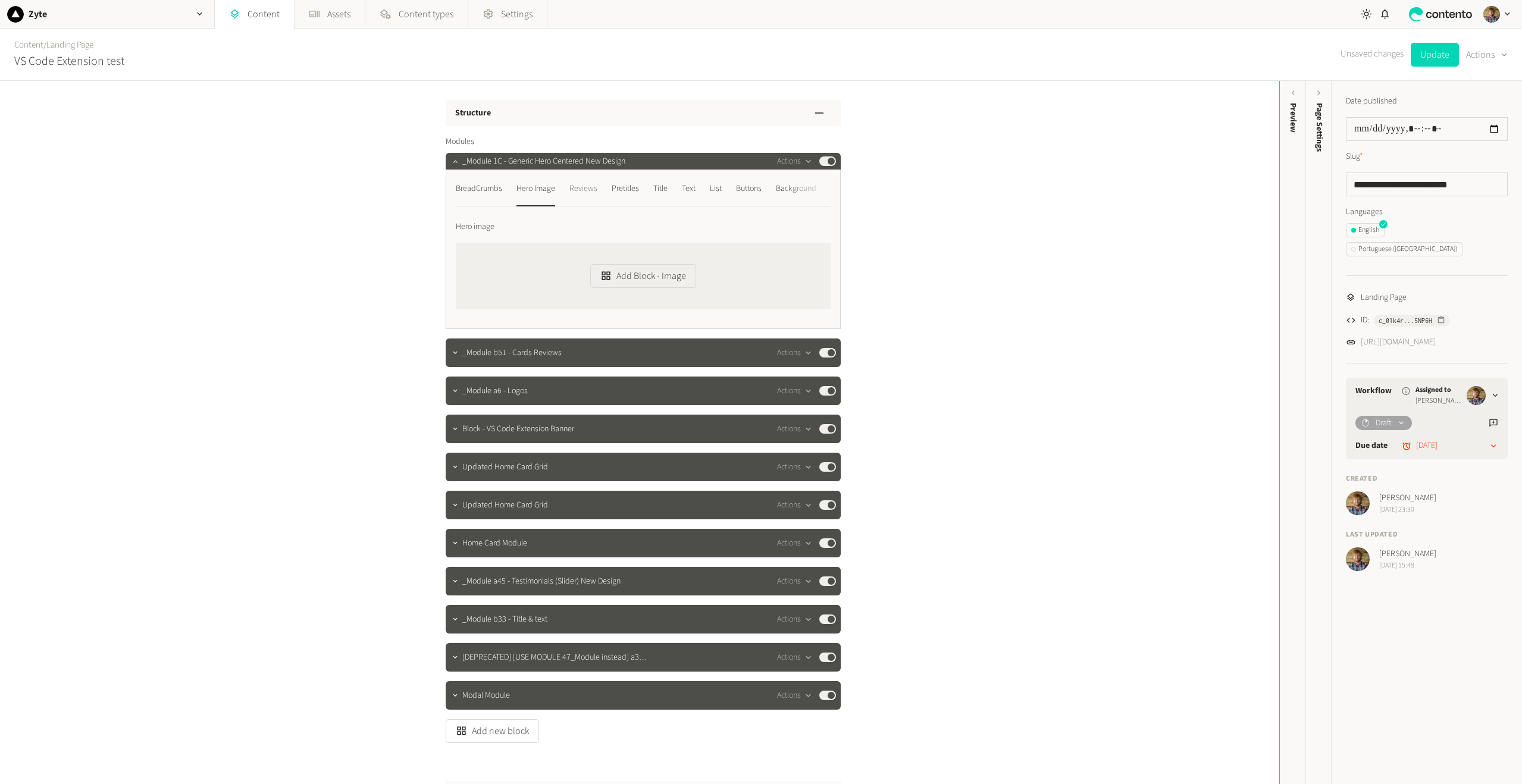
click at [583, 184] on div "Reviews" at bounding box center [583, 188] width 28 height 19
click at [622, 190] on div "Pretitles" at bounding box center [625, 188] width 27 height 19
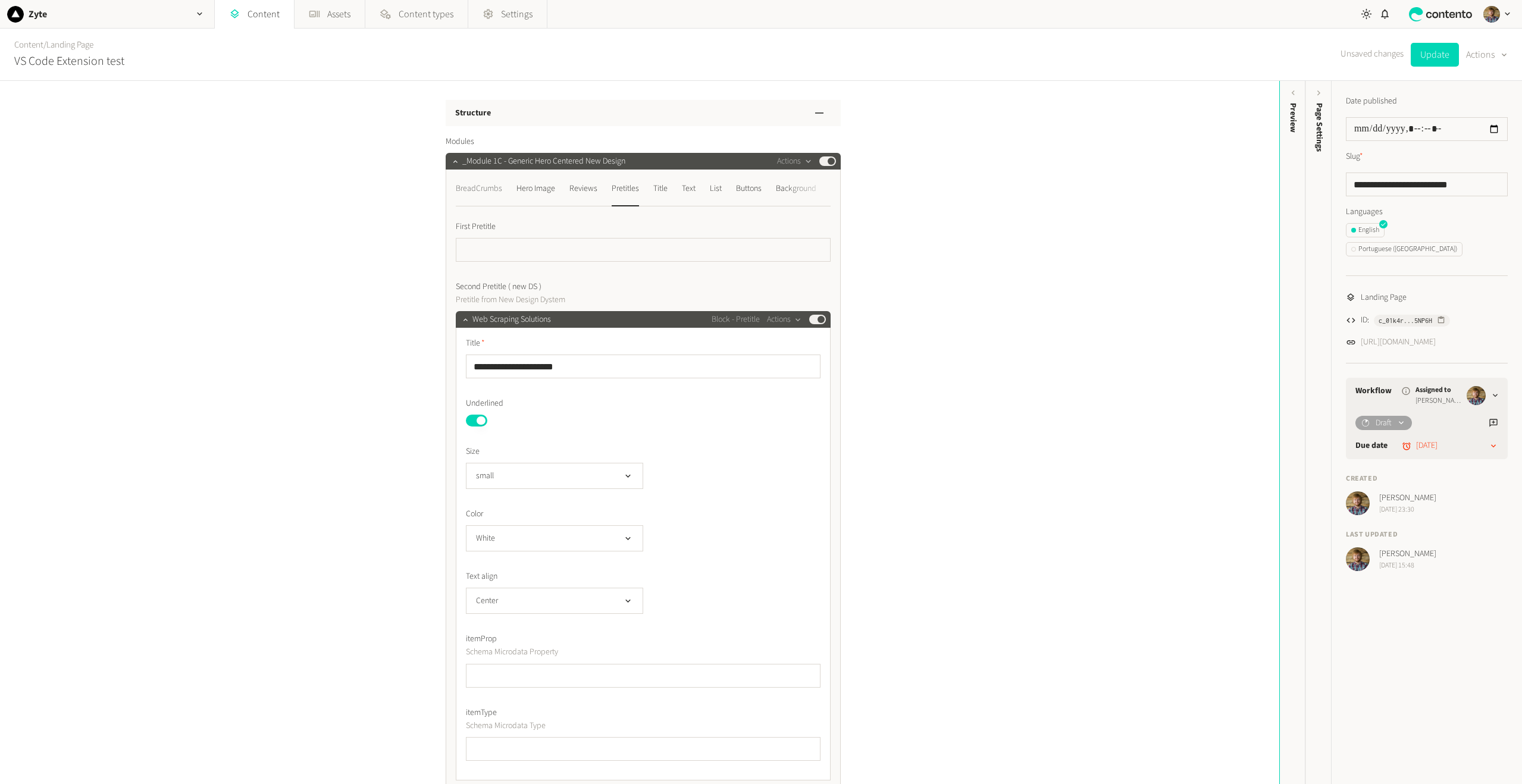
click at [478, 181] on div "BreadCrumbs" at bounding box center [478, 188] width 46 height 19
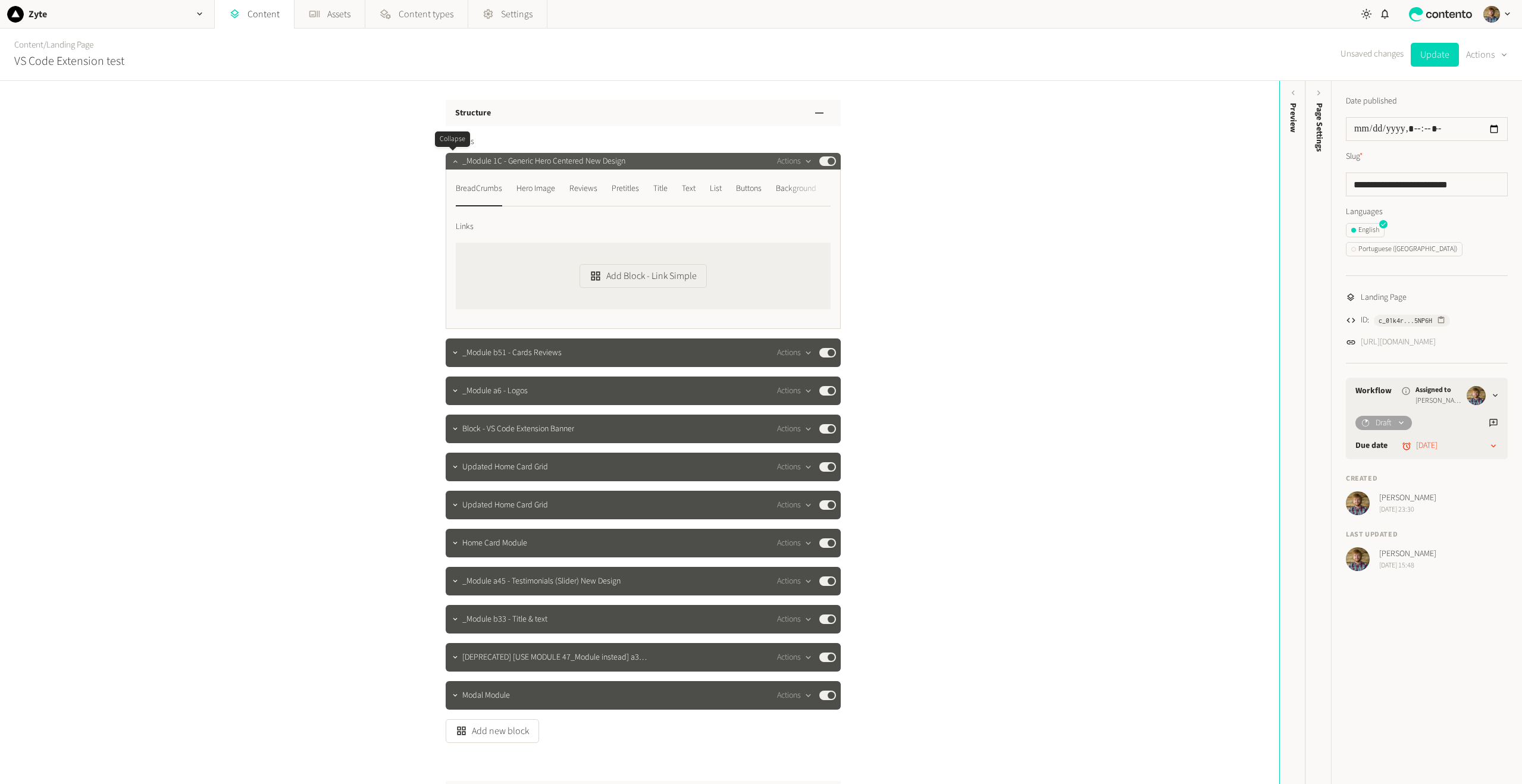
click at [448, 157] on button "button" at bounding box center [456, 160] width 14 height 14
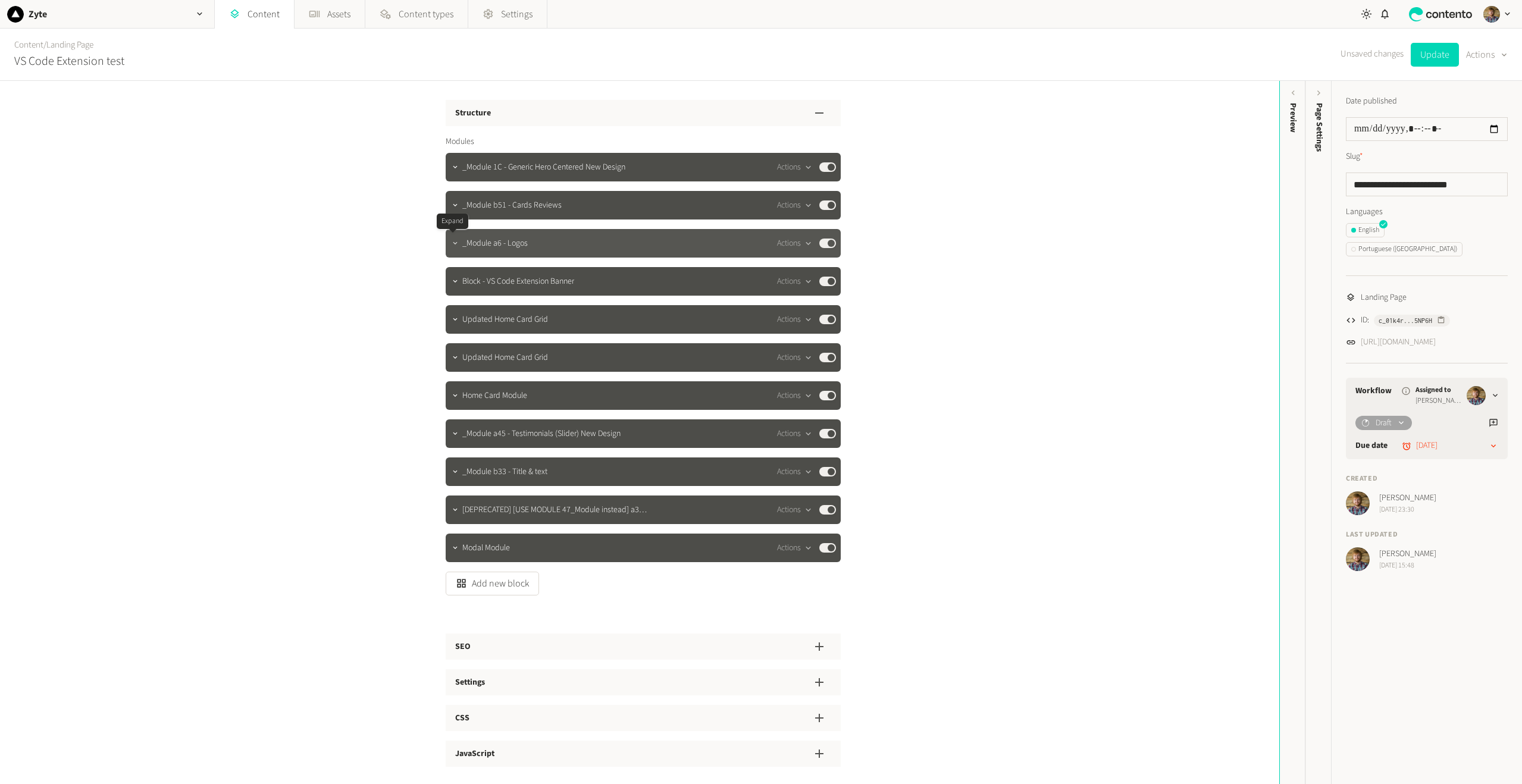
click at [453, 244] on icon "button" at bounding box center [456, 244] width 9 height 9
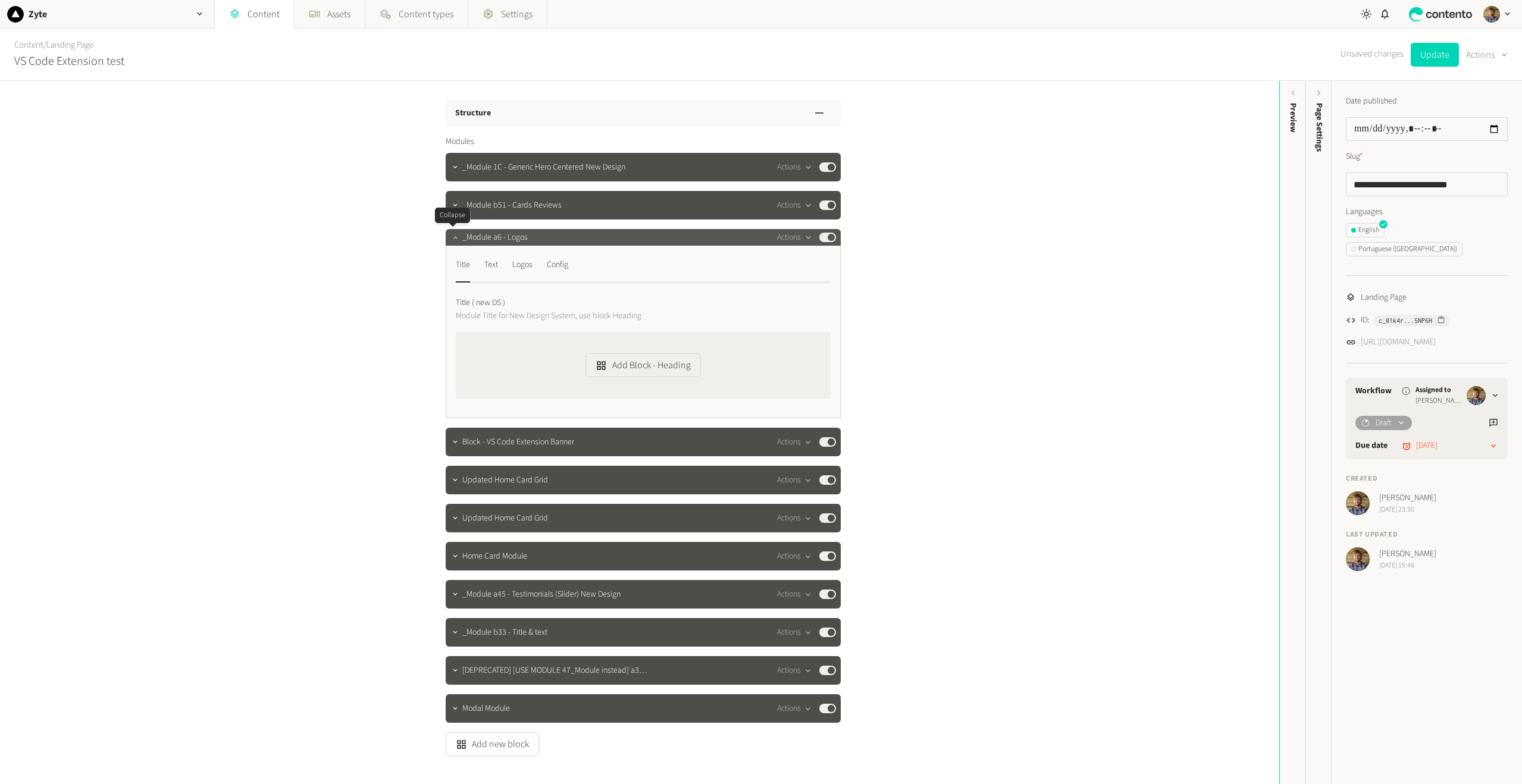
click at [453, 242] on button "button" at bounding box center [456, 236] width 14 height 14
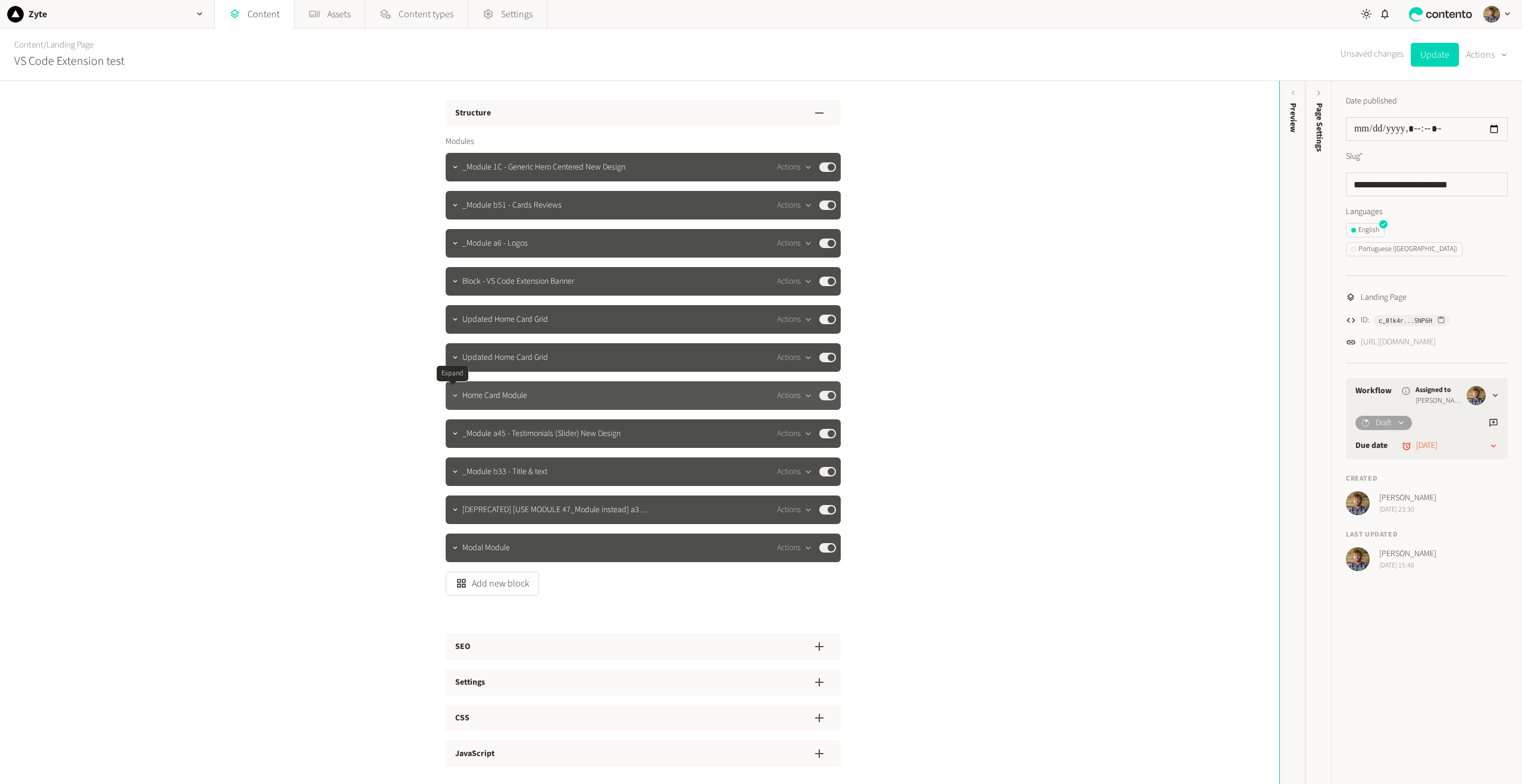
click at [456, 393] on icon "button" at bounding box center [456, 396] width 9 height 9
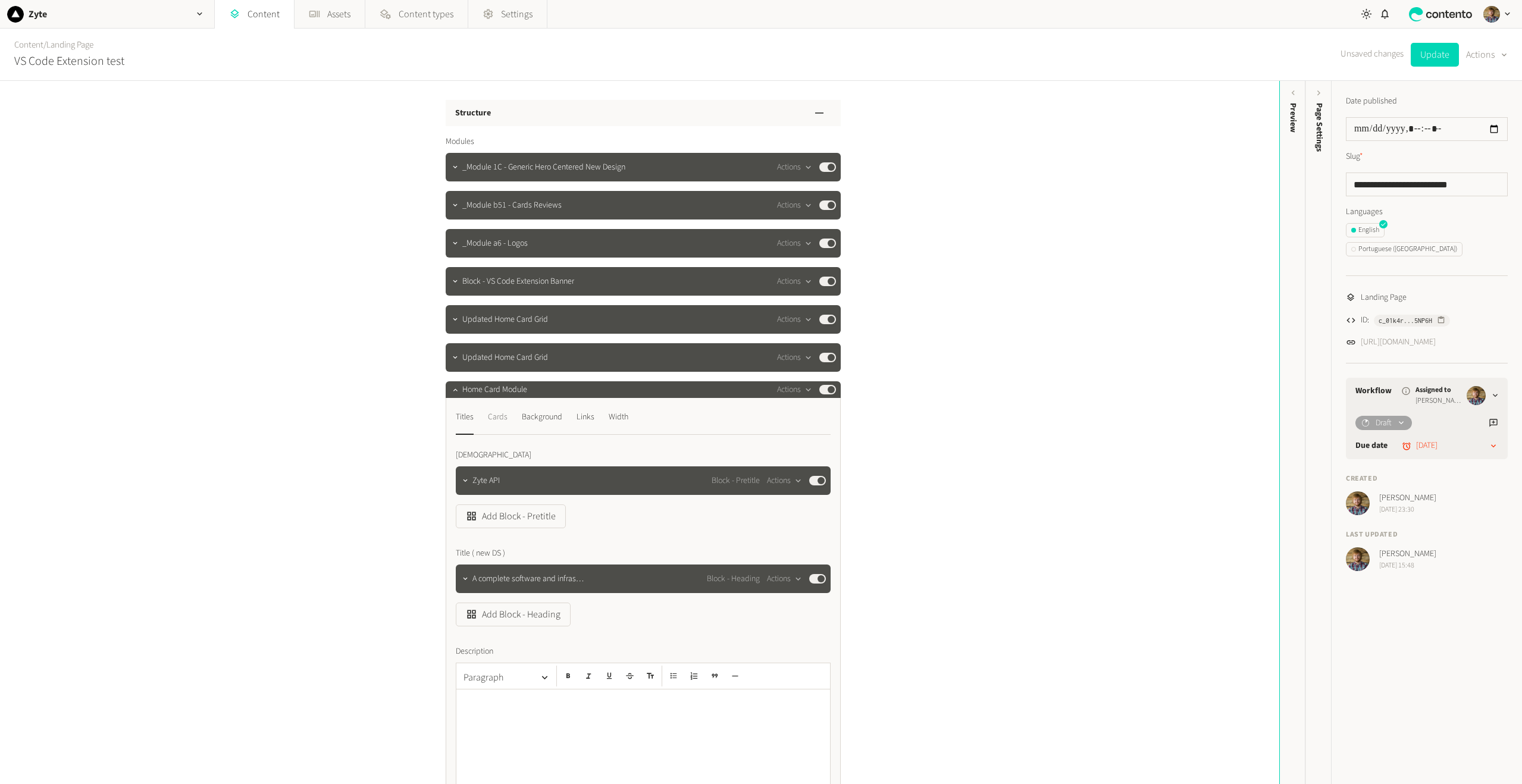
click at [488, 417] on div "Cards" at bounding box center [498, 417] width 20 height 19
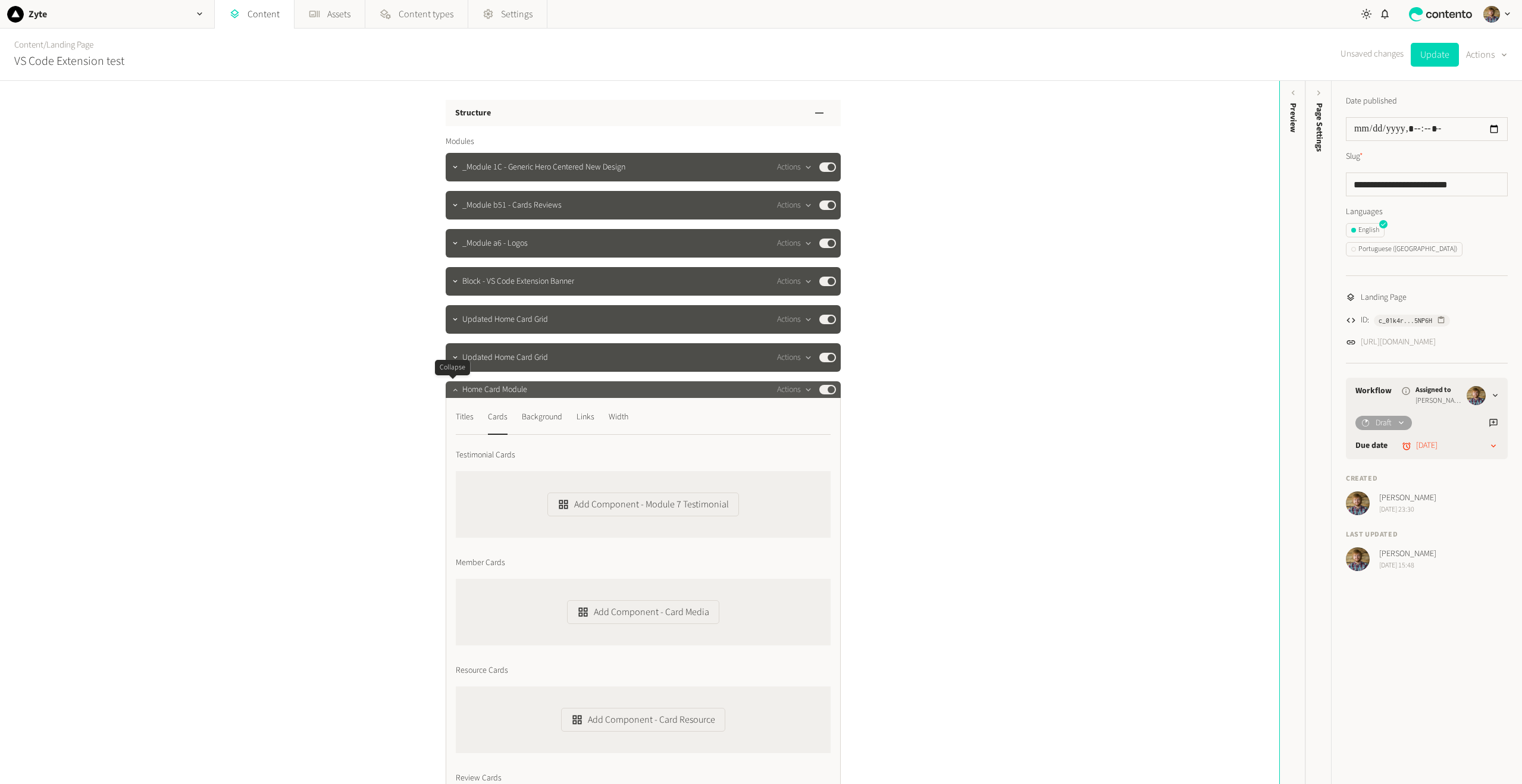
click at [456, 391] on icon "button" at bounding box center [456, 390] width 9 height 9
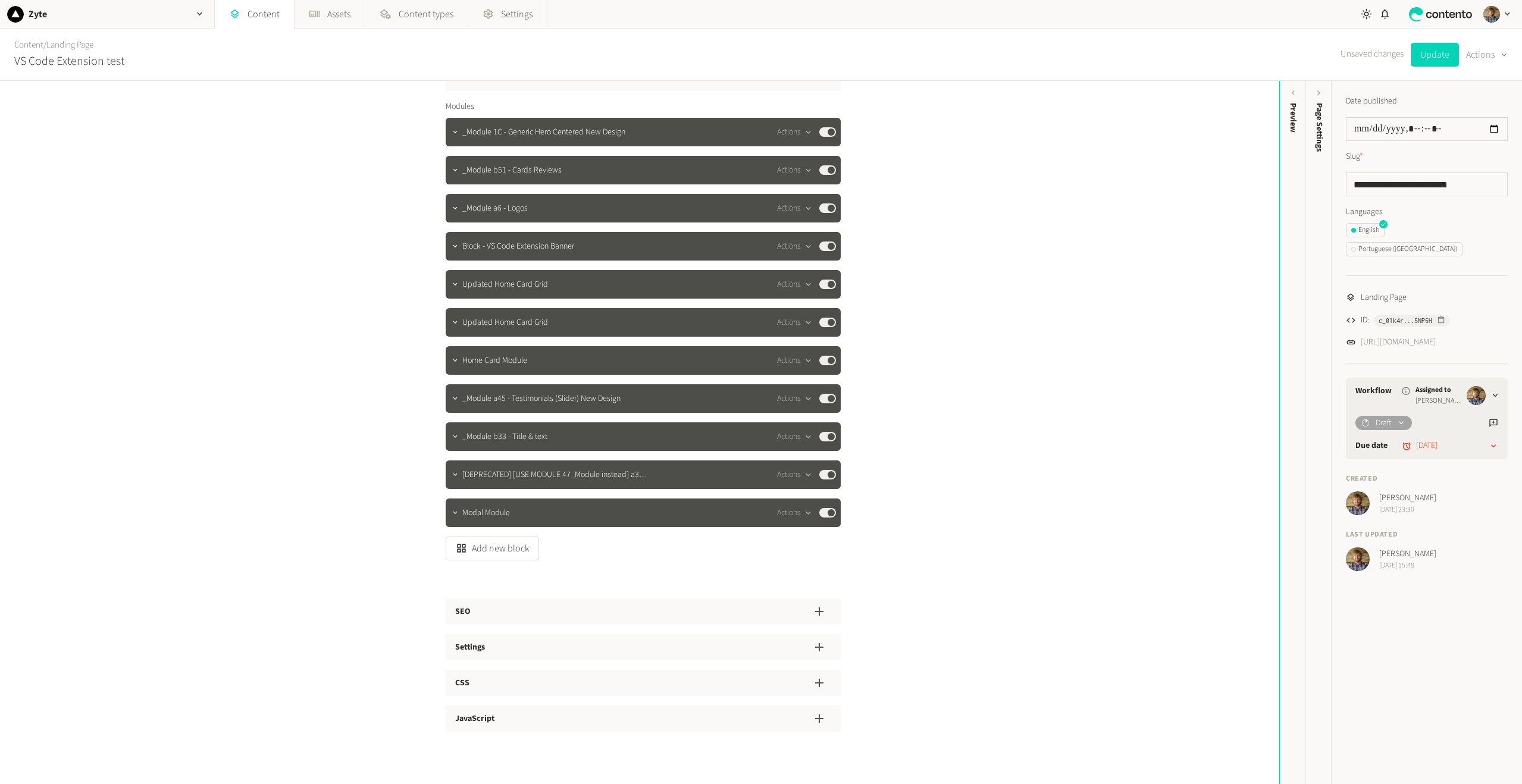
scroll to position [78, 0]
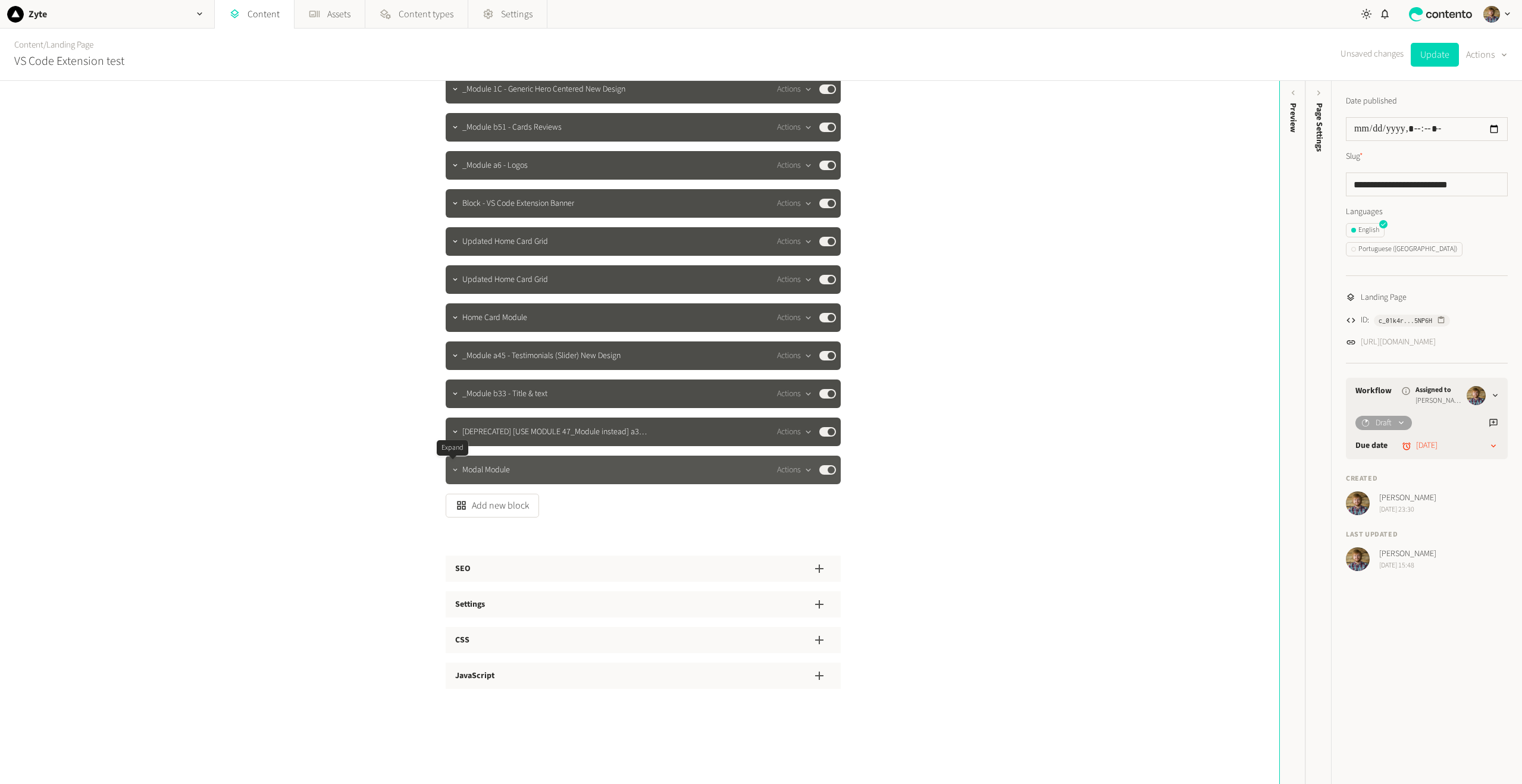
click at [452, 468] on icon "button" at bounding box center [456, 470] width 9 height 9
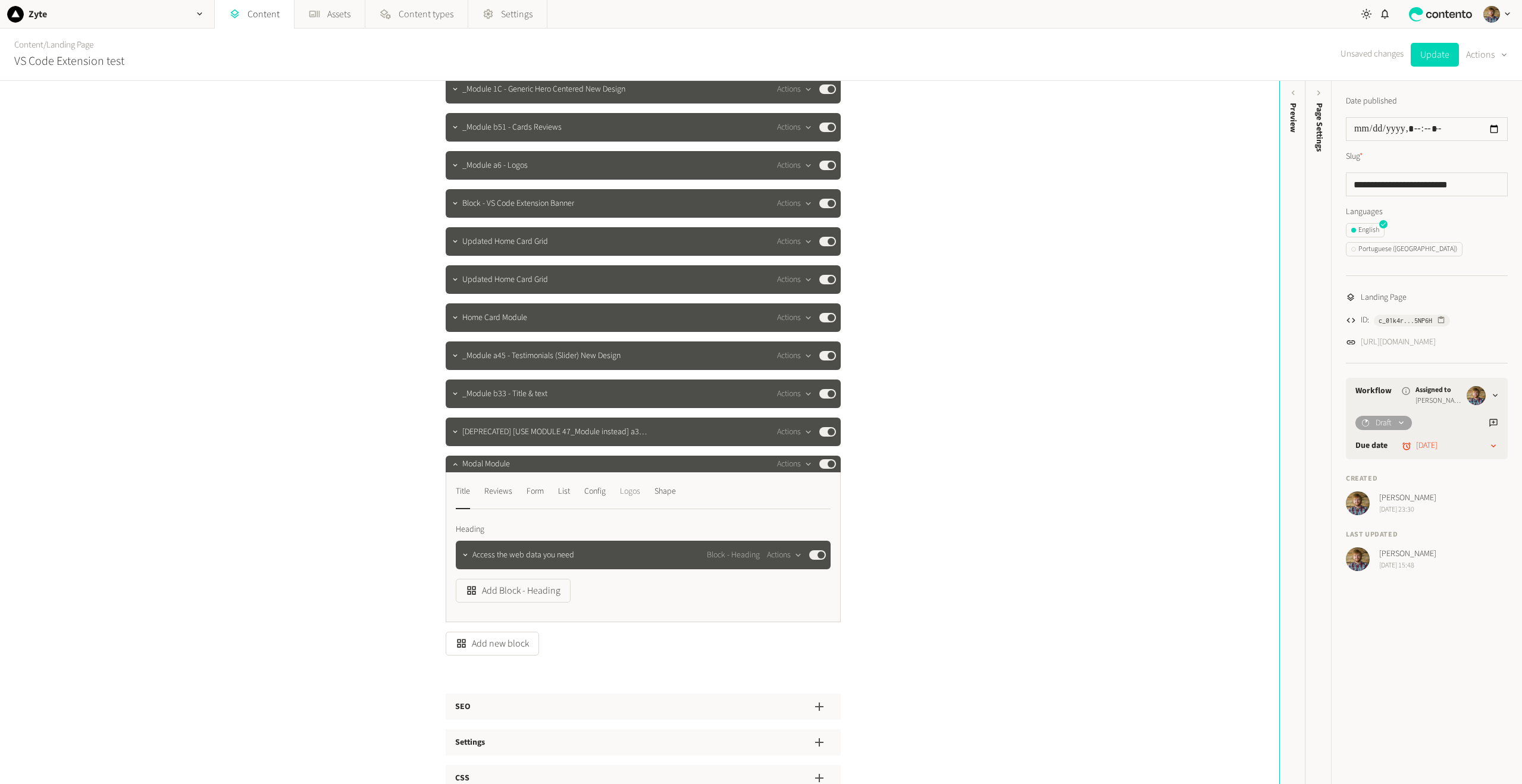
click at [637, 494] on div "Logos" at bounding box center [630, 491] width 20 height 19
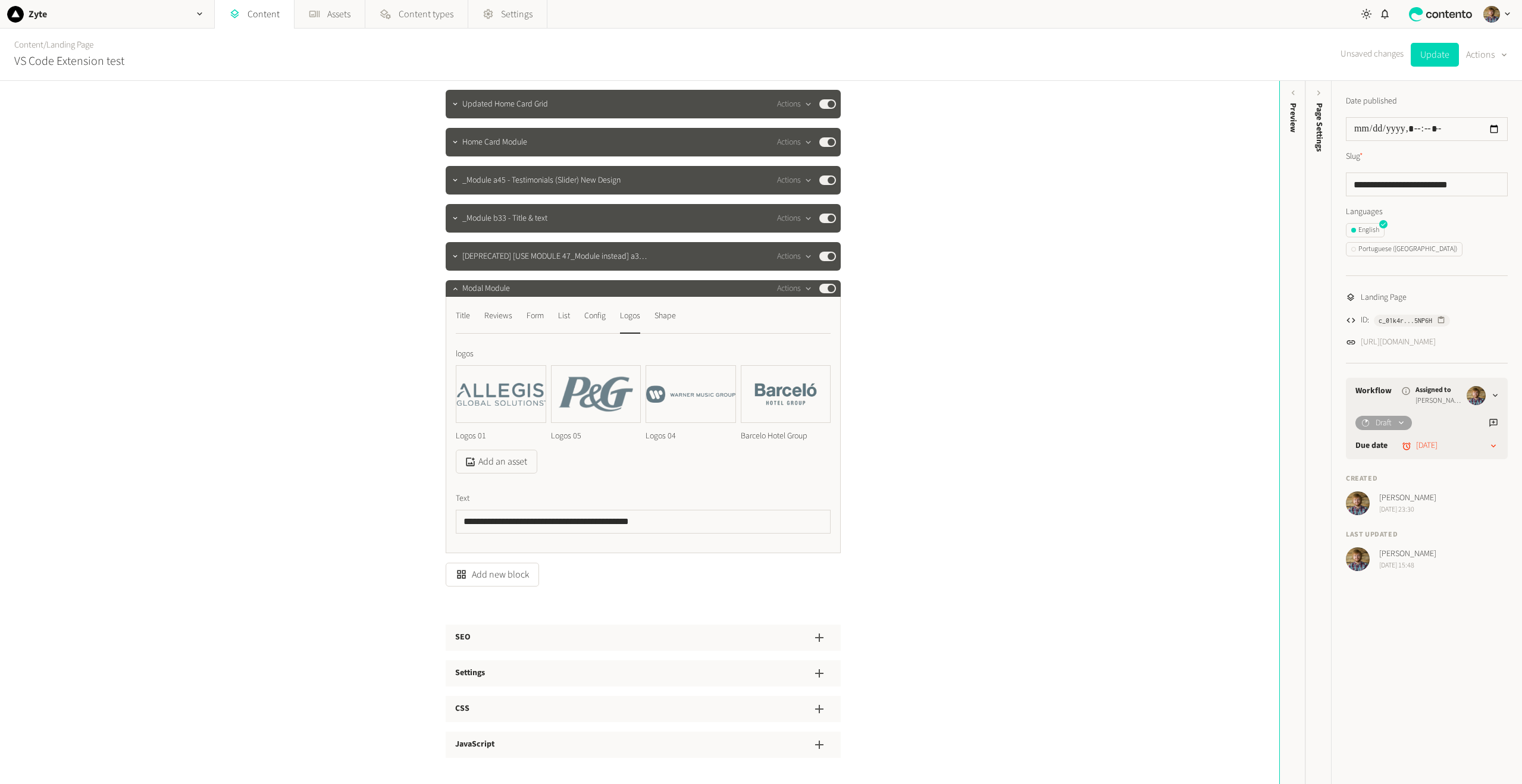
scroll to position [144, 0]
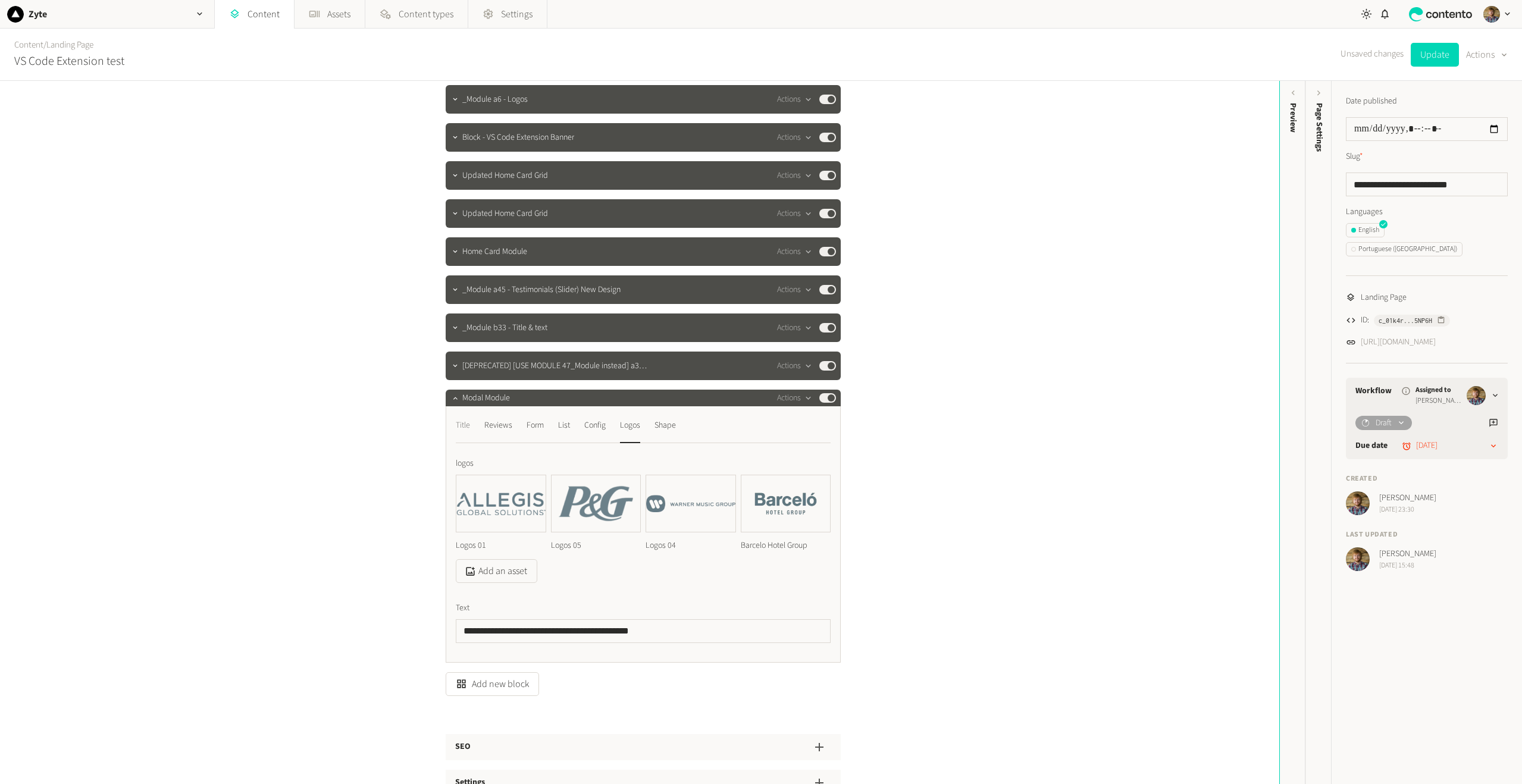
click at [465, 427] on div "Title" at bounding box center [463, 425] width 14 height 19
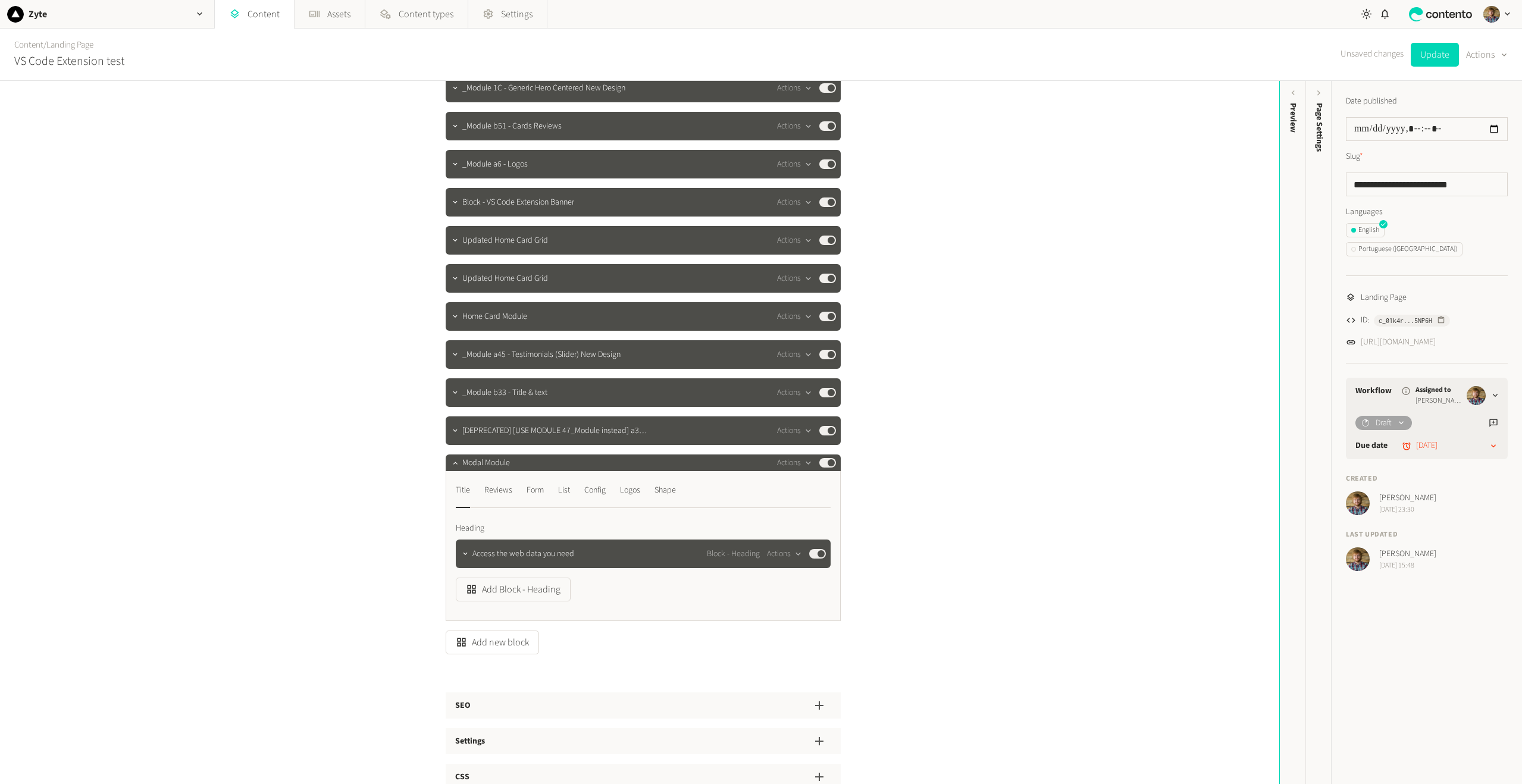
scroll to position [0, 0]
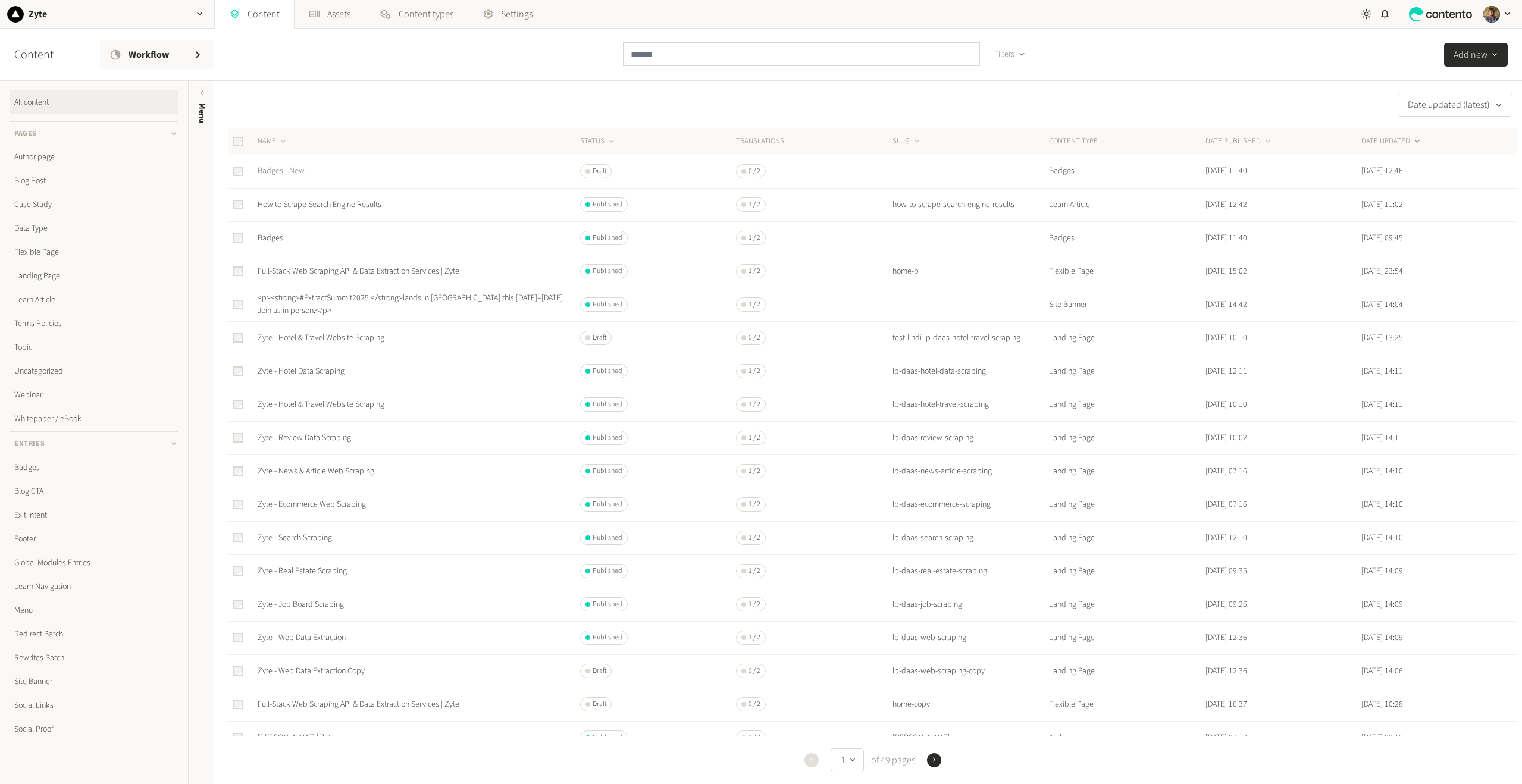
click at [292, 170] on link "Badges - New" at bounding box center [281, 170] width 47 height 12
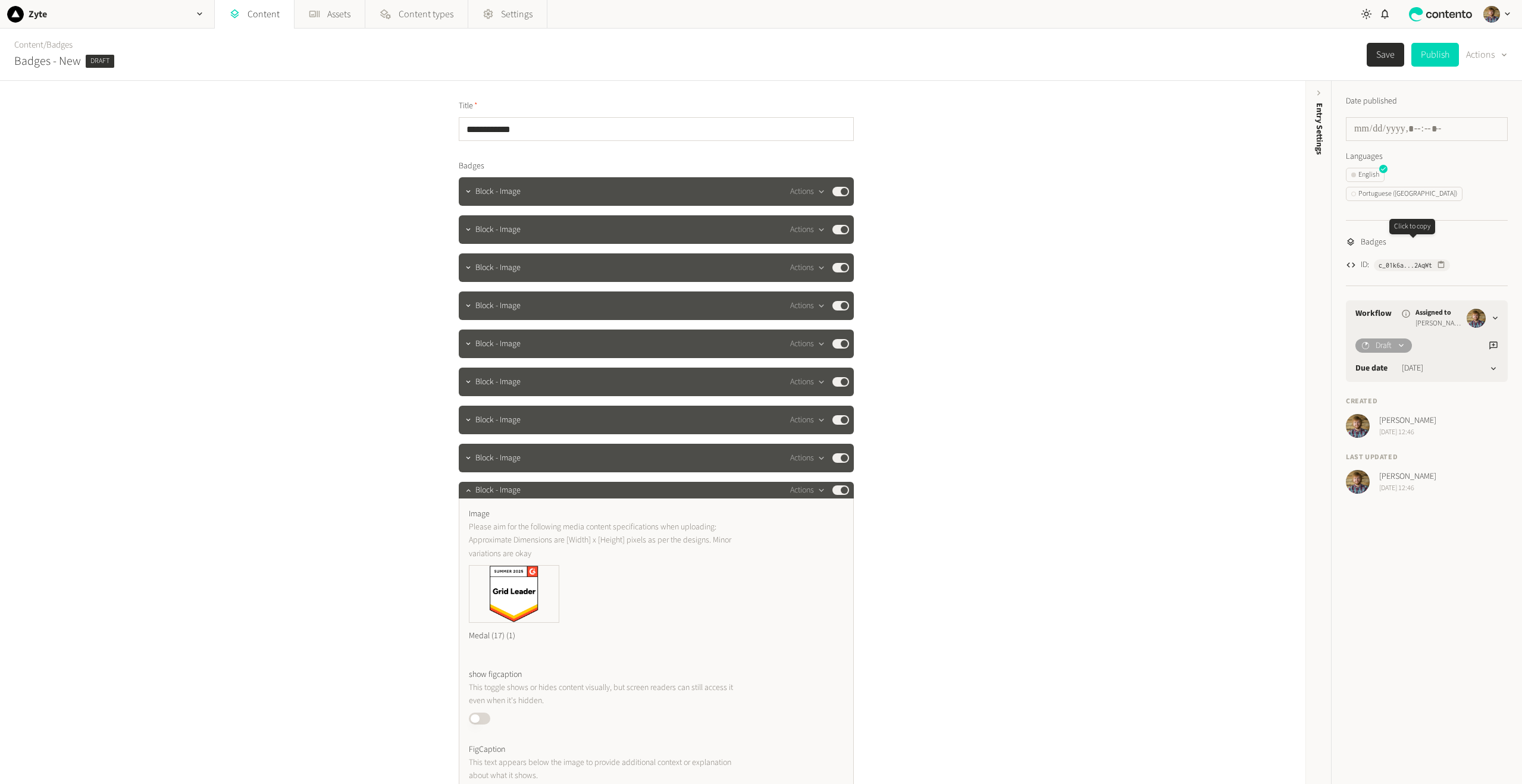
click at [1441, 261] on icon "button" at bounding box center [1441, 265] width 9 height 9
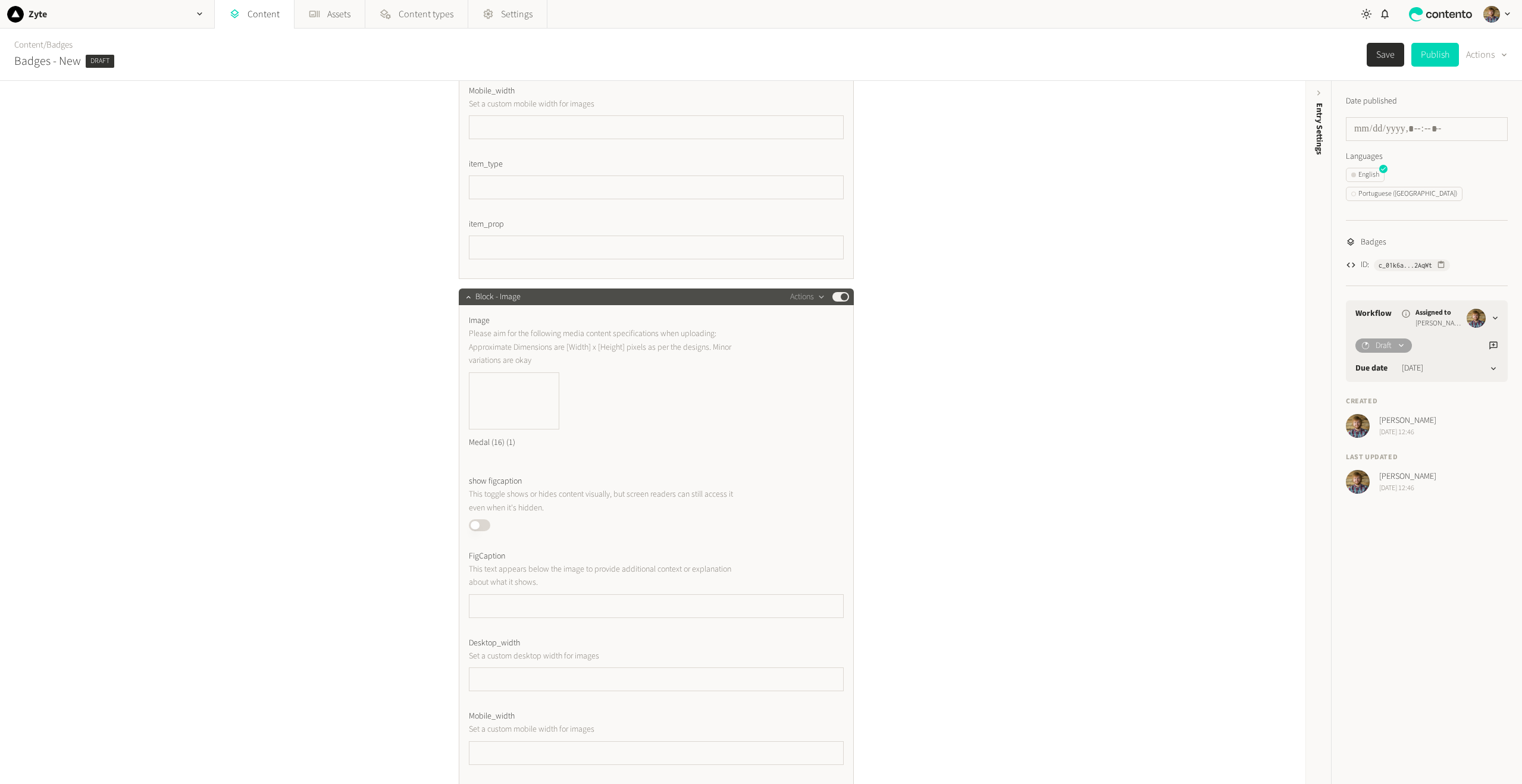
scroll to position [1068, 0]
